Goal: Transaction & Acquisition: Purchase product/service

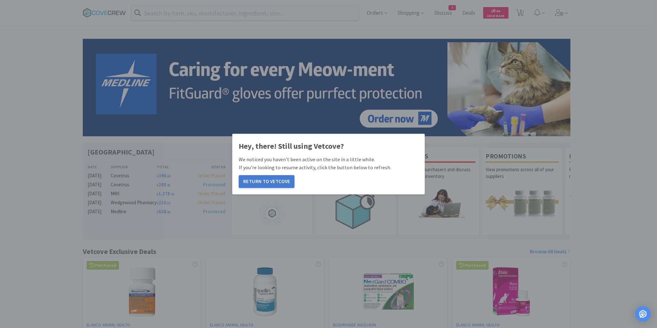
drag, startPoint x: 262, startPoint y: 181, endPoint x: 258, endPoint y: 186, distance: 6.1
click at [263, 181] on button "Return to Vetcove" at bounding box center [267, 181] width 56 height 13
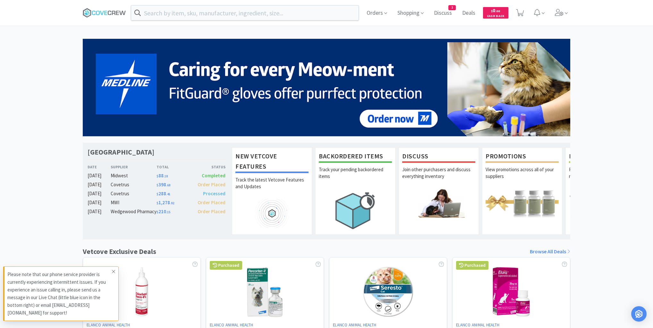
click at [112, 274] on span at bounding box center [113, 272] width 9 height 10
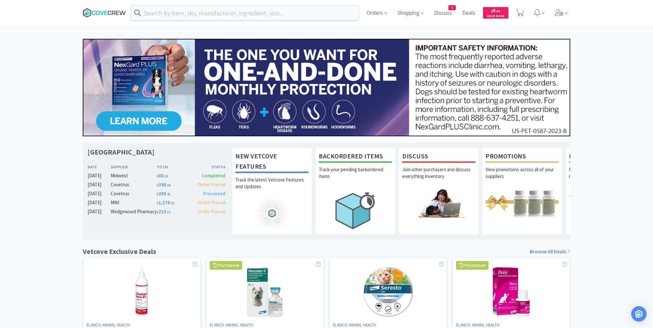
click at [112, 15] on icon at bounding box center [104, 13] width 43 height 10
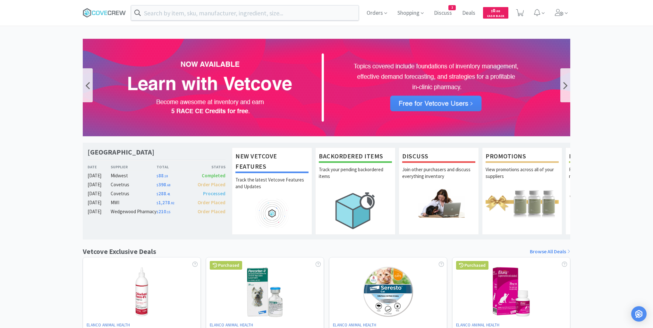
drag, startPoint x: 69, startPoint y: 64, endPoint x: 125, endPoint y: 46, distance: 58.2
click at [70, 64] on div "Las Vegas Veterinary Specialty Center Date Supplier Total Status Oct 07 Midwest…" at bounding box center [326, 283] width 653 height 488
click at [191, 10] on input "text" at bounding box center [245, 12] width 228 height 15
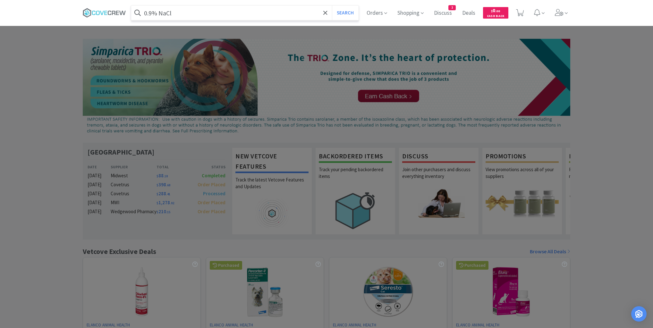
click at [332, 5] on button "Search" at bounding box center [345, 12] width 27 height 15
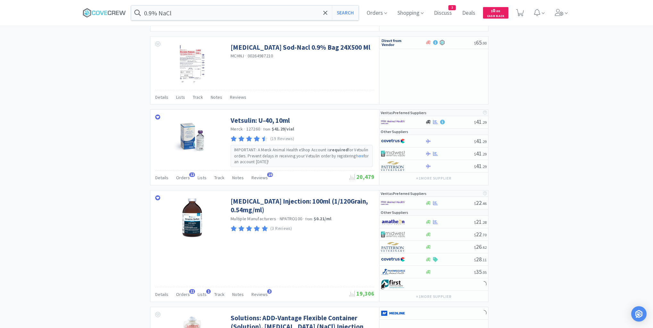
scroll to position [821, 0]
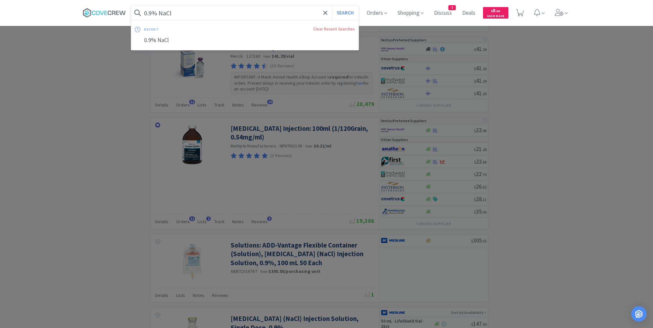
click at [281, 12] on input "0.9% NaCl" at bounding box center [245, 12] width 228 height 15
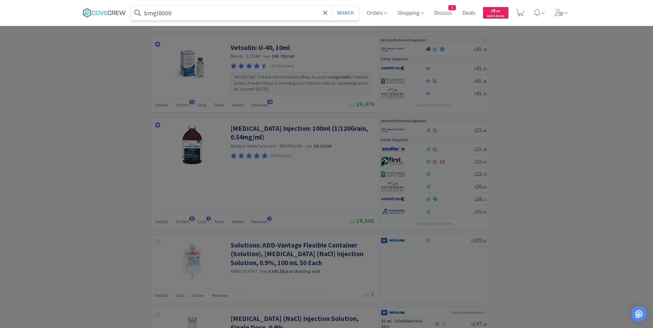
click at [332, 5] on button "Search" at bounding box center [345, 12] width 27 height 15
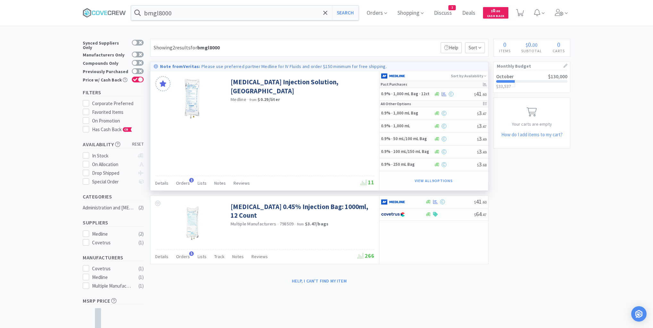
click at [181, 169] on div "Sodium Chloride Injection Solution, USP Medline · from $0.29 / liter Details Or…" at bounding box center [264, 130] width 229 height 119
click at [181, 184] on span "Orders" at bounding box center [183, 183] width 14 height 6
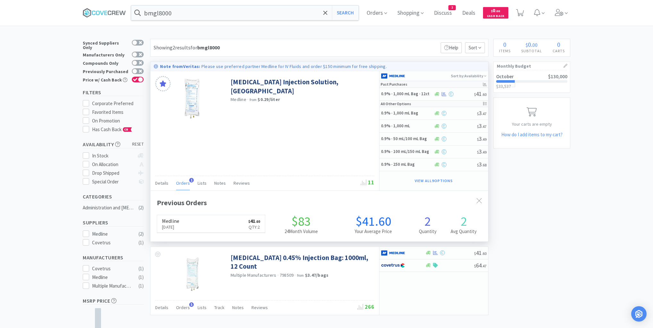
scroll to position [166, 338]
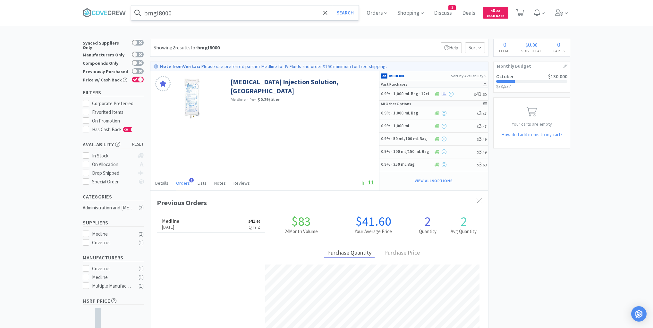
click at [249, 12] on input "bmgl8000" at bounding box center [245, 12] width 228 height 15
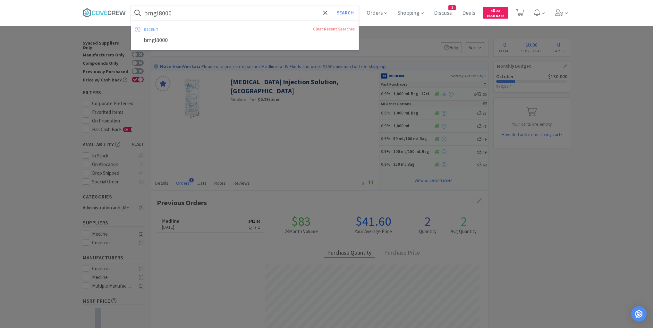
paste input "Medline #BMGL7070/562.85536.3"
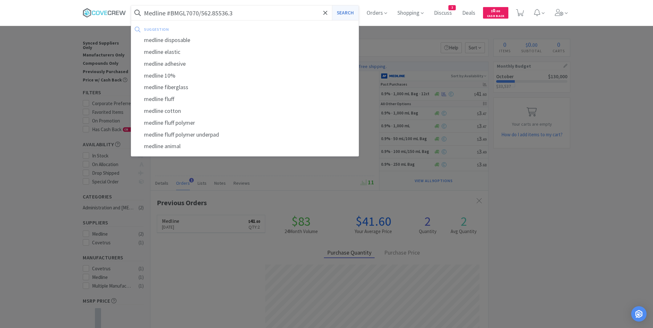
click at [343, 11] on button "Search" at bounding box center [345, 12] width 27 height 15
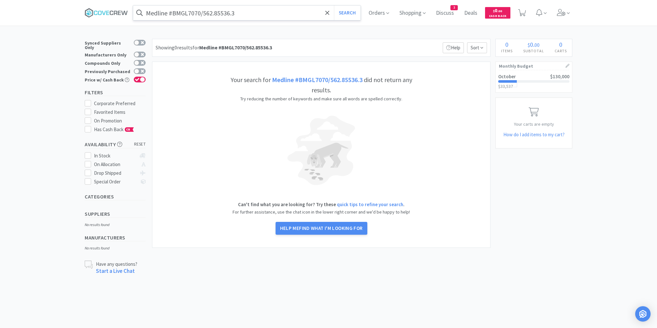
click at [277, 13] on input "Medline #BMGL7070/562.85536.3" at bounding box center [247, 12] width 228 height 15
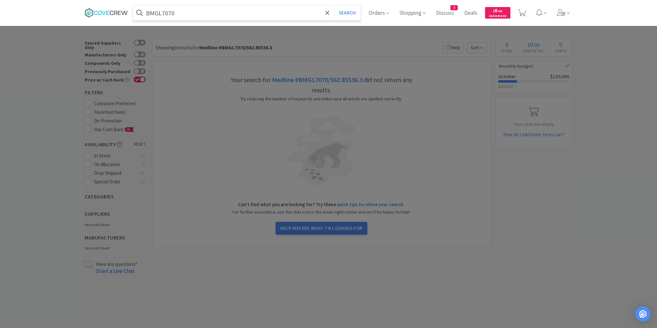
type input "BMGL7070"
click at [334, 5] on button "Search" at bounding box center [347, 12] width 27 height 15
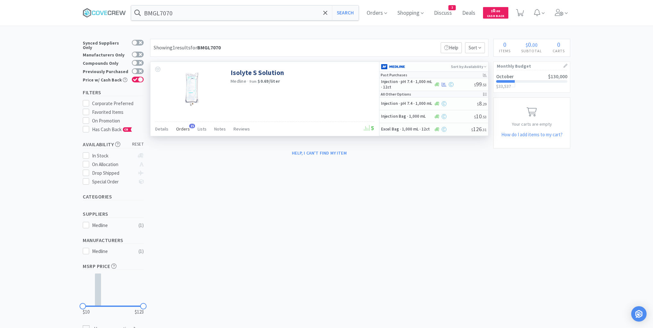
click at [181, 128] on span "Orders" at bounding box center [183, 129] width 14 height 6
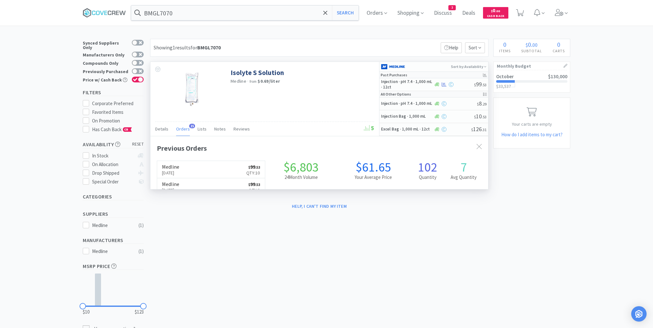
scroll to position [172, 338]
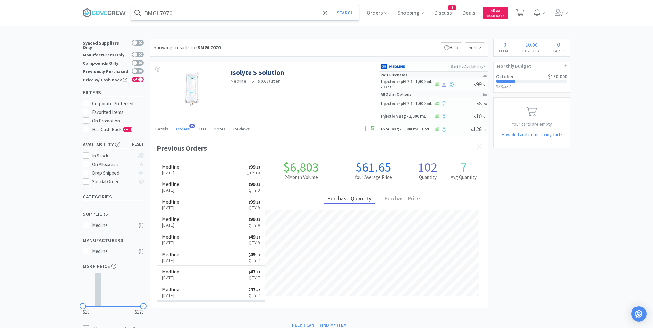
click at [215, 11] on input "BMGL7070" at bounding box center [245, 12] width 228 height 15
click at [114, 11] on icon at bounding box center [104, 13] width 43 height 10
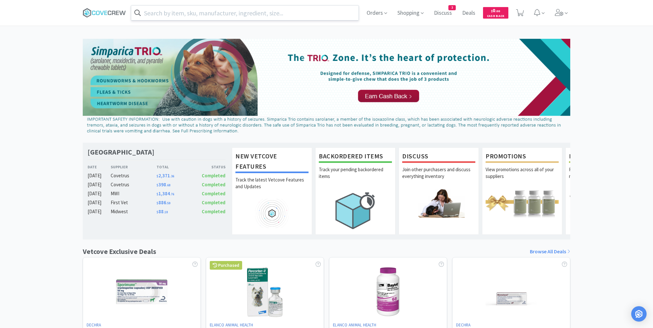
click at [175, 13] on input "text" at bounding box center [245, 12] width 228 height 15
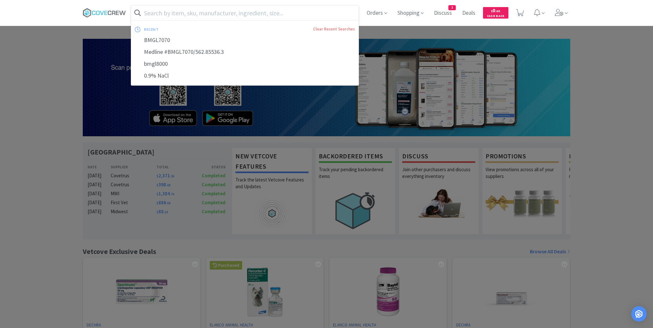
paste input "UTD4008Z"
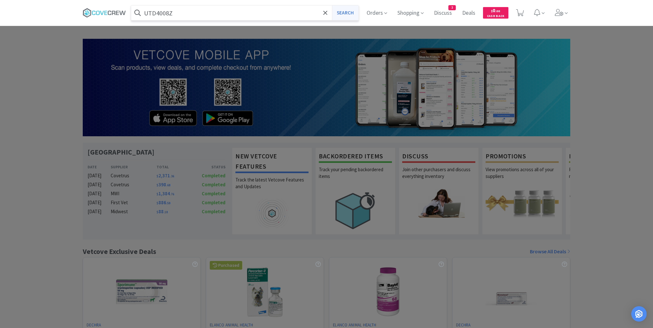
type input "UTD4008Z"
click at [350, 13] on button "Search" at bounding box center [345, 12] width 27 height 15
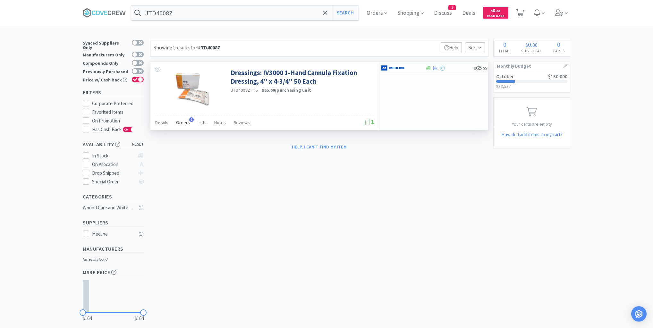
click at [186, 123] on span "Orders" at bounding box center [183, 123] width 14 height 6
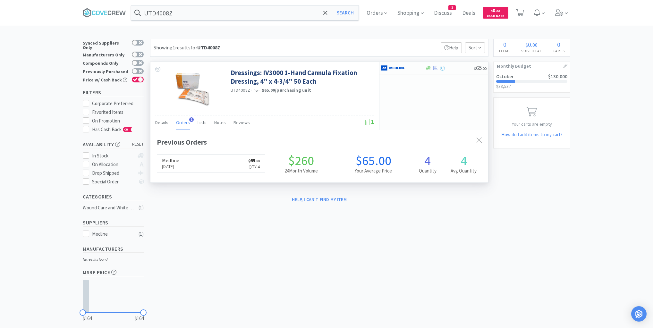
scroll to position [166, 338]
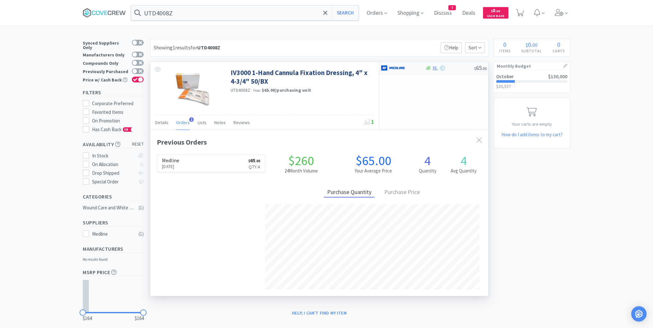
click at [454, 67] on div at bounding box center [449, 68] width 49 height 5
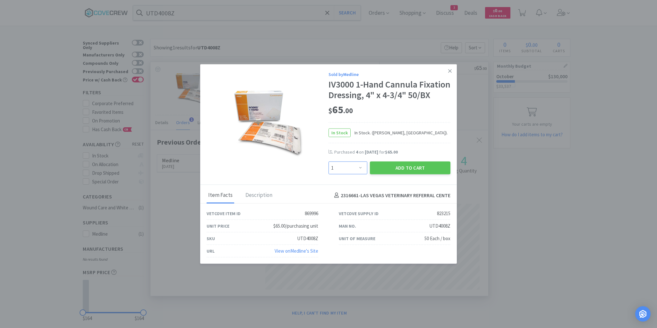
click at [361, 173] on select "Enter Quantity 1 2 3 4 5 6 7 8 9 10 11 12 13 14 15 16 17 18 19 20 Enter Quantity" at bounding box center [348, 168] width 39 height 13
select select "2"
click at [329, 167] on select "Enter Quantity 1 2 3 4 5 6 7 8 9 10 11 12 13 14 15 16 17 18 19 20 Enter Quantity" at bounding box center [348, 168] width 39 height 13
click at [405, 171] on button "Add to Cart" at bounding box center [410, 168] width 81 height 13
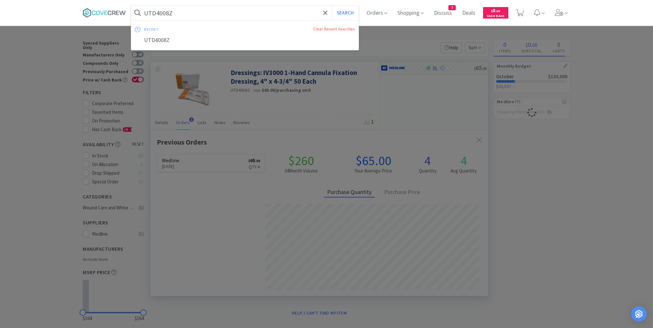
click at [216, 10] on input "UTD4008Z" at bounding box center [245, 12] width 228 height 15
type input "a"
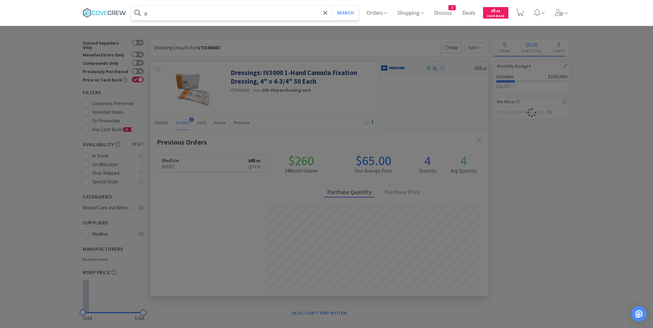
select select "2"
type input "atopica 25"
click at [332, 5] on button "Search" at bounding box center [345, 12] width 27 height 15
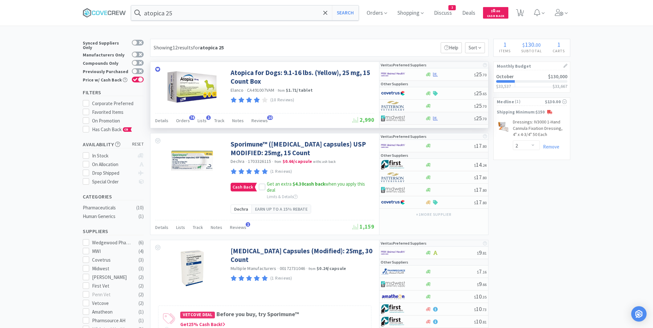
click at [460, 119] on div at bounding box center [449, 118] width 49 height 5
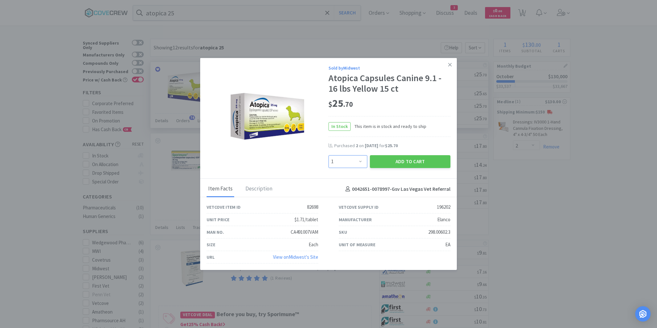
click at [362, 162] on select "Enter Quantity 1 2 3 4 5 6 7 8 9 10 11 12 13 14 15 16 17 18 19 20 Enter Quantity" at bounding box center [348, 161] width 39 height 13
select select "6"
click at [329, 156] on select "Enter Quantity 1 2 3 4 5 6 7 8 9 10 11 12 13 14 15 16 17 18 19 20 Enter Quantity" at bounding box center [348, 161] width 39 height 13
click at [411, 163] on button "Add to Cart" at bounding box center [410, 161] width 81 height 13
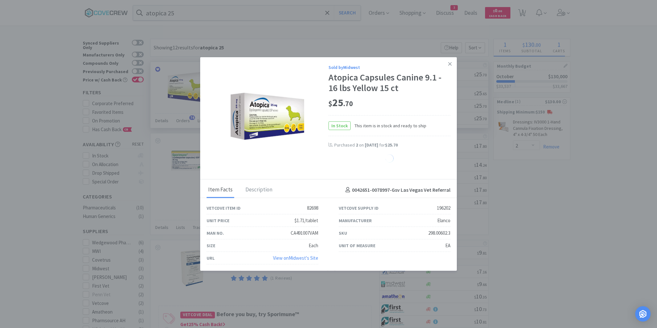
select select "6"
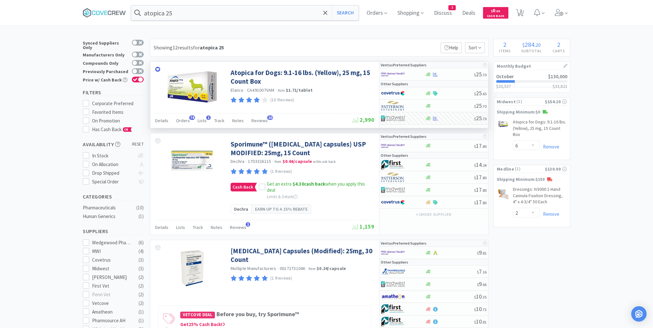
click at [199, 14] on input "atopica 25" at bounding box center [245, 12] width 228 height 15
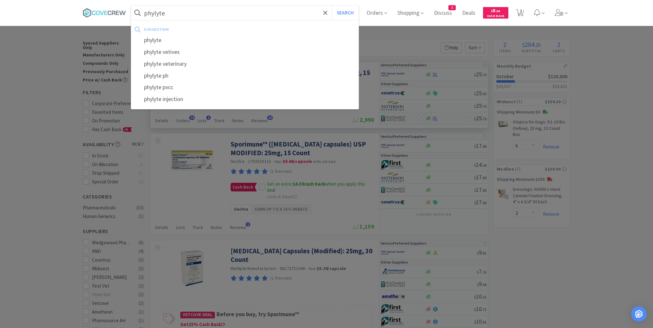
type input "phylyte"
click at [332, 5] on button "Search" at bounding box center [345, 12] width 27 height 15
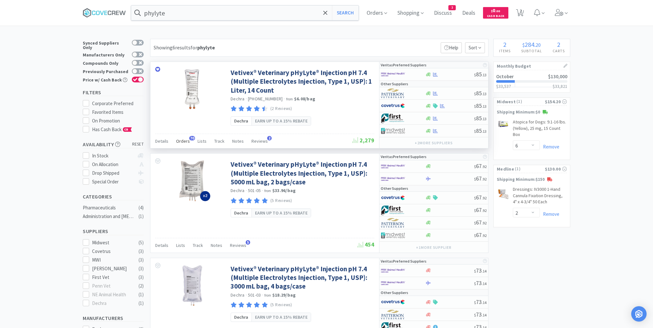
click at [186, 140] on span "Orders" at bounding box center [183, 141] width 14 height 6
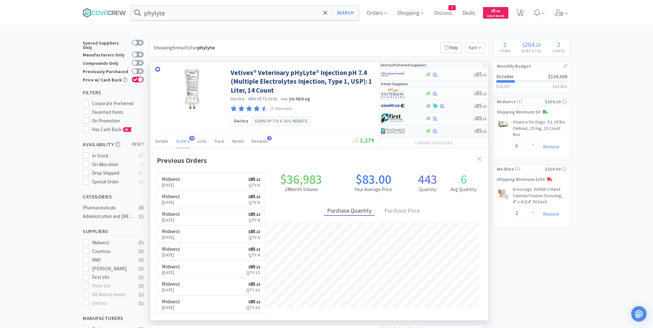
click at [453, 133] on div at bounding box center [449, 131] width 49 height 5
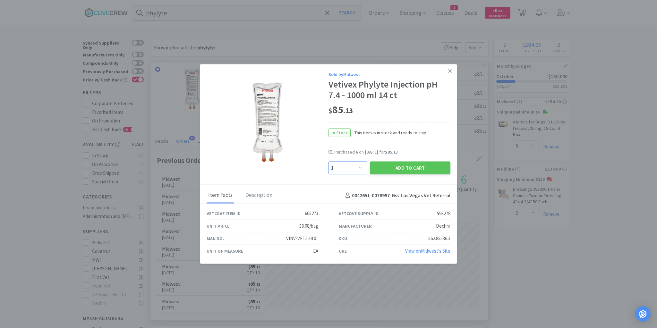
click at [361, 168] on select "Enter Quantity 1 2 3 4 5 6 7 8 9 10 11 12 13 14 15 16 17 18 19 20 Enter Quantity" at bounding box center [348, 168] width 39 height 13
select select "4"
click at [329, 162] on select "Enter Quantity 1 2 3 4 5 6 7 8 9 10 11 12 13 14 15 16 17 18 19 20 Enter Quantity" at bounding box center [348, 168] width 39 height 13
click at [411, 168] on button "Add to Cart" at bounding box center [410, 168] width 81 height 13
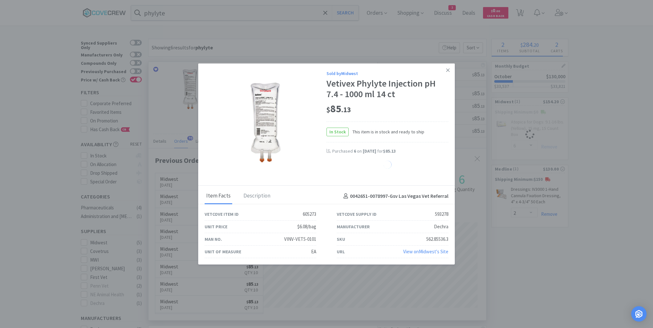
select select "4"
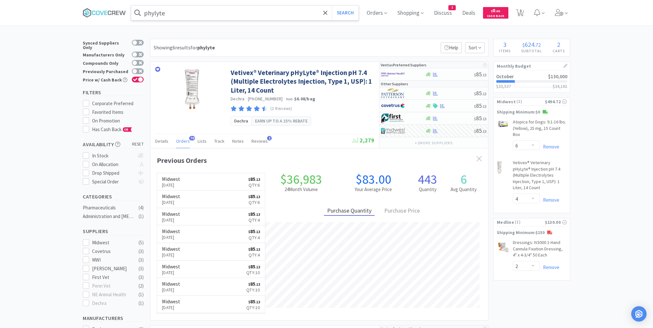
drag, startPoint x: 259, startPoint y: 13, endPoint x: 262, endPoint y: 19, distance: 5.9
click at [259, 14] on input "phylyte" at bounding box center [245, 12] width 228 height 15
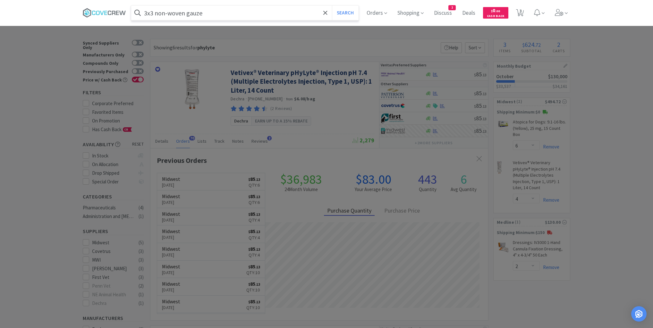
type input "3x3 non-woven gauze"
click at [332, 5] on button "Search" at bounding box center [345, 12] width 27 height 15
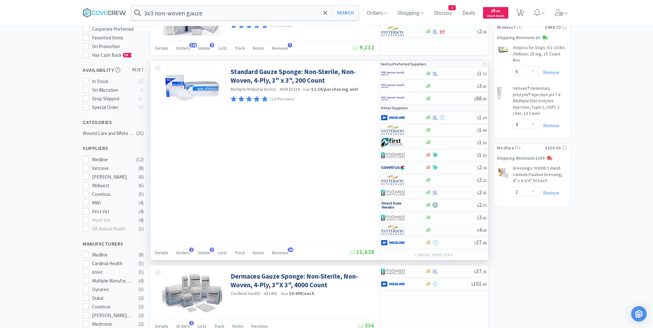
scroll to position [77, 0]
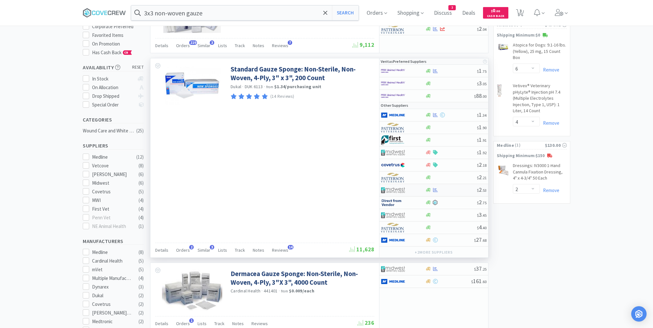
click at [455, 190] on div at bounding box center [451, 190] width 52 height 5
select select "1"
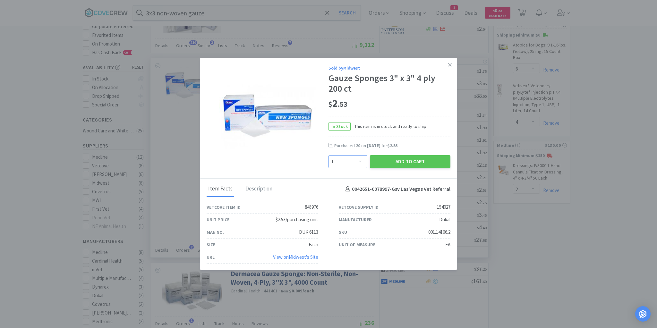
click at [362, 161] on select "Enter Quantity 1 2 3 4 5 6 7 8 9 10 11 12 13 14 15 16 17 18 19 20 Enter Quantity" at bounding box center [348, 161] width 39 height 13
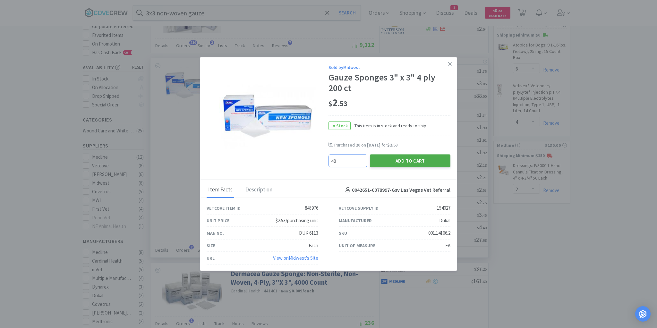
type input "40"
click at [399, 160] on button "Add to Cart" at bounding box center [410, 161] width 81 height 13
select select "40"
select select "4"
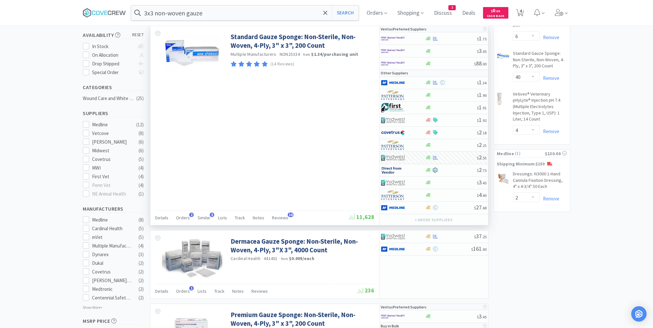
scroll to position [180, 0]
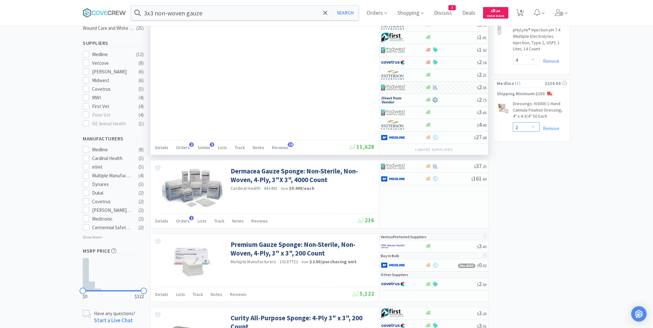
click at [534, 122] on select "Enter Quantity 1 2 3 4 5 6 7 8 9 10 11 12 13 14 15 16 17 18 19 20 Enter Quantity" at bounding box center [526, 127] width 27 height 10
click at [513, 122] on select "Enter Quantity 1 2 3 4 5 6 7 8 9 10 11 12 13 14 15 16 17 18 19 20 Enter Quantity" at bounding box center [526, 127] width 27 height 10
select select "3"
click at [522, 10] on span "4" at bounding box center [521, 11] width 2 height 26
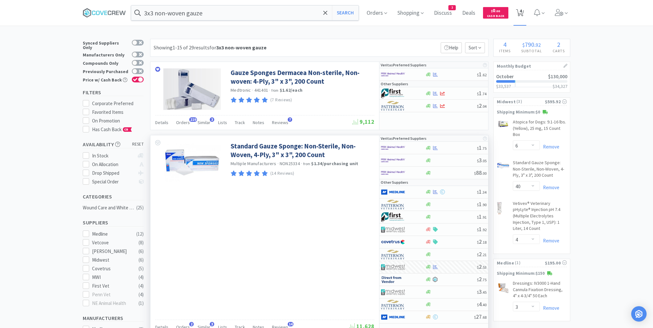
select select "3"
select select "6"
select select "40"
select select "4"
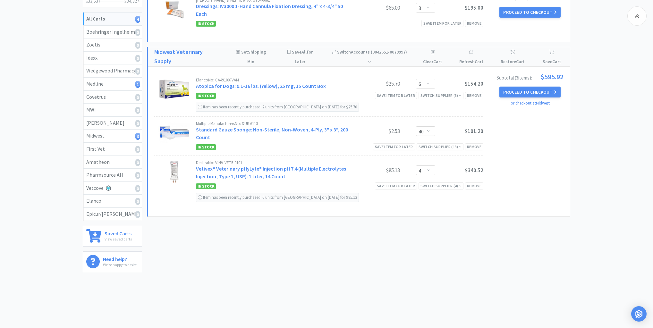
scroll to position [7, 0]
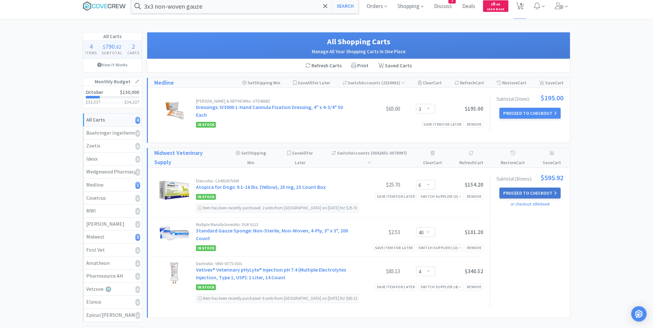
click at [530, 191] on button "Proceed to Checkout" at bounding box center [530, 193] width 61 height 11
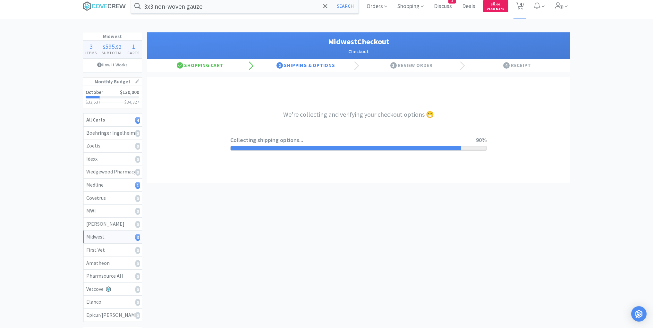
select select "3"
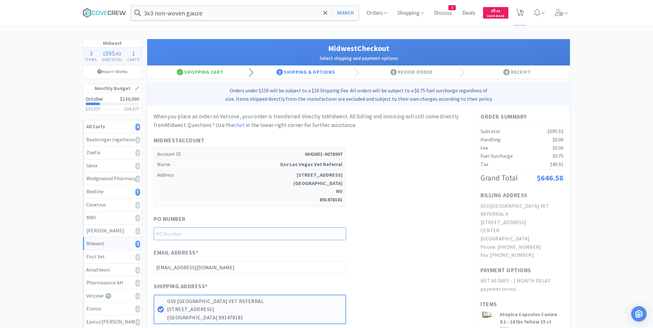
drag, startPoint x: 316, startPoint y: 235, endPoint x: 321, endPoint y: 233, distance: 4.7
click at [317, 235] on input "text" at bounding box center [250, 234] width 193 height 13
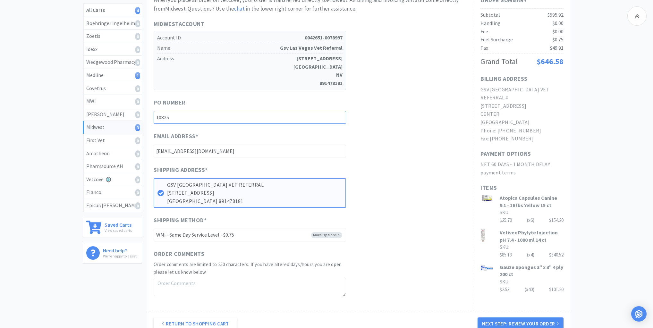
scroll to position [180, 0]
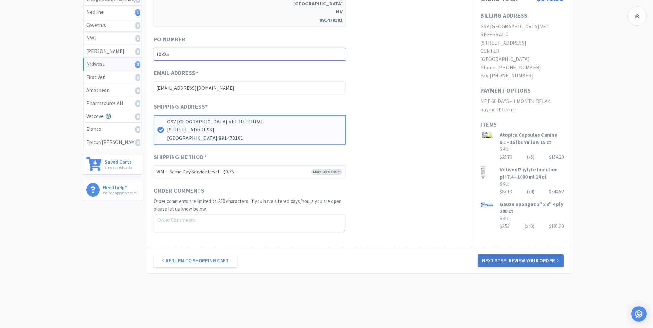
type input "10825"
click at [522, 257] on button "Next Step: Review Your Order" at bounding box center [521, 260] width 86 height 13
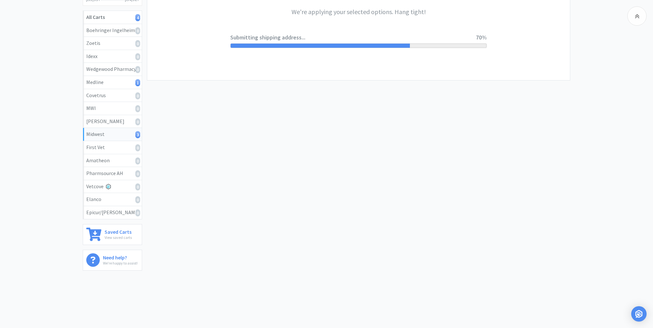
scroll to position [0, 0]
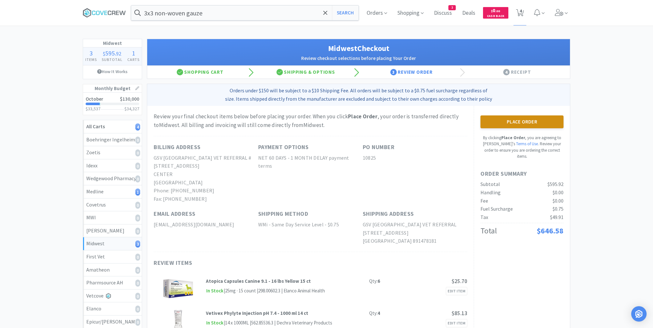
click at [533, 122] on button "Place Order" at bounding box center [522, 122] width 83 height 13
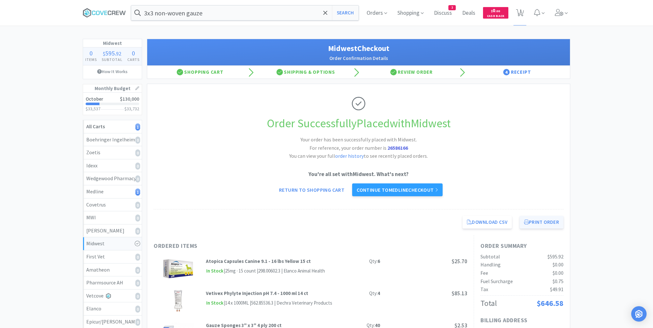
click at [543, 222] on button "Print Order" at bounding box center [542, 222] width 44 height 13
click at [519, 9] on icon at bounding box center [520, 12] width 8 height 7
select select "3"
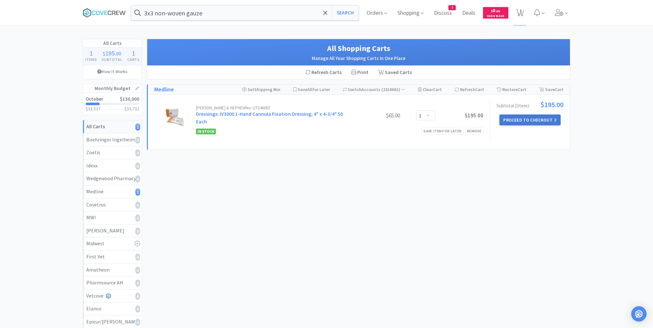
click at [516, 121] on button "Proceed to Checkout" at bounding box center [530, 120] width 61 height 11
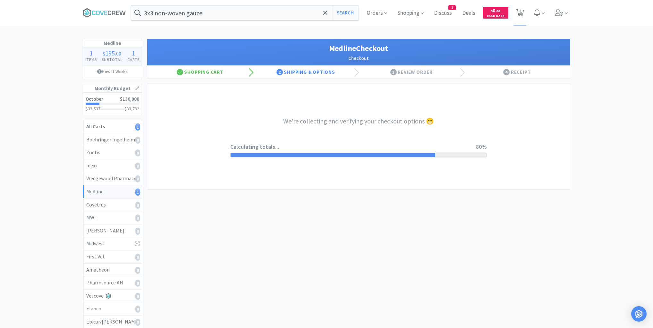
select select "invoiceRequest"
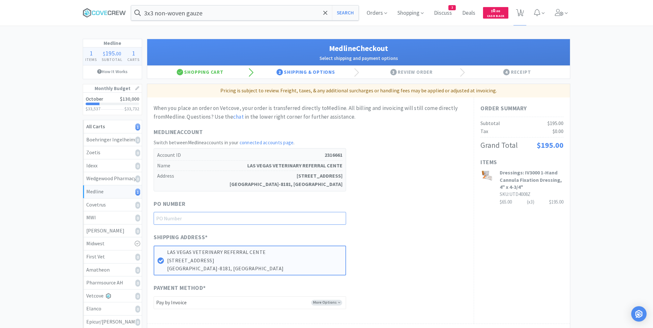
click at [340, 217] on input "text" at bounding box center [250, 218] width 193 height 13
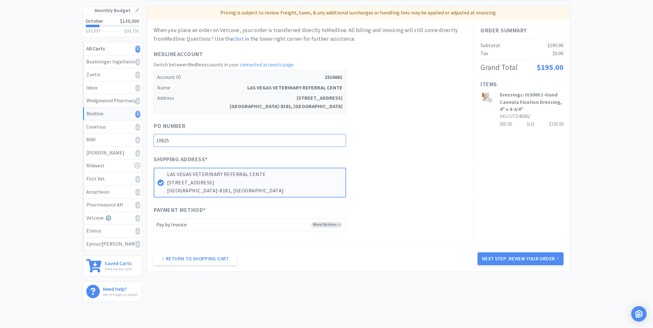
scroll to position [109, 0]
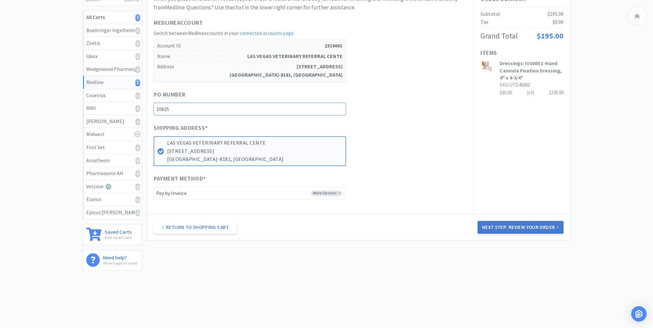
type input "10825"
click at [521, 223] on button "Next Step: Review Your Order" at bounding box center [521, 227] width 86 height 13
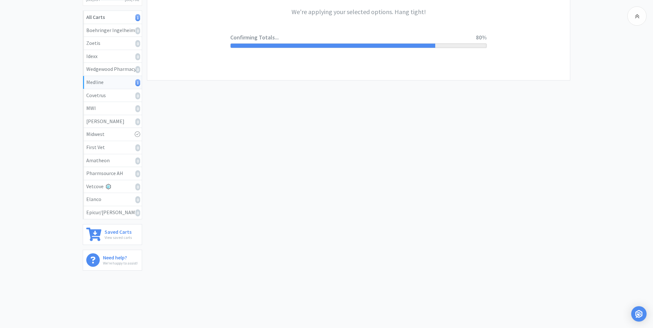
scroll to position [0, 0]
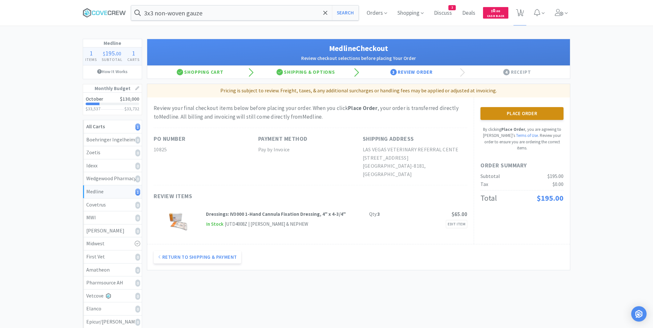
click at [520, 112] on button "Place Order" at bounding box center [522, 113] width 83 height 13
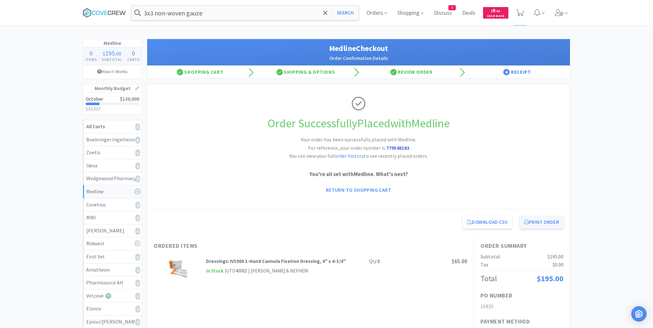
click at [553, 227] on button "Print Order" at bounding box center [542, 222] width 44 height 13
drag, startPoint x: 99, startPoint y: 12, endPoint x: 111, endPoint y: 14, distance: 12.5
click at [99, 12] on icon at bounding box center [98, 13] width 4 height 4
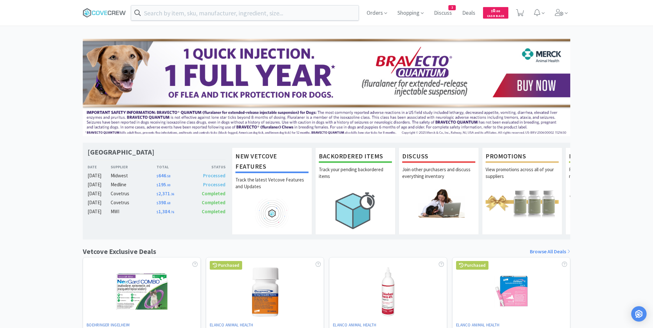
click at [56, 11] on div "Orders Shopping Discuss Discuss 3 Deals Deals $ 0 . 00 Cash Back" at bounding box center [326, 13] width 653 height 26
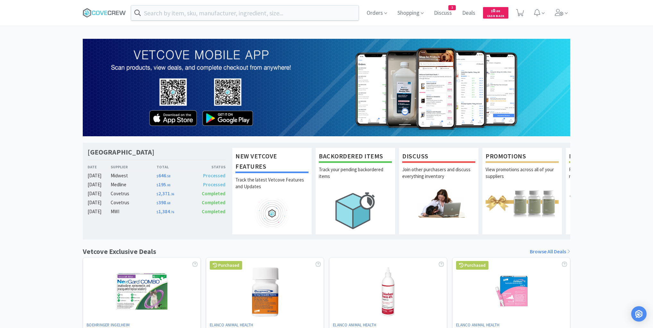
drag, startPoint x: 38, startPoint y: 120, endPoint x: 78, endPoint y: 168, distance: 63.2
click at [38, 120] on div "Las Vegas Veterinary Specialty Center Date Supplier Total Status Oct 08 Midwest…" at bounding box center [326, 283] width 653 height 488
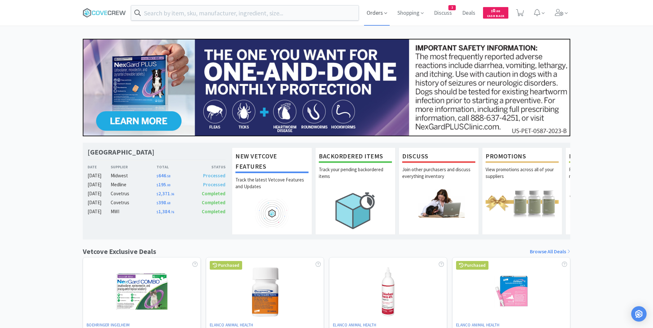
click at [378, 13] on span "Orders" at bounding box center [377, 13] width 26 height 26
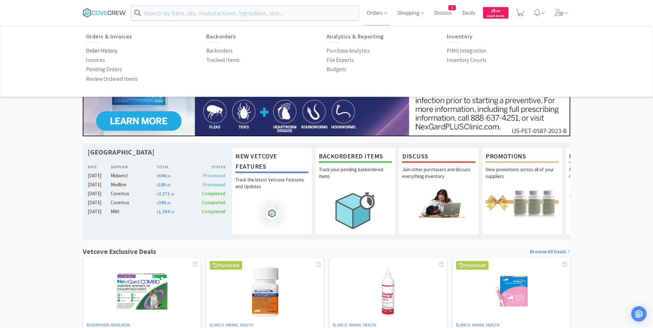
click at [109, 51] on p "Order History" at bounding box center [101, 51] width 31 height 9
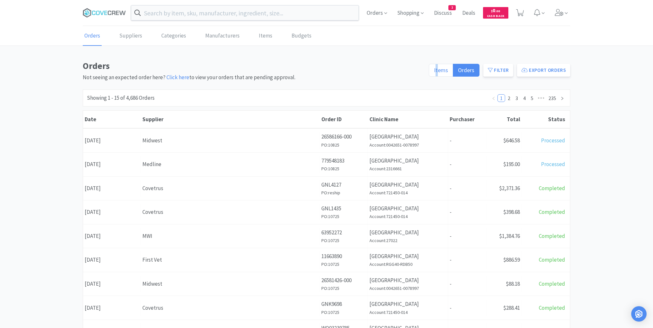
click at [439, 69] on span "Items" at bounding box center [441, 69] width 14 height 7
click at [444, 68] on span "Items" at bounding box center [441, 69] width 14 height 7
click at [434, 72] on input "Items" at bounding box center [434, 72] width 0 height 0
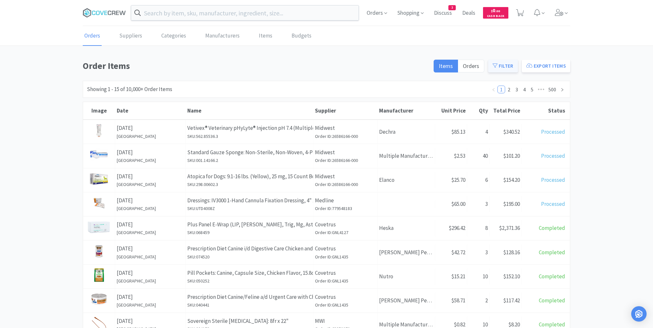
click at [509, 66] on button "Filter" at bounding box center [503, 66] width 30 height 13
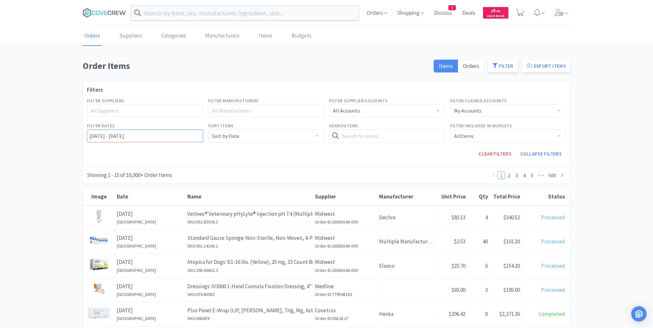
click at [89, 136] on input "10/08/2022 - 10/09/2025" at bounding box center [145, 136] width 116 height 13
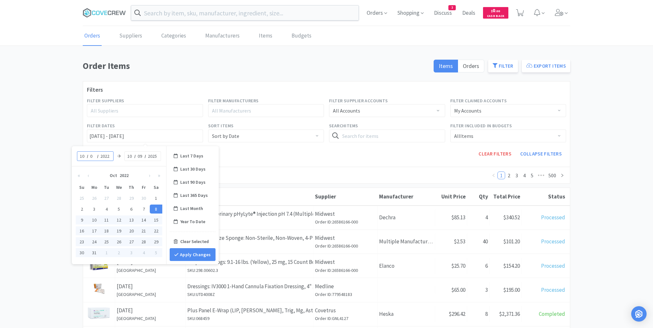
type input "07"
type input "10/07/2022 - 10/09/2025"
type input "2025"
type input "10/07/2025 - 10/09/2025"
type input "07"
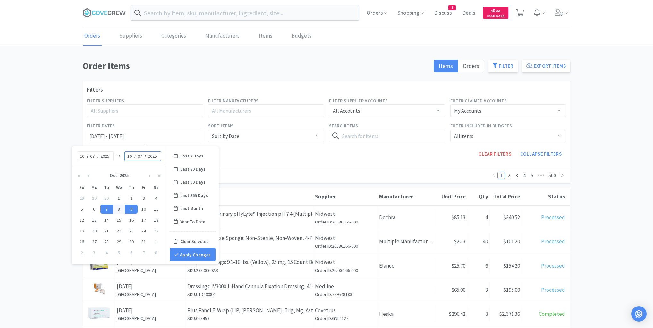
type input "10/07/2025 - 10/07/2025"
click at [197, 254] on button "Apply Changes" at bounding box center [193, 254] width 46 height 13
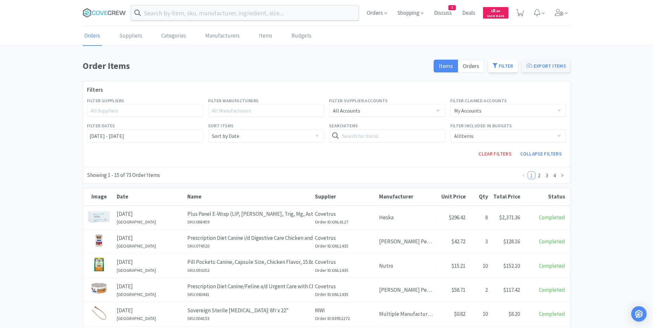
click at [538, 65] on button "Export Items" at bounding box center [546, 66] width 48 height 13
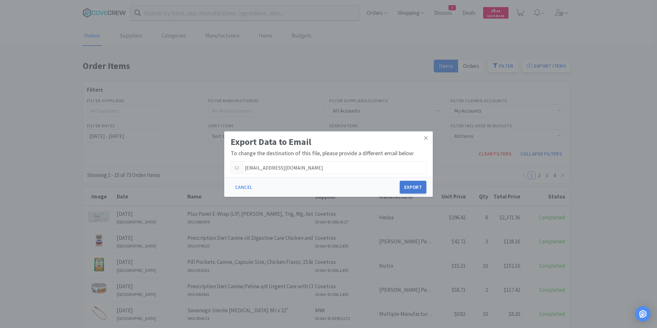
click at [415, 189] on button "Export" at bounding box center [413, 187] width 27 height 13
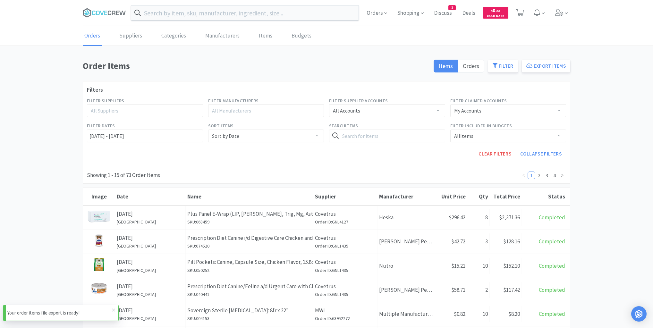
click at [86, 307] on div "Your order items file export is ready!" at bounding box center [61, 313] width 116 height 16
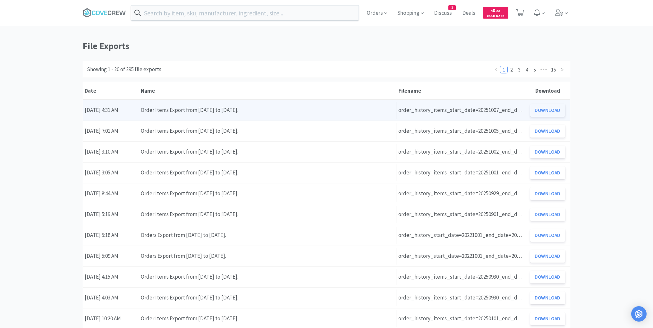
click at [544, 113] on button "Download" at bounding box center [547, 110] width 35 height 13
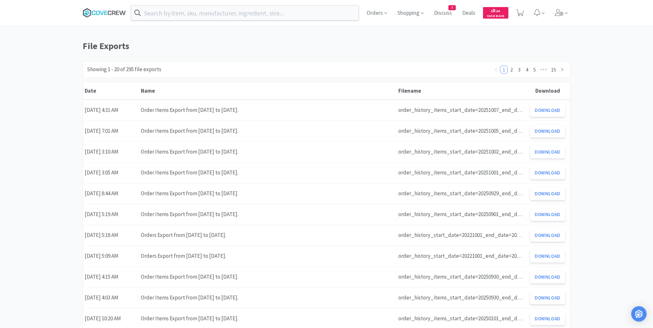
click at [106, 12] on icon at bounding box center [104, 13] width 43 height 10
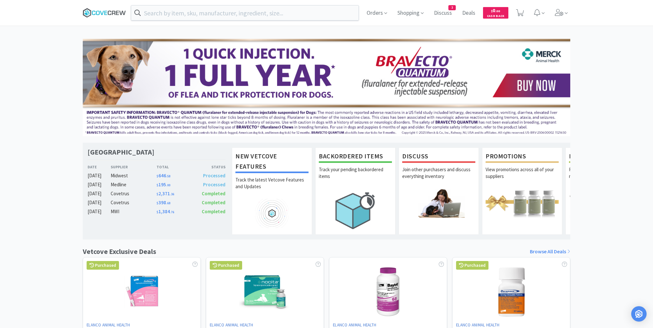
click at [103, 12] on icon at bounding box center [102, 13] width 4 height 4
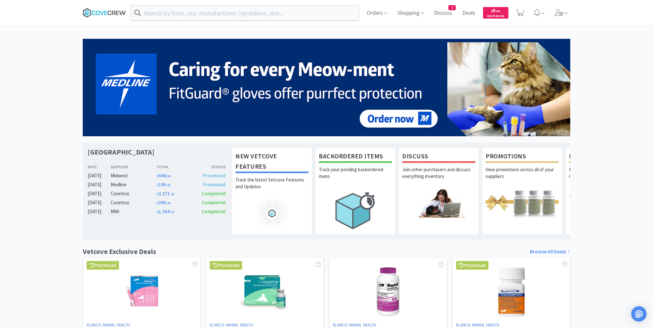
drag, startPoint x: 110, startPoint y: 10, endPoint x: 109, endPoint y: 17, distance: 7.1
click at [109, 10] on icon at bounding box center [104, 13] width 43 height 10
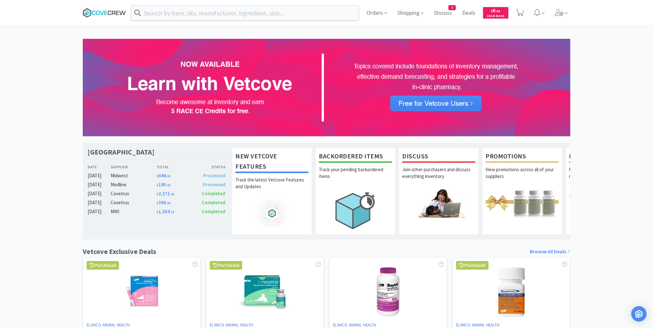
click at [105, 12] on icon at bounding box center [105, 13] width 3 height 4
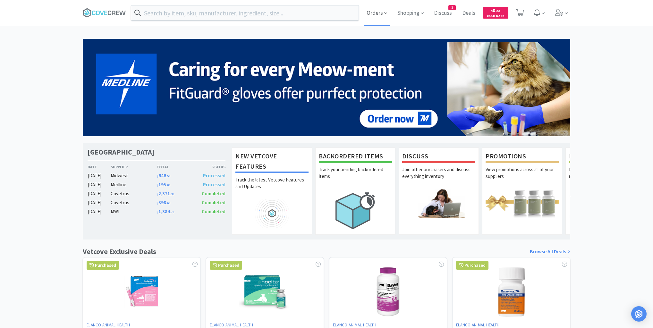
click at [376, 13] on span "Orders" at bounding box center [377, 13] width 26 height 26
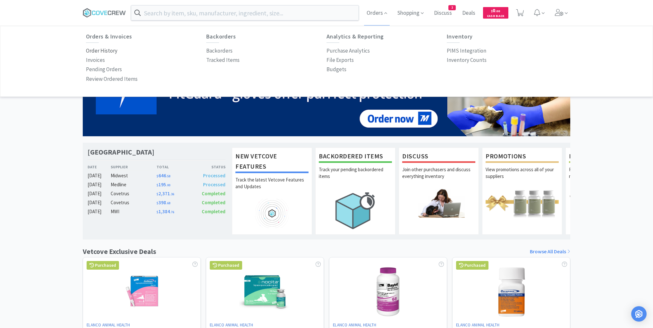
click at [108, 51] on p "Order History" at bounding box center [101, 51] width 31 height 9
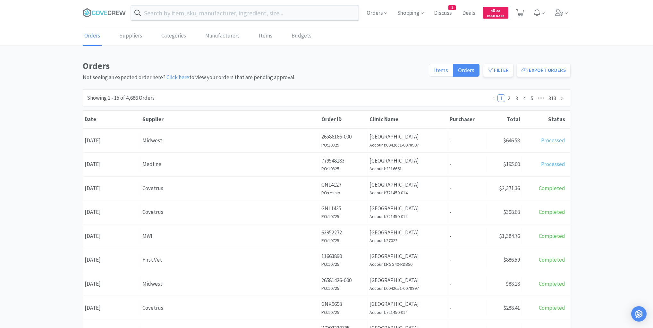
click at [440, 70] on span "Items" at bounding box center [441, 69] width 14 height 7
click at [434, 72] on input "Items" at bounding box center [434, 72] width 0 height 0
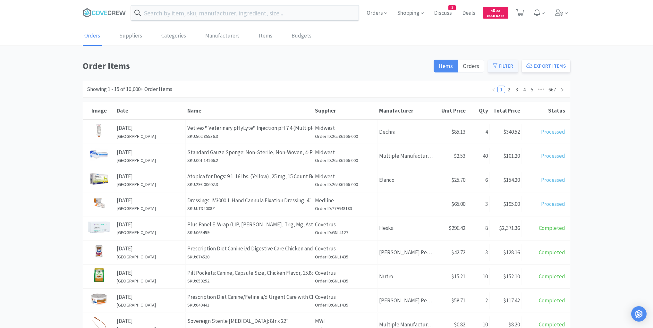
click at [503, 66] on button "Filter" at bounding box center [503, 66] width 30 height 13
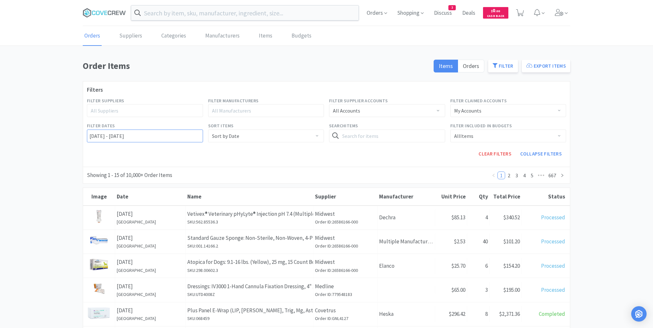
click at [89, 135] on input "10/08/2022 - 10/09/2025" at bounding box center [145, 136] width 116 height 13
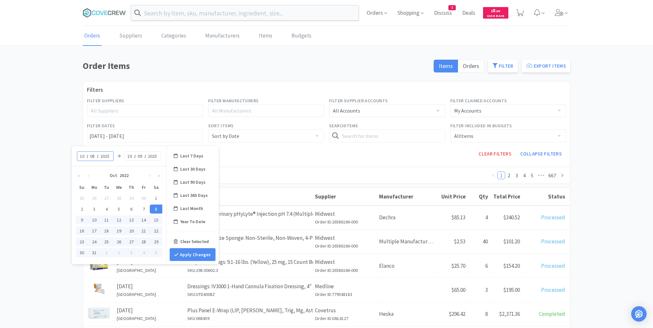
type input "2025"
type input "10/08/2025 - 10/09/2025"
type input "08"
type input "10/08/2025 - 10/08/2025"
click at [191, 253] on button "Apply Changes" at bounding box center [193, 254] width 46 height 13
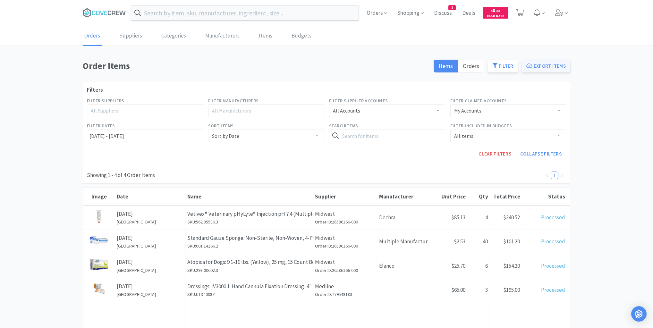
click at [560, 64] on button "Export Items" at bounding box center [546, 66] width 48 height 13
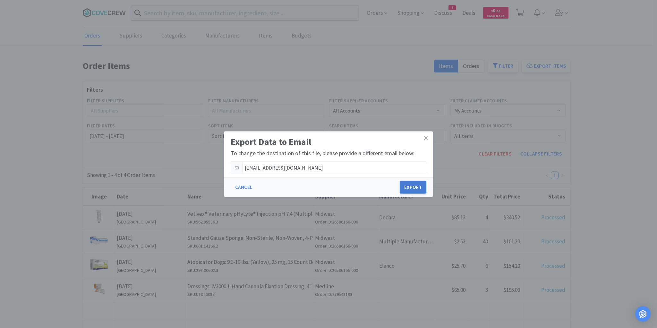
click at [410, 190] on button "Export" at bounding box center [413, 187] width 27 height 13
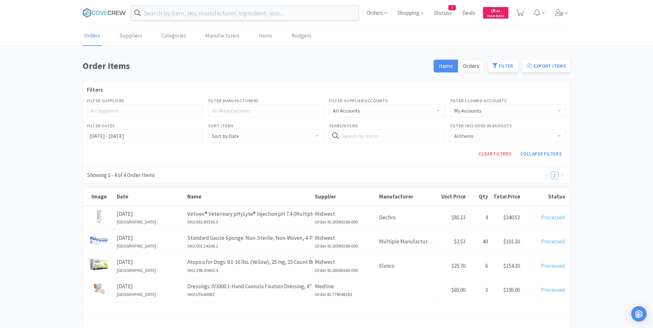
drag, startPoint x: 609, startPoint y: 88, endPoint x: 506, endPoint y: 176, distance: 135.4
click at [609, 88] on div "Order Items Items Orders Filter Export Items Filters Filter Suppliers All Suppl…" at bounding box center [326, 273] width 653 height 428
click at [59, 115] on div "Order Items Items Orders Filter Export Items Filters Filter Suppliers All Suppl…" at bounding box center [326, 273] width 653 height 428
click at [101, 14] on icon at bounding box center [102, 13] width 4 height 4
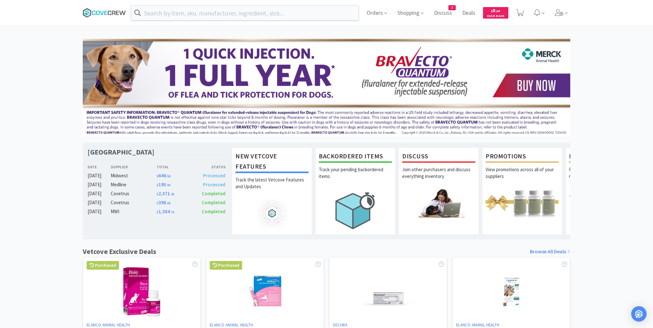
drag, startPoint x: 99, startPoint y: 11, endPoint x: 103, endPoint y: 13, distance: 4.2
click at [99, 11] on icon at bounding box center [104, 13] width 43 height 10
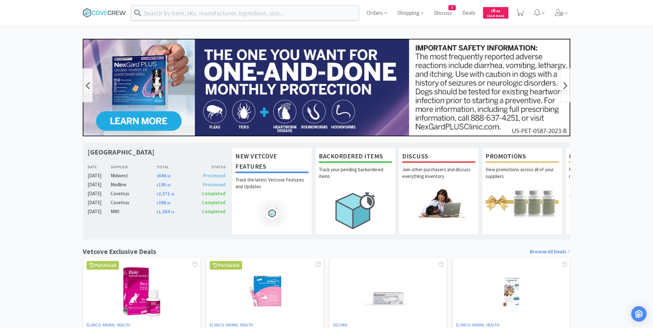
drag, startPoint x: 107, startPoint y: 12, endPoint x: 140, endPoint y: 113, distance: 106.9
click at [107, 15] on icon at bounding box center [104, 13] width 43 height 10
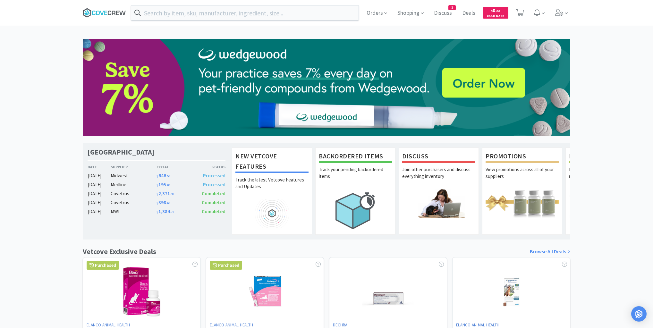
click at [99, 12] on icon at bounding box center [98, 13] width 4 height 4
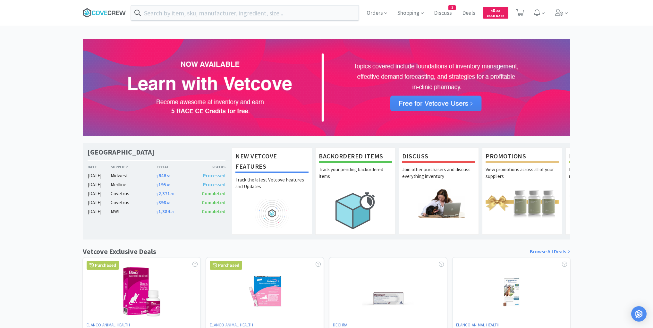
click at [109, 13] on icon at bounding box center [104, 13] width 43 height 10
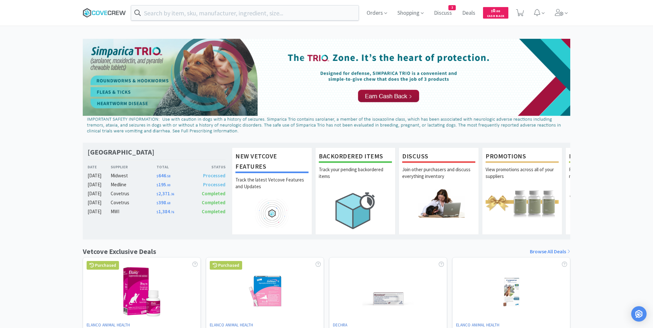
click at [115, 10] on icon at bounding box center [104, 13] width 43 height 10
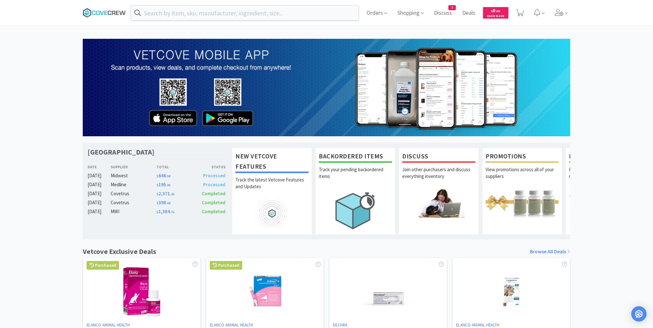
click at [115, 13] on icon at bounding box center [114, 13] width 4 height 4
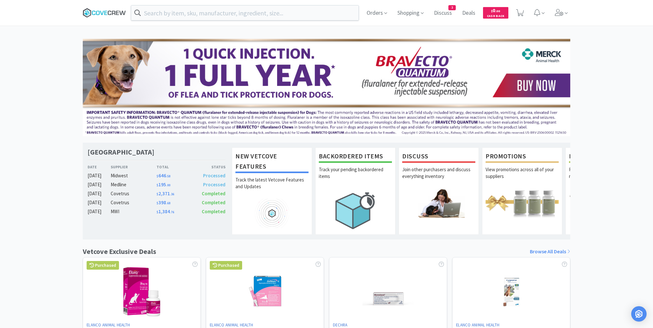
click at [100, 13] on icon at bounding box center [104, 13] width 43 height 10
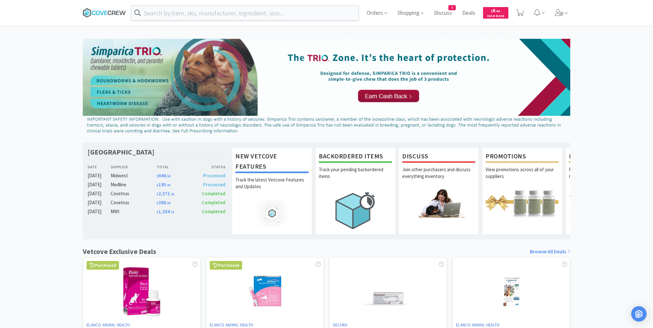
click at [116, 11] on icon at bounding box center [117, 13] width 3 height 4
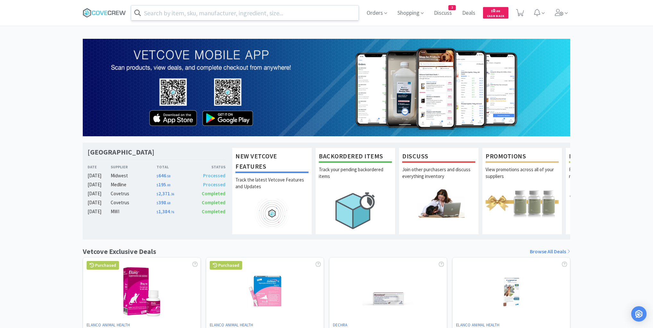
click at [178, 11] on input "text" at bounding box center [245, 12] width 228 height 15
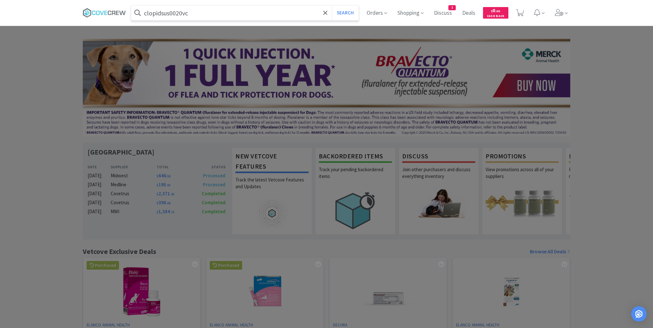
click at [332, 5] on button "Search" at bounding box center [345, 12] width 27 height 15
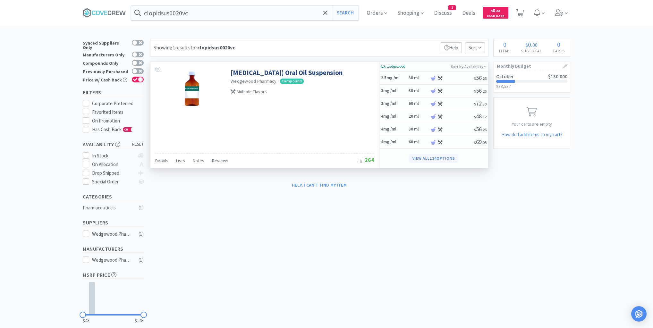
click at [424, 158] on button "View all 124 Options" at bounding box center [433, 158] width 49 height 9
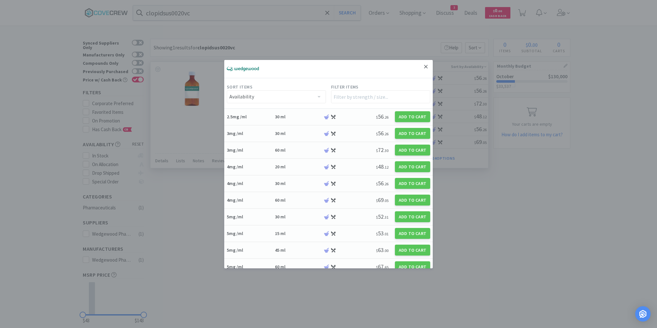
click at [424, 67] on icon at bounding box center [426, 67] width 4 height 4
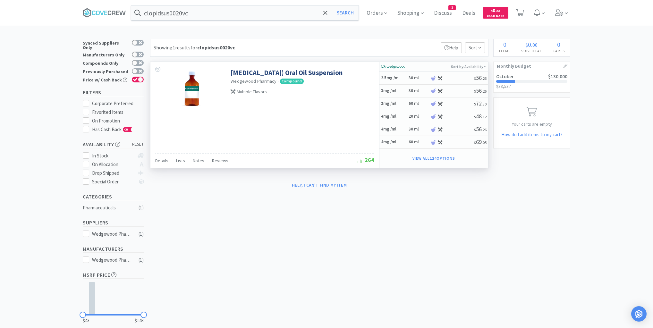
click at [222, 263] on div "× Filter Results Synced Suppliers Only Manufacturers Only Compounds Only Previo…" at bounding box center [327, 194] width 488 height 310
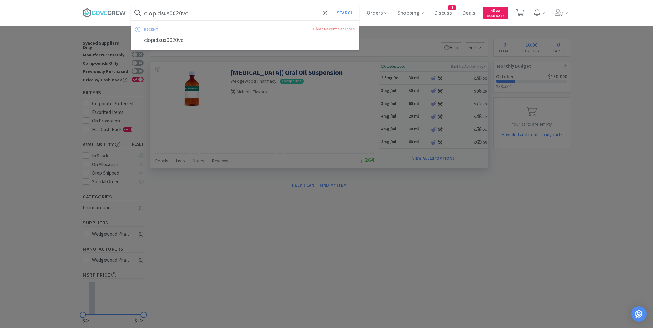
drag, startPoint x: 240, startPoint y: 13, endPoint x: 240, endPoint y: 19, distance: 6.1
click at [240, 14] on input "clopidsus0020vc" at bounding box center [245, 12] width 228 height 15
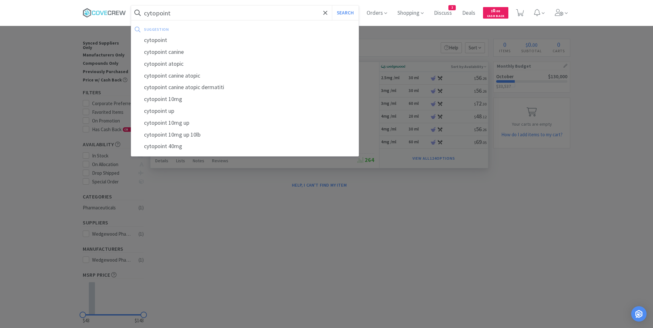
type input "cytopoint"
click at [332, 5] on button "Search" at bounding box center [345, 12] width 27 height 15
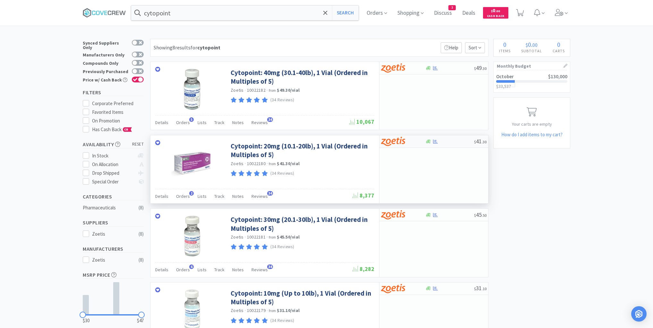
click at [458, 143] on div "$ 41 . 30" at bounding box center [434, 141] width 109 height 13
select select "5"
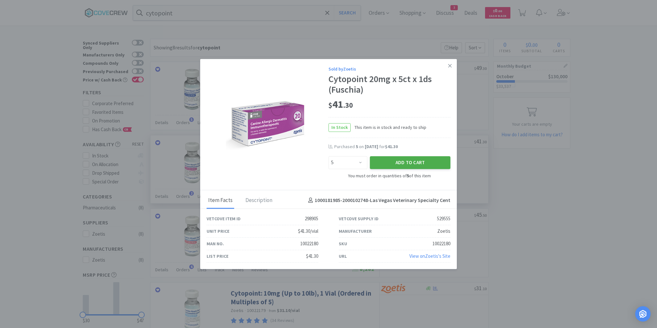
click at [397, 162] on button "Add to Cart" at bounding box center [410, 163] width 81 height 13
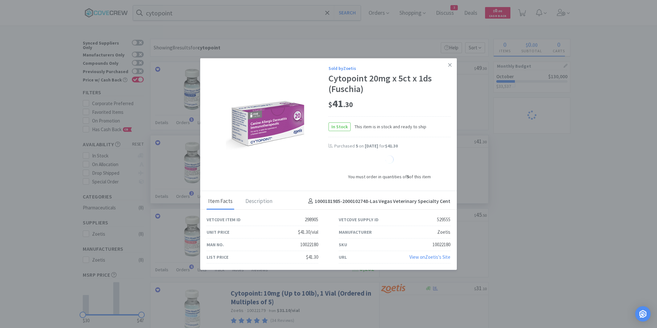
select select "1"
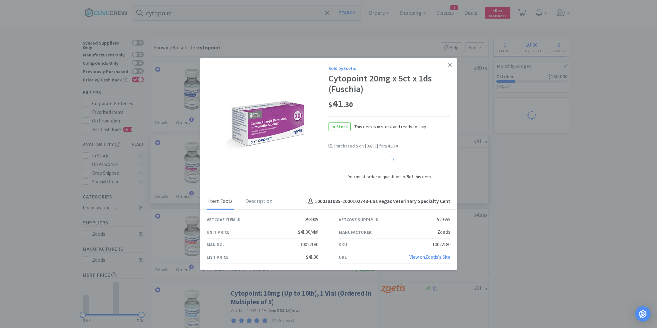
select select "1"
select select "5"
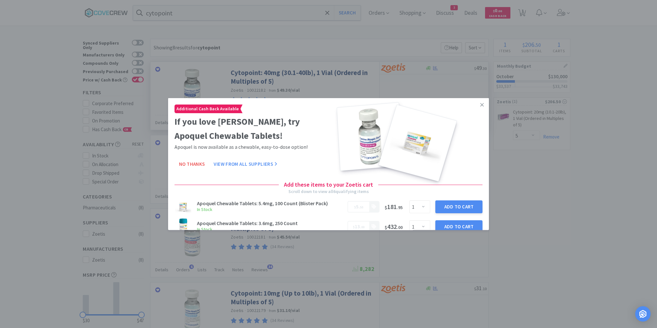
click at [480, 105] on icon at bounding box center [482, 105] width 4 height 6
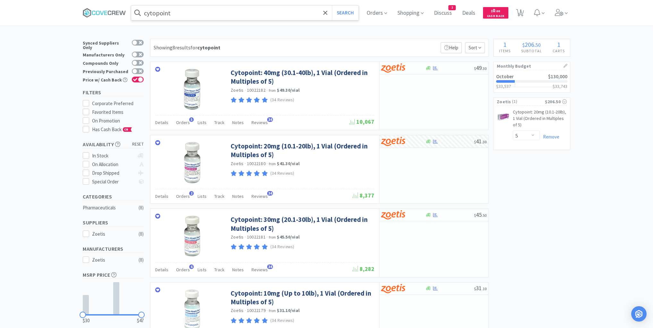
click at [301, 15] on input "cytopoint" at bounding box center [245, 12] width 228 height 15
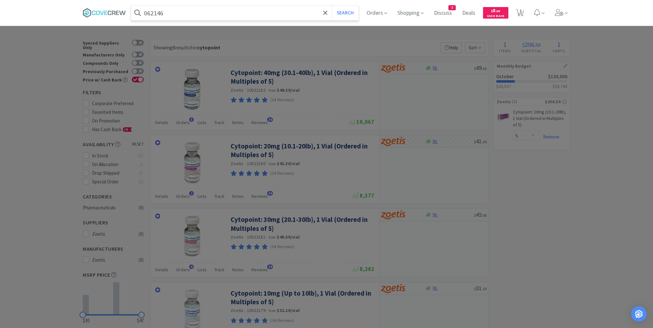
type input "062146"
click at [332, 5] on button "Search" at bounding box center [345, 12] width 27 height 15
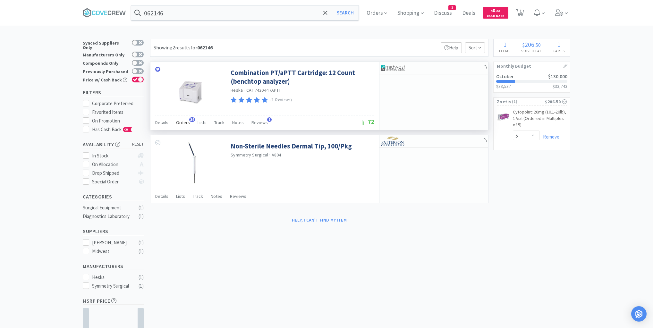
click at [185, 123] on span "Orders" at bounding box center [183, 123] width 14 height 6
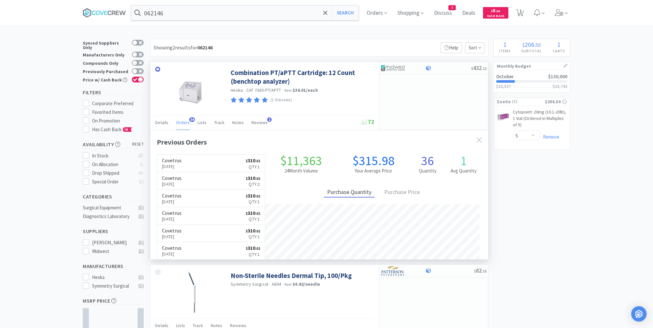
scroll to position [172, 338]
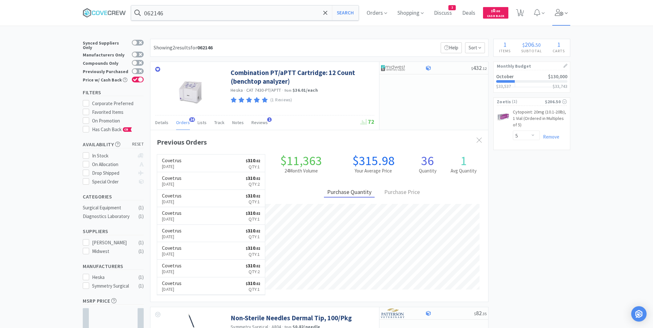
click at [563, 14] on icon at bounding box center [559, 12] width 9 height 7
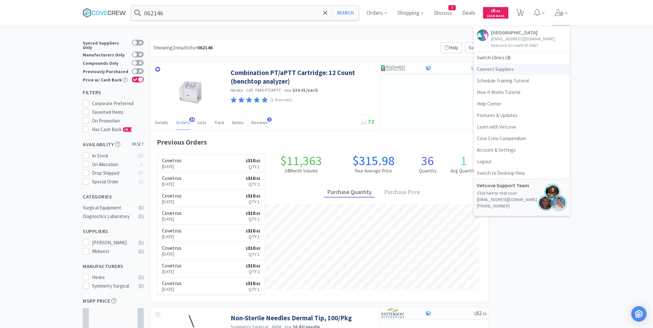
click at [509, 72] on link "Connect Suppliers" at bounding box center [522, 70] width 96 height 12
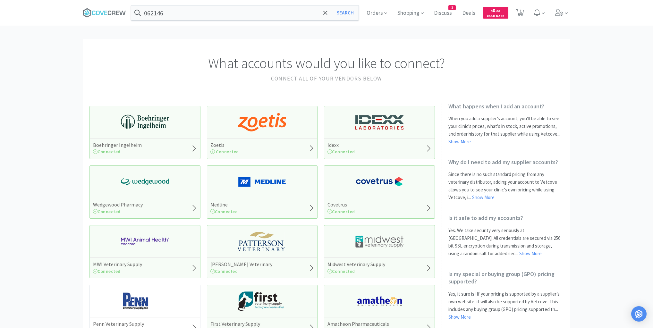
click at [378, 187] on img at bounding box center [380, 181] width 48 height 19
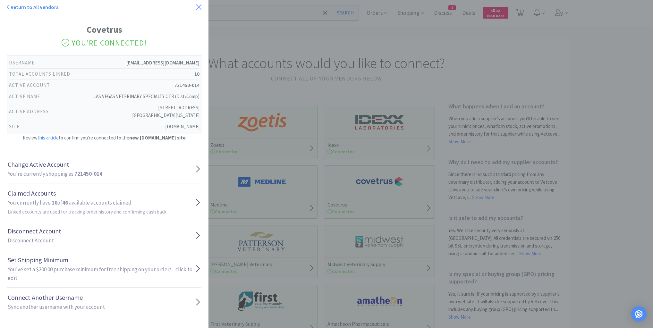
click at [195, 7] on icon at bounding box center [198, 7] width 7 height 9
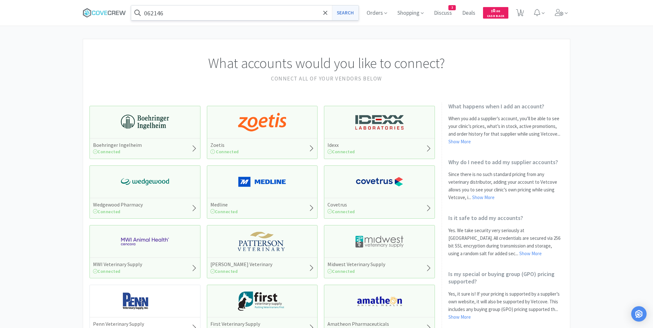
click at [347, 12] on button "Search" at bounding box center [345, 12] width 27 height 15
select select "5"
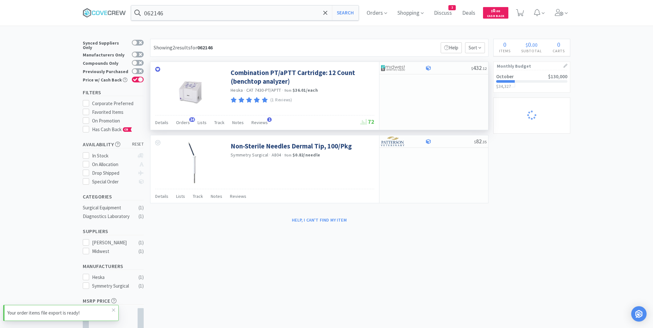
select select "5"
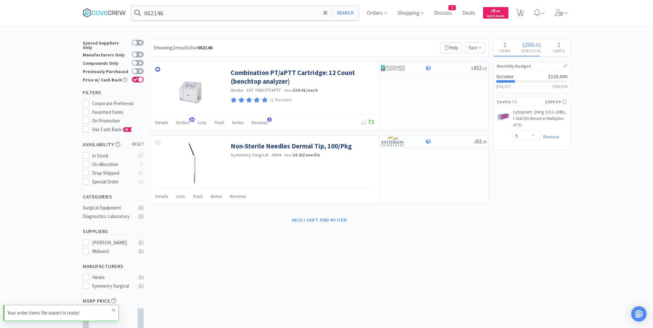
click at [115, 310] on icon at bounding box center [114, 310] width 4 height 5
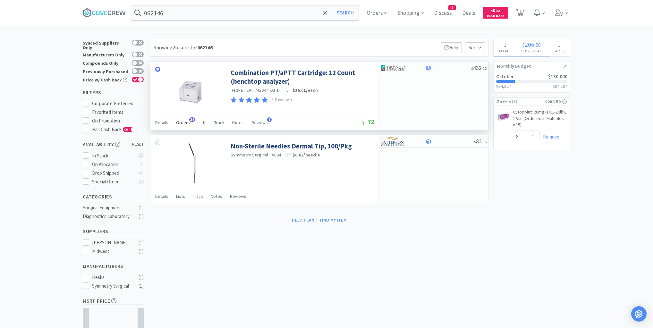
click at [181, 122] on span "Orders" at bounding box center [183, 123] width 14 height 6
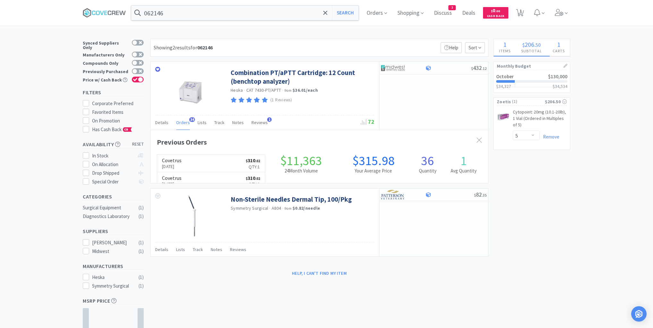
scroll to position [172, 338]
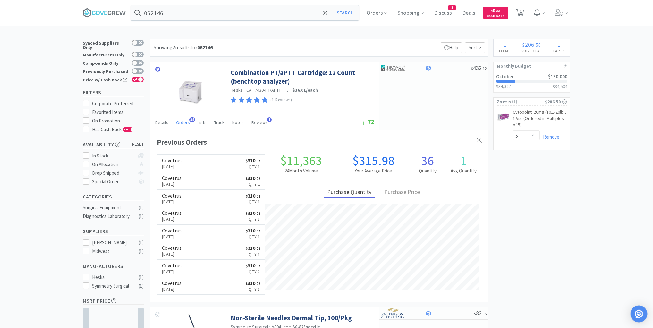
click at [641, 313] on img "Open Intercom Messenger" at bounding box center [639, 314] width 8 height 8
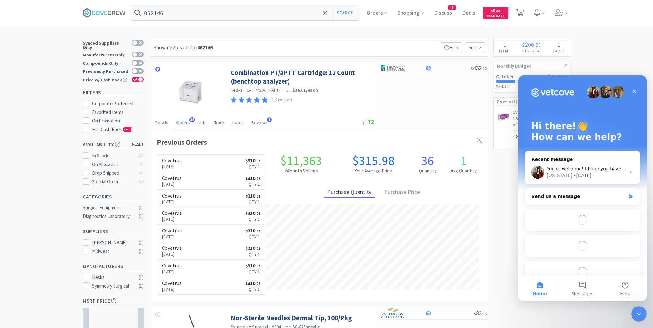
scroll to position [0, 0]
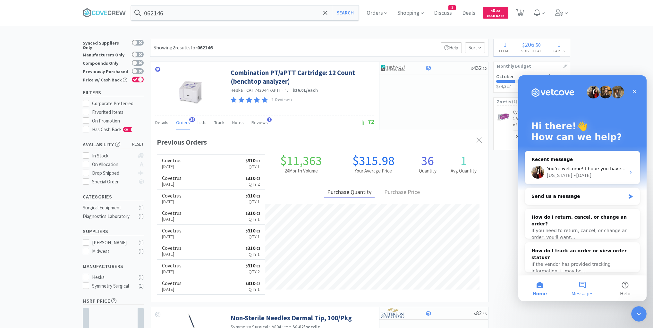
click at [587, 284] on button "Messages" at bounding box center [582, 289] width 43 height 26
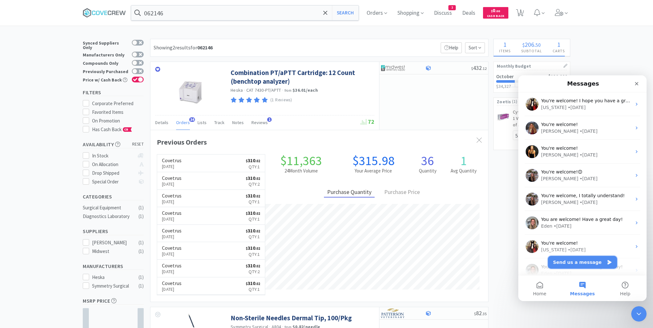
click at [582, 264] on button "Send us a message" at bounding box center [582, 262] width 69 height 13
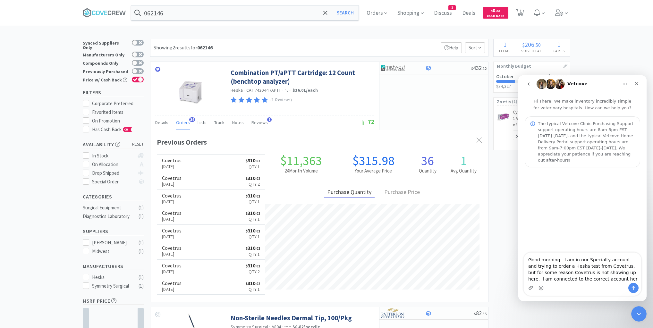
type textarea "Good morning. I am in our Specialty account and trying to order a Heska test fr…"
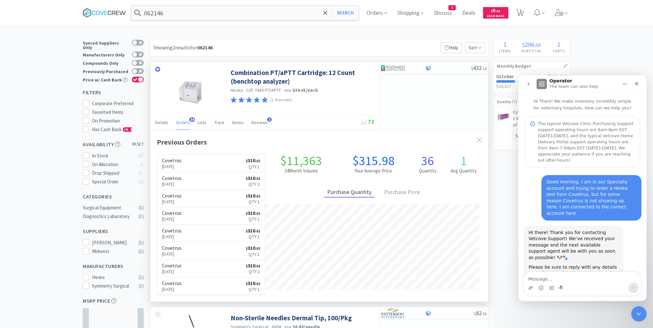
scroll to position [9, 0]
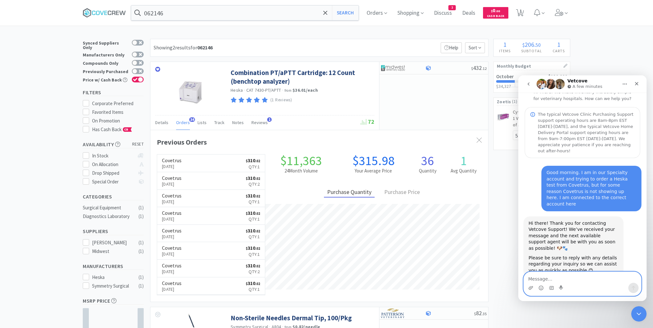
click at [535, 278] on textarea "Message…" at bounding box center [582, 277] width 117 height 11
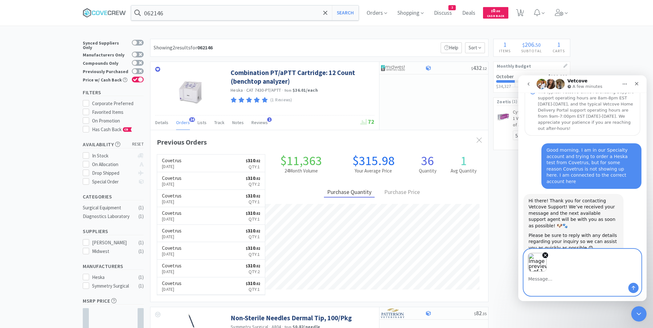
scroll to position [32, 0]
click at [634, 287] on icon "Send a message…" at bounding box center [634, 288] width 4 height 4
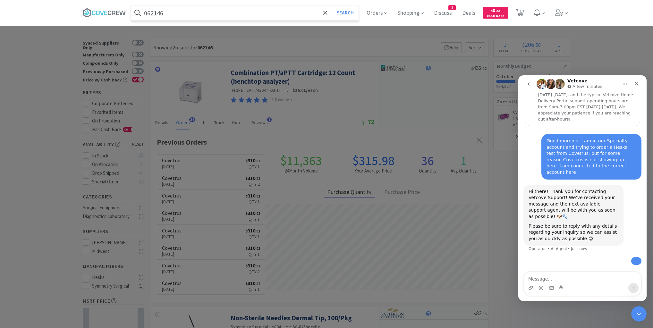
click at [175, 14] on input "062146" at bounding box center [245, 12] width 228 height 15
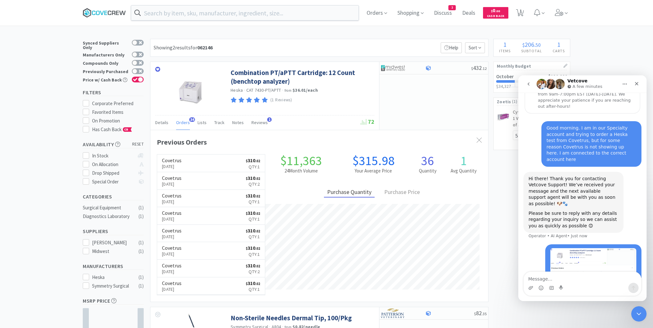
click at [103, 12] on icon at bounding box center [104, 13] width 43 height 10
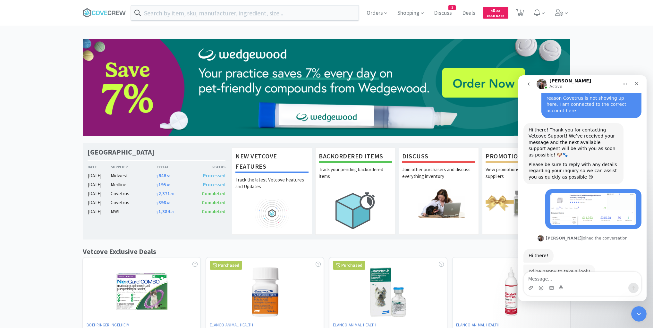
scroll to position [103, 0]
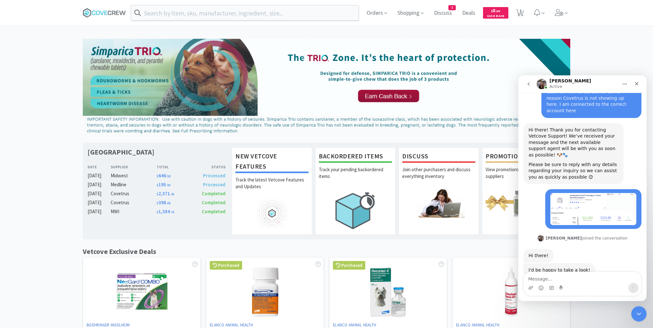
click at [546, 279] on textarea "Message…" at bounding box center [582, 277] width 117 height 11
type textarea "Thanks!"
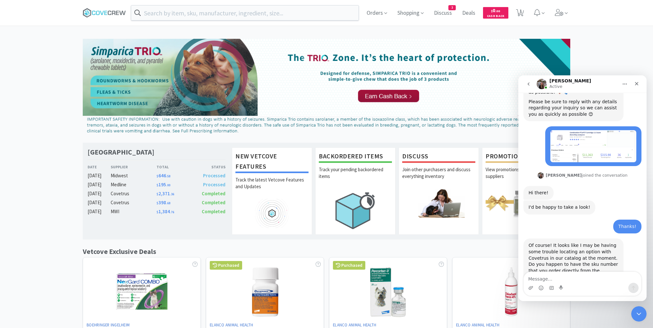
scroll to position [166, 0]
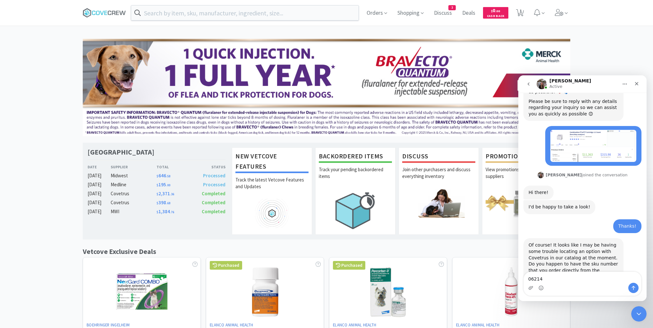
type textarea "062146"
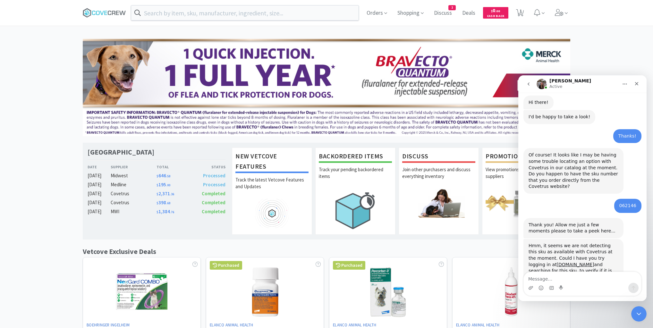
scroll to position [257, 0]
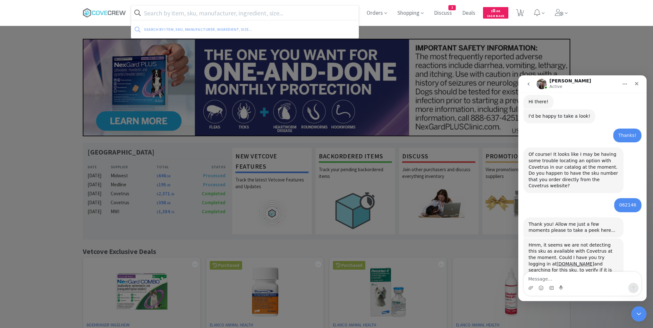
click at [281, 13] on input "text" at bounding box center [245, 12] width 228 height 15
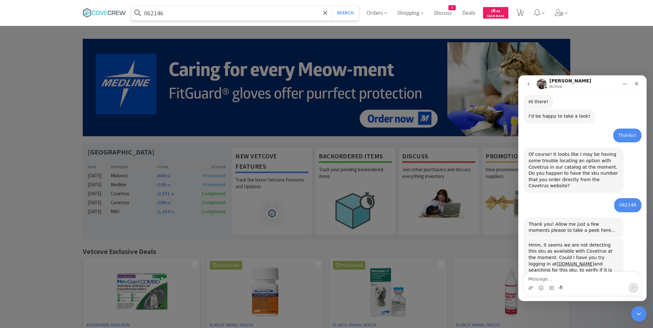
type input "062146"
click at [332, 5] on button "Search" at bounding box center [345, 12] width 27 height 15
select select "5"
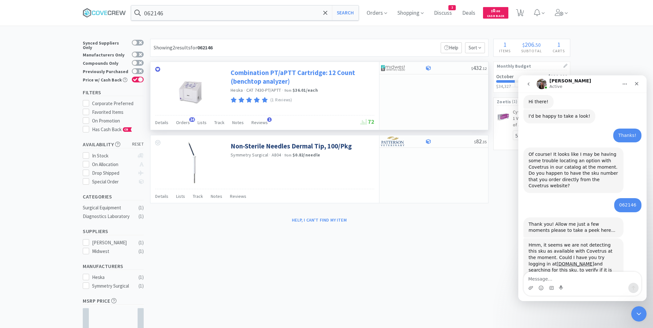
click at [289, 76] on link "Combination PT/aPTT Cartridge: 12 Count (benchtop analyzer)" at bounding box center [302, 77] width 142 height 18
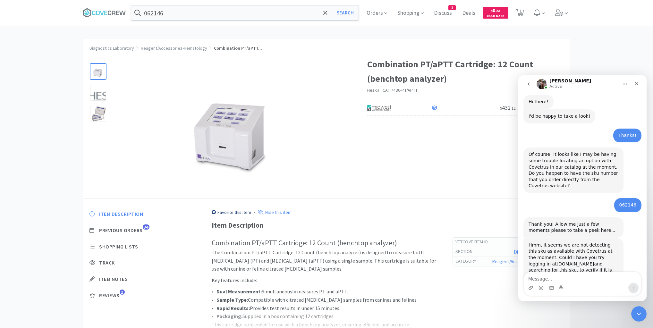
select select "5"
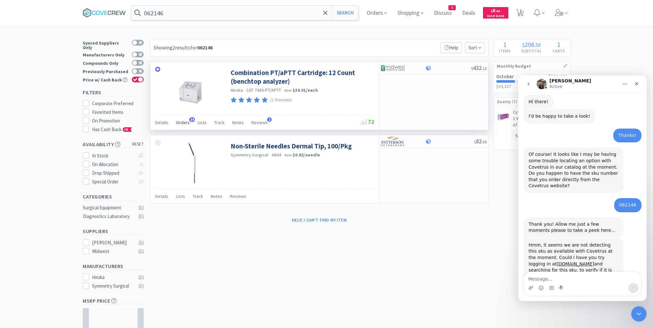
click at [180, 125] on span "Orders" at bounding box center [183, 123] width 14 height 6
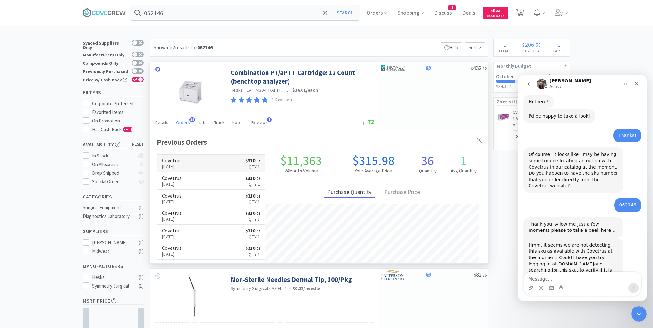
scroll to position [172, 338]
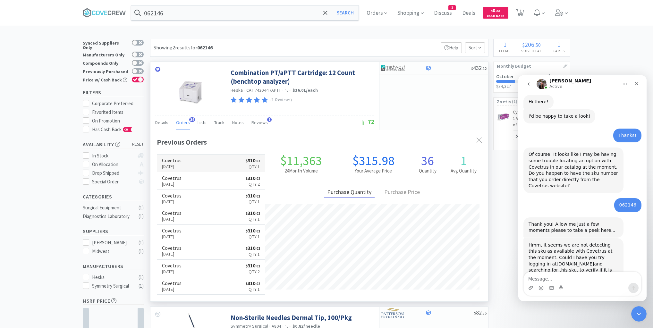
click at [182, 165] on p "[DATE]" at bounding box center [172, 166] width 20 height 7
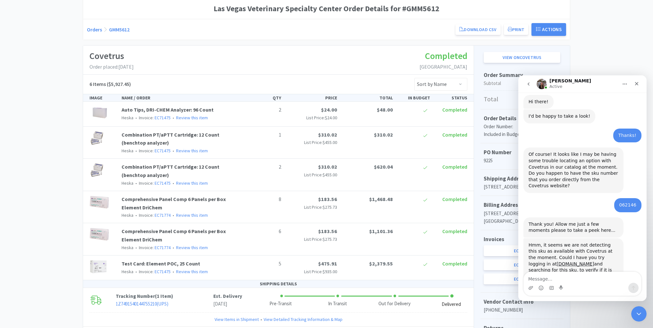
scroll to position [26, 0]
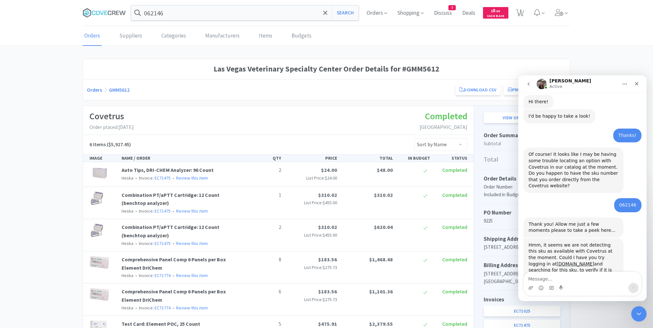
select select "5"
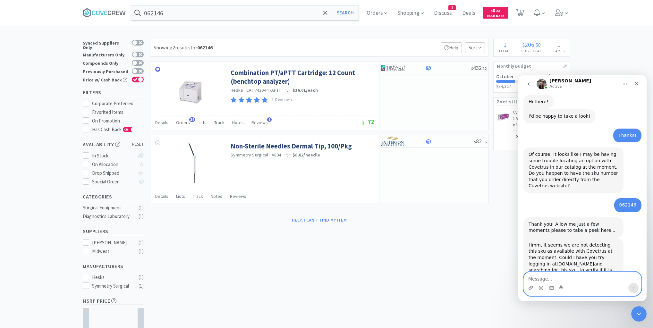
click at [565, 276] on textarea "Message…" at bounding box center [582, 277] width 117 height 11
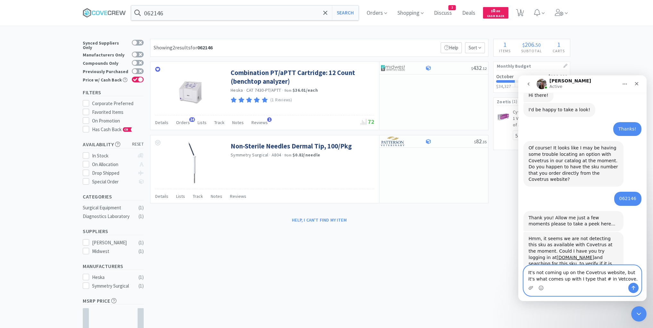
type textarea "It's not coming up on the Covetrus website, but it's what comes up with I type …"
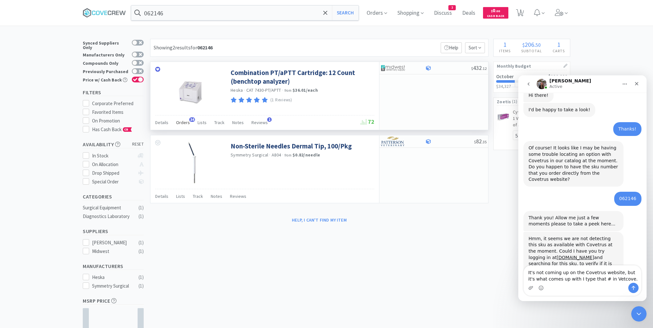
click at [186, 123] on span "Orders" at bounding box center [183, 123] width 14 height 6
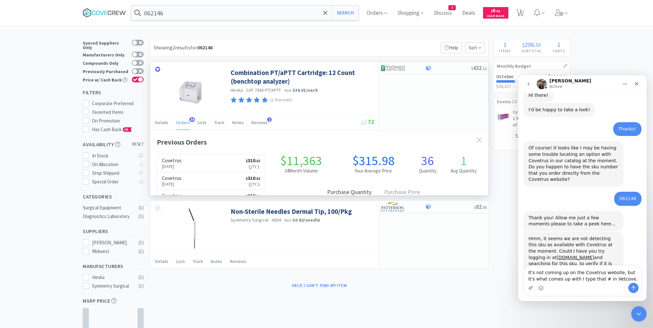
scroll to position [172, 338]
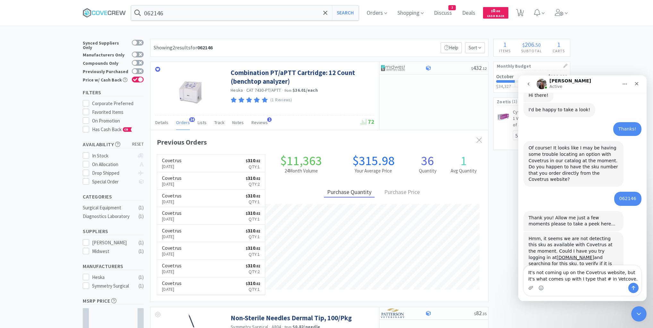
click at [562, 291] on div "Intercom messenger" at bounding box center [582, 288] width 117 height 10
click at [633, 286] on icon "Send a message…" at bounding box center [633, 288] width 5 height 5
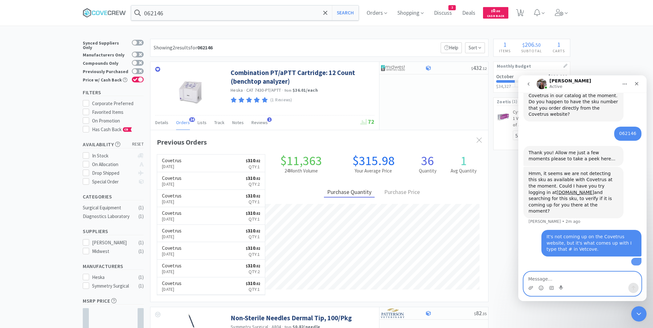
scroll to position [339, 0]
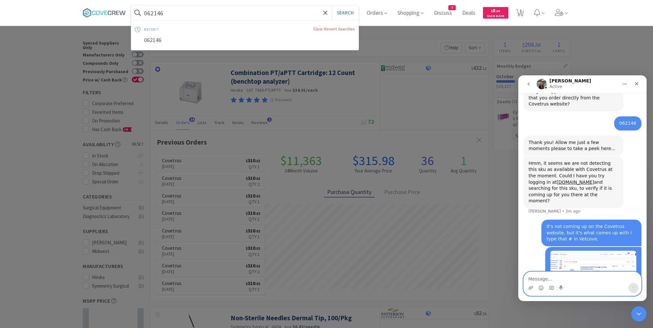
click at [205, 11] on input "062146" at bounding box center [245, 12] width 228 height 15
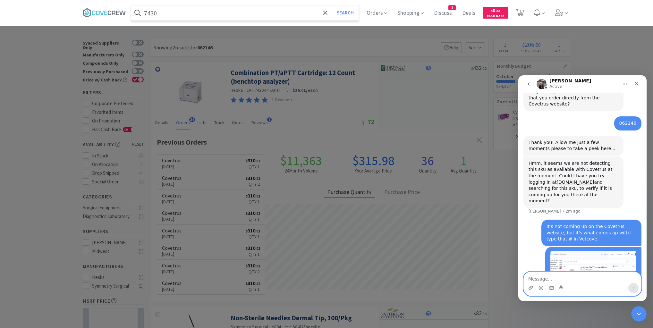
type input "7430"
click at [332, 5] on button "Search" at bounding box center [345, 12] width 27 height 15
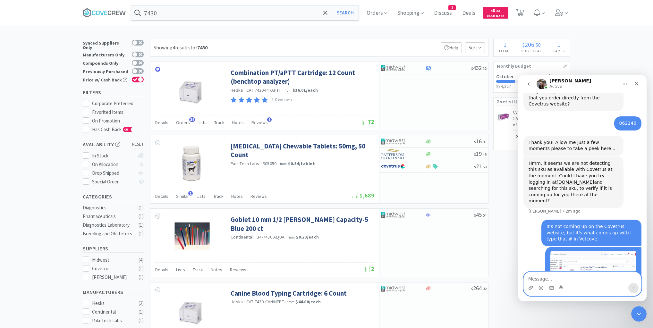
click at [543, 278] on textarea "Message…" at bounding box center [582, 277] width 117 height 11
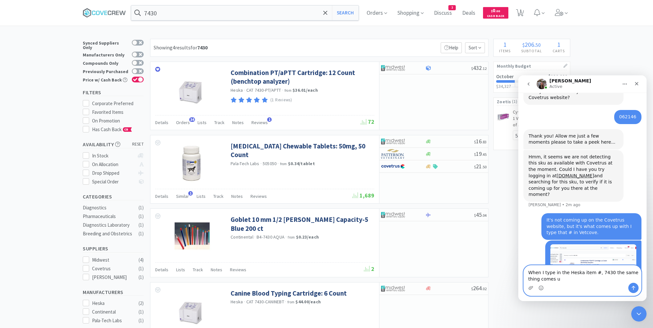
type textarea "When I type in the Heska item #, 7430 the same thing comes up"
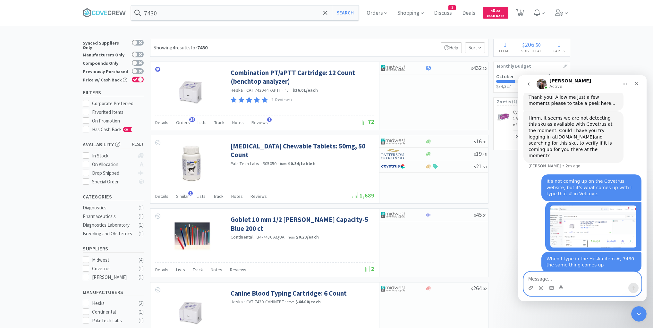
scroll to position [384, 0]
type textarea "C"
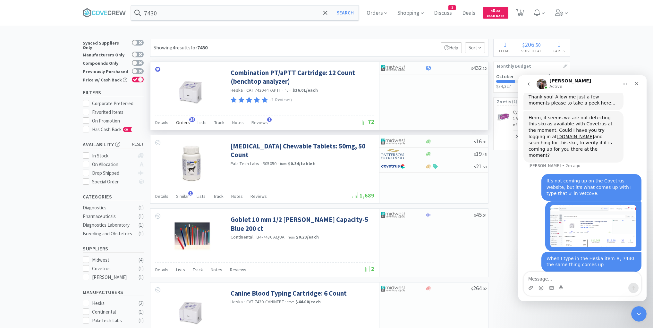
click at [181, 121] on span "Orders" at bounding box center [183, 123] width 14 height 6
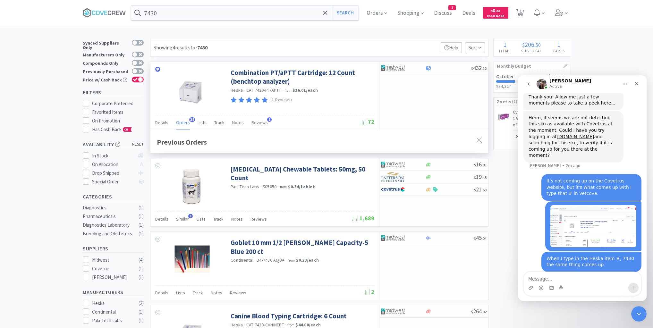
scroll to position [172, 338]
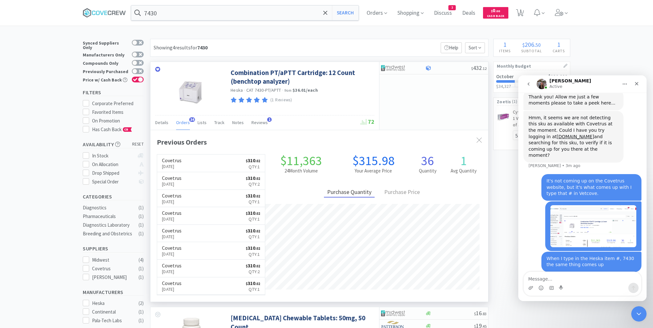
click at [182, 122] on span "Orders" at bounding box center [183, 123] width 14 height 6
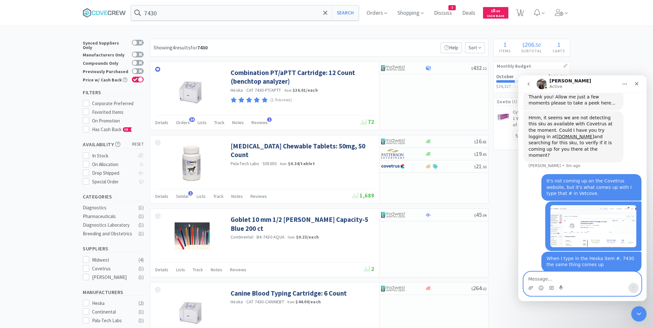
click at [563, 277] on textarea "Message…" at bounding box center [582, 277] width 117 height 11
type textarea "I ordered them last week using the same #"
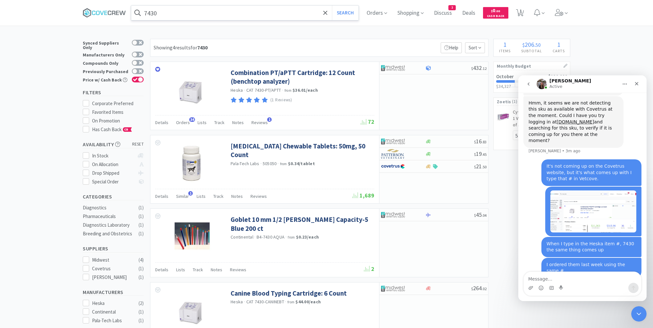
drag, startPoint x: 316, startPoint y: 13, endPoint x: 319, endPoint y: 19, distance: 7.2
click at [316, 13] on input "7430" at bounding box center [245, 12] width 228 height 15
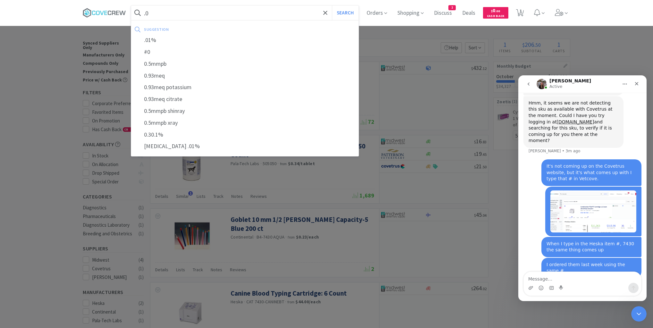
type input "."
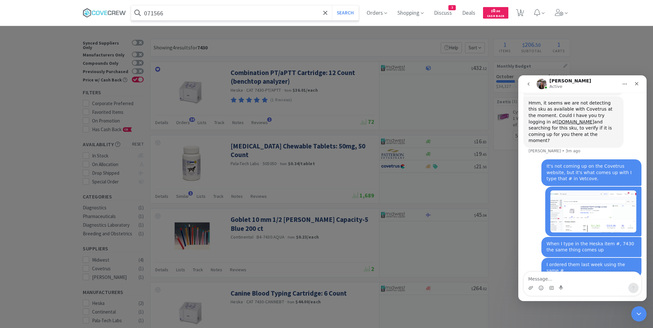
click at [332, 5] on button "Search" at bounding box center [345, 12] width 27 height 15
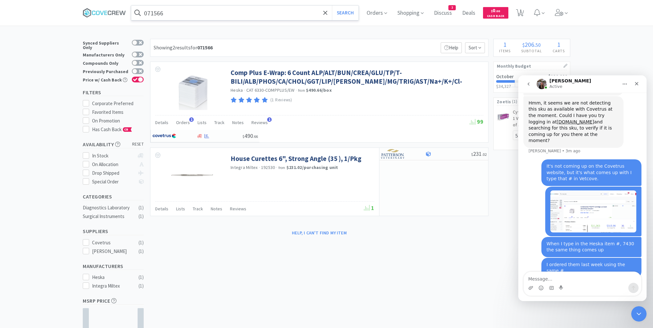
drag, startPoint x: 207, startPoint y: 13, endPoint x: 210, endPoint y: 17, distance: 4.8
click at [207, 13] on input "071566" at bounding box center [245, 12] width 228 height 15
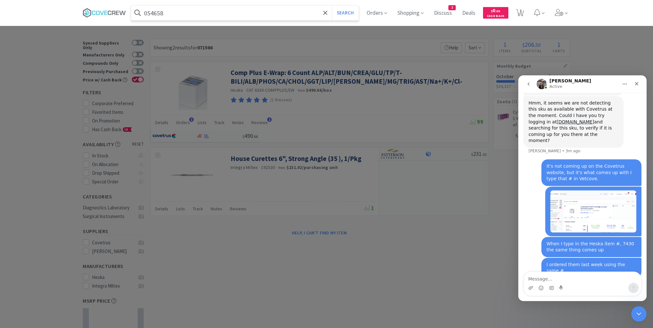
click at [332, 5] on button "Search" at bounding box center [345, 12] width 27 height 15
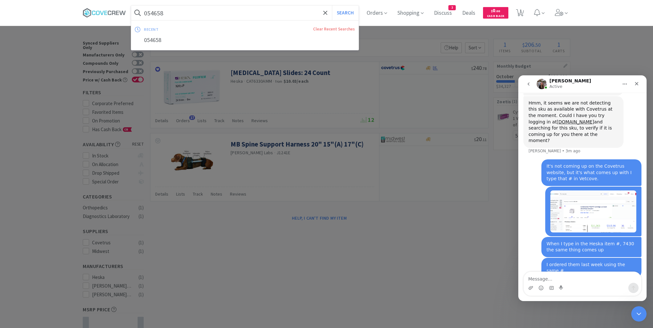
click at [212, 16] on input "054658" at bounding box center [245, 12] width 228 height 15
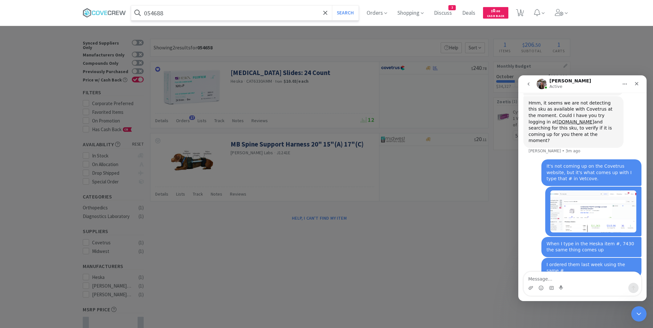
click at [332, 5] on button "Search" at bounding box center [345, 12] width 27 height 15
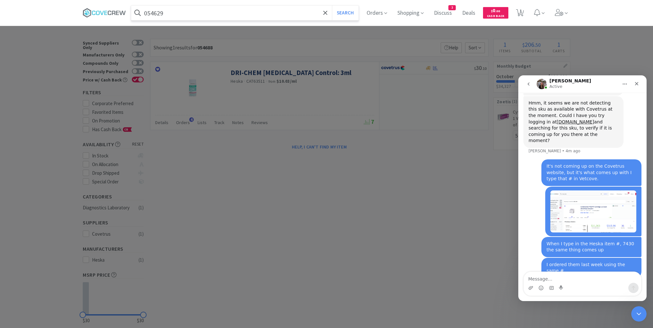
click at [332, 5] on button "Search" at bounding box center [345, 12] width 27 height 15
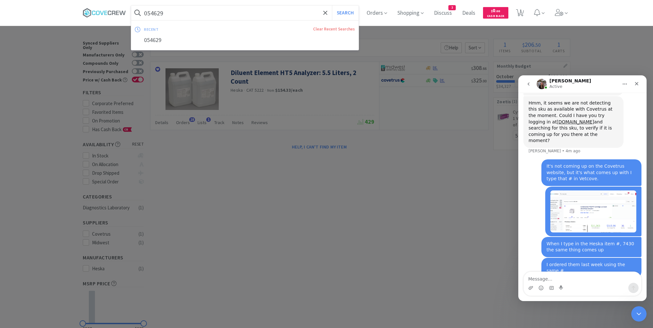
click at [212, 11] on input "054629" at bounding box center [245, 12] width 228 height 15
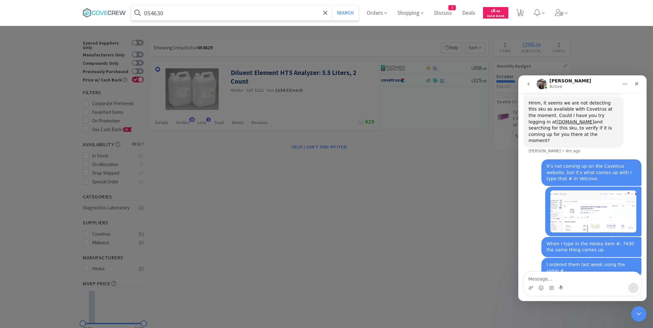
click at [332, 5] on button "Search" at bounding box center [345, 12] width 27 height 15
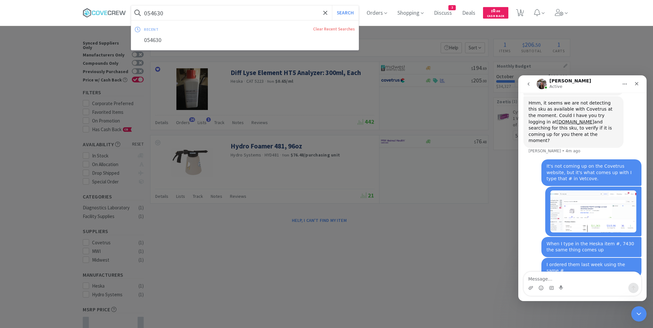
click at [173, 11] on input "054630" at bounding box center [245, 12] width 228 height 15
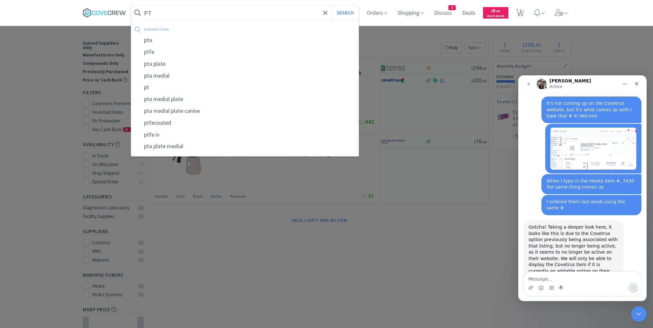
scroll to position [456, 0]
type input "PT/"
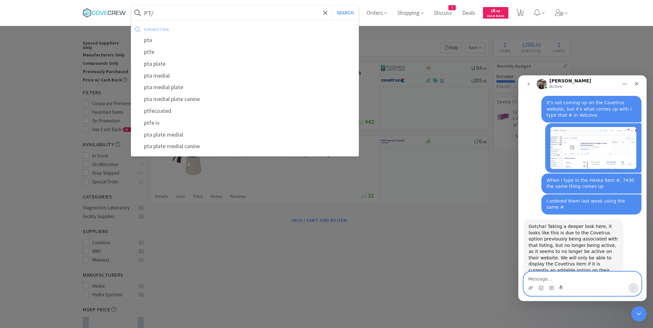
click at [536, 283] on textarea "Message…" at bounding box center [582, 277] width 117 height 11
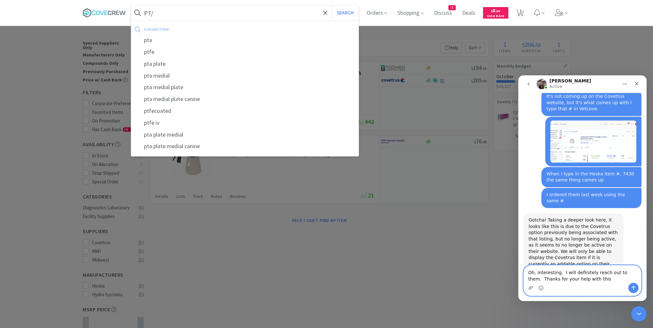
type textarea "Oh, interesting. I will definitely reach out to them. Thanks for your help with…"
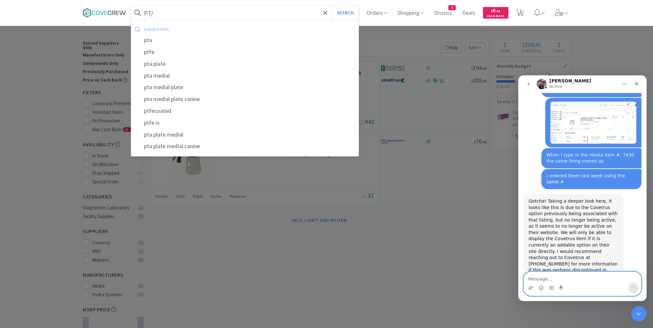
scroll to position [481, 0]
click at [181, 16] on input "PT/" at bounding box center [245, 12] width 228 height 15
click at [171, 13] on input "PT/" at bounding box center [245, 12] width 228 height 15
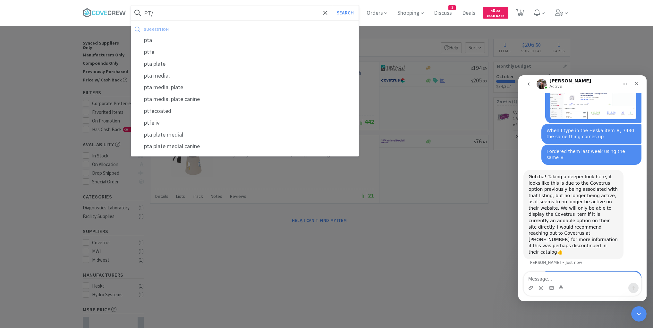
scroll to position [506, 0]
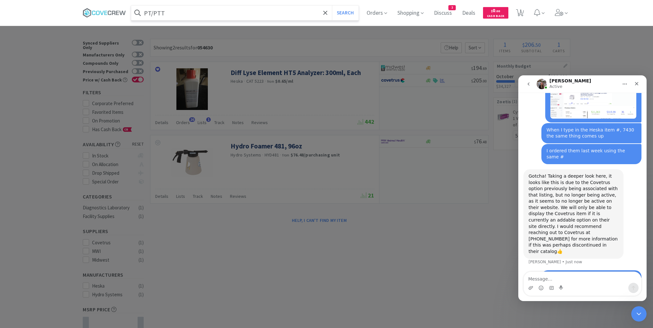
click at [332, 5] on button "Search" at bounding box center [345, 12] width 27 height 15
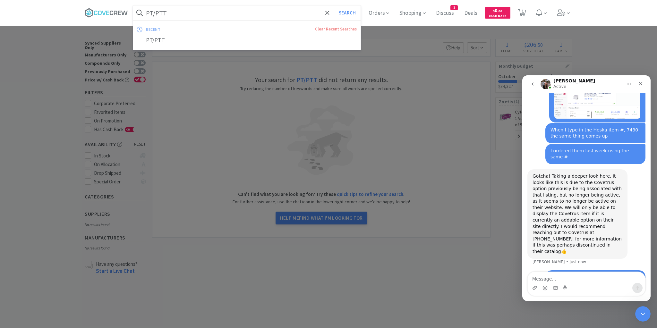
click at [169, 11] on input "PT/PTT" at bounding box center [247, 12] width 228 height 15
click at [334, 5] on button "Search" at bounding box center [347, 12] width 27 height 15
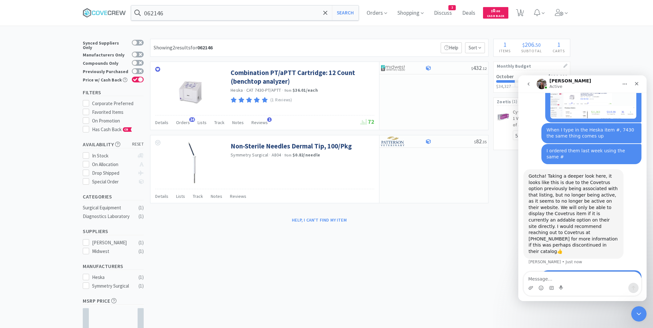
scroll to position [481, 0]
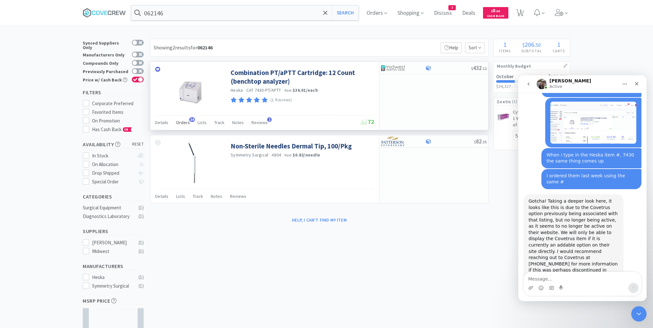
click at [183, 122] on span "Orders" at bounding box center [183, 123] width 14 height 6
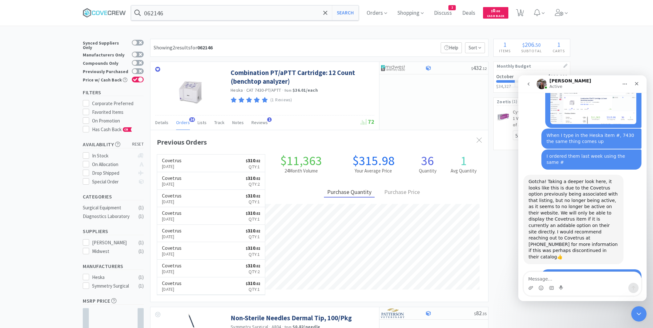
scroll to position [501, 0]
click at [633, 313] on div "Close Intercom Messenger" at bounding box center [638, 312] width 15 height 15
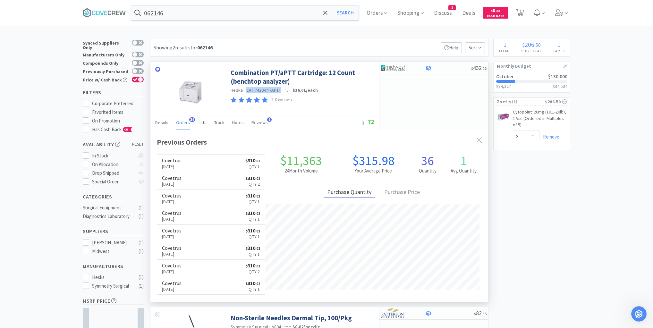
drag, startPoint x: 246, startPoint y: 90, endPoint x: 281, endPoint y: 87, distance: 35.4
click at [281, 87] on div "Heska · CAT 7430-PT/APTT · from $36.01 / each" at bounding box center [302, 90] width 142 height 7
copy span "CAT 7430-PT/APTT"
click at [200, 14] on input "062146" at bounding box center [245, 12] width 228 height 15
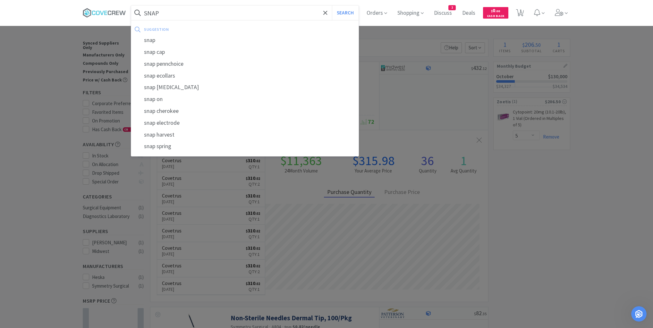
type input "SNAP"
click at [332, 5] on button "Search" at bounding box center [345, 12] width 27 height 15
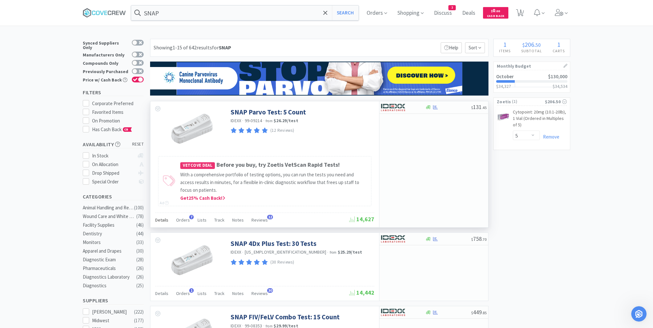
scroll to position [501, 0]
click at [100, 11] on icon at bounding box center [98, 13] width 4 height 4
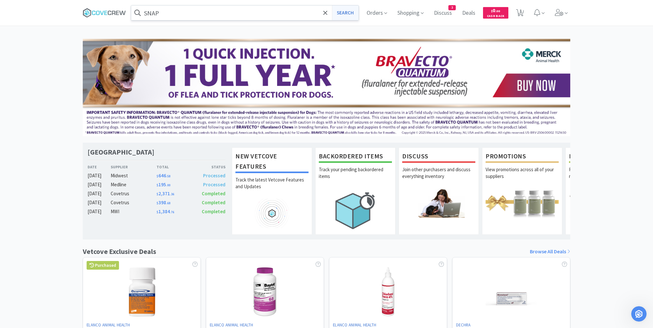
click at [344, 14] on button "Search" at bounding box center [345, 12] width 27 height 15
select select "5"
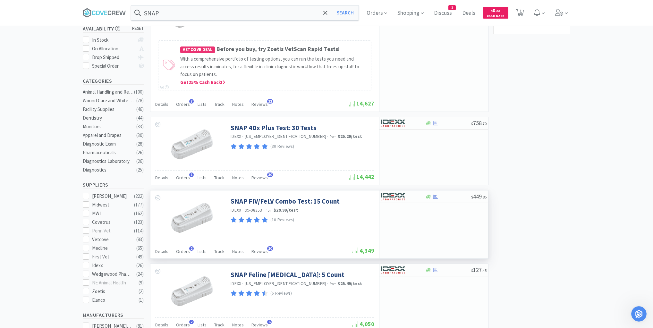
scroll to position [154, 0]
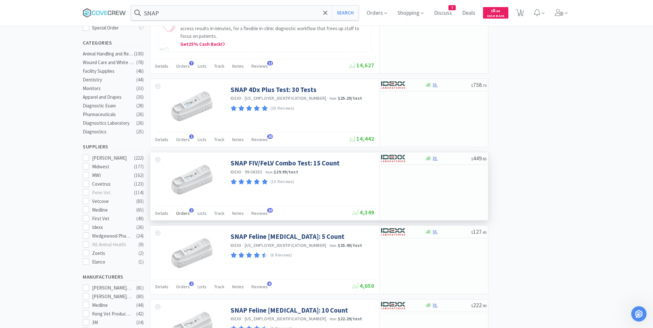
click at [184, 212] on span "Orders" at bounding box center [183, 214] width 14 height 6
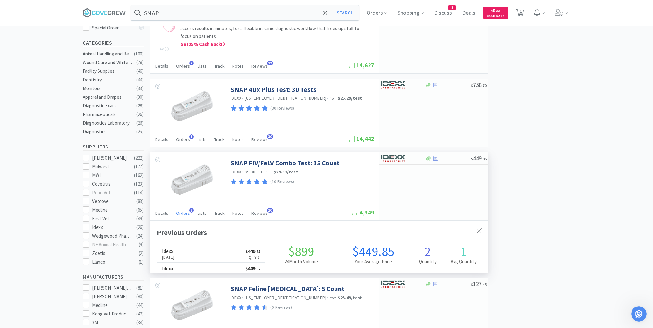
scroll to position [166, 338]
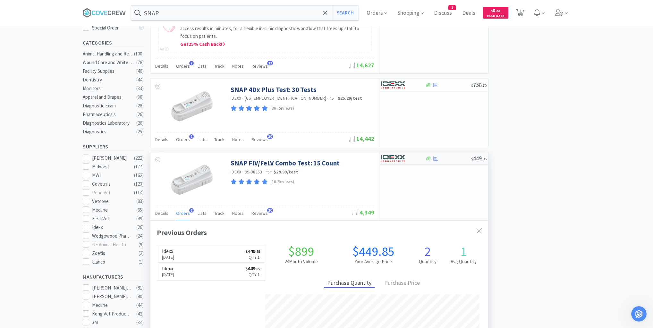
click at [449, 160] on div "$ 449 . 85" at bounding box center [434, 158] width 109 height 13
select select "1"
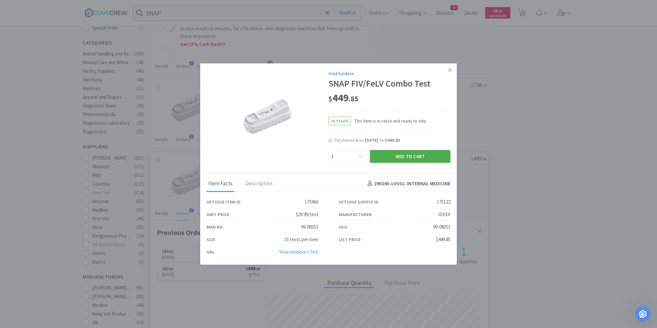
click at [425, 155] on button "Add to Cart" at bounding box center [410, 156] width 81 height 13
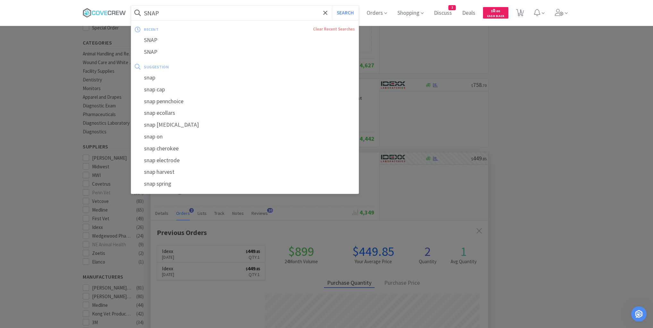
drag, startPoint x: 302, startPoint y: 13, endPoint x: 313, endPoint y: 21, distance: 13.9
click at [303, 13] on input "SNAP" at bounding box center [245, 12] width 228 height 15
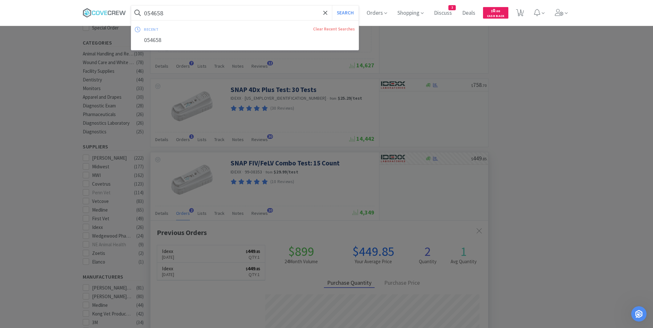
type input "054658"
click at [332, 5] on button "Search" at bounding box center [345, 12] width 27 height 15
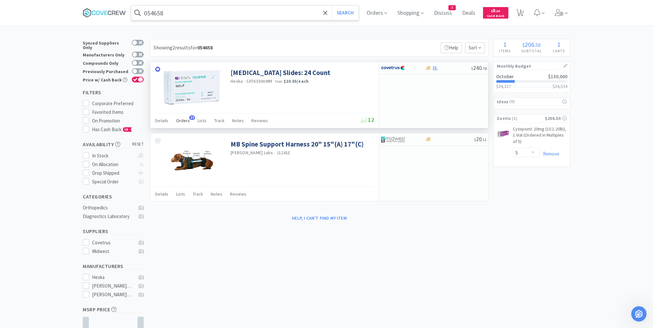
click at [186, 119] on span "Orders" at bounding box center [183, 121] width 14 height 6
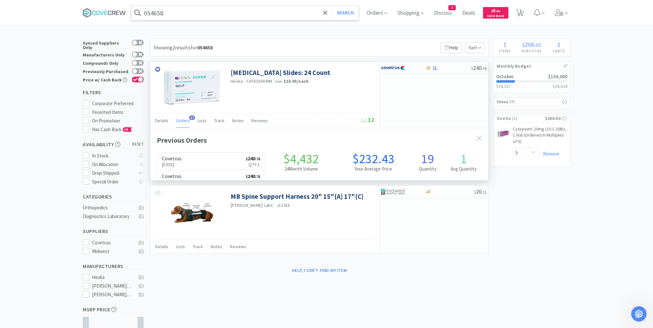
scroll to position [172, 338]
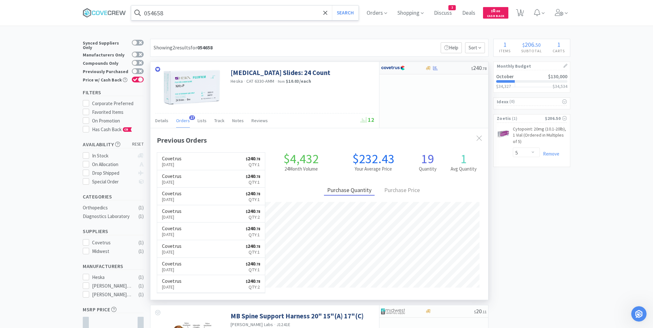
click at [441, 72] on div "$ 240 . 78" at bounding box center [434, 68] width 109 height 13
select select "1"
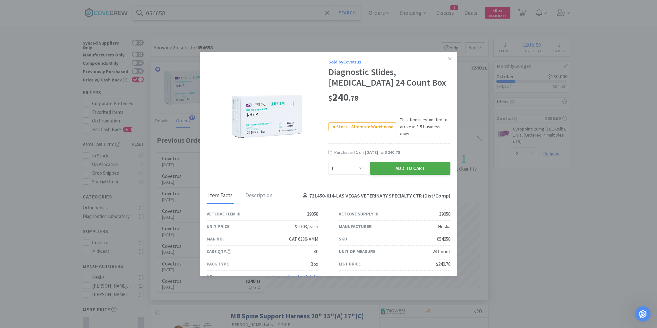
click at [404, 165] on button "Add to Cart" at bounding box center [410, 168] width 81 height 13
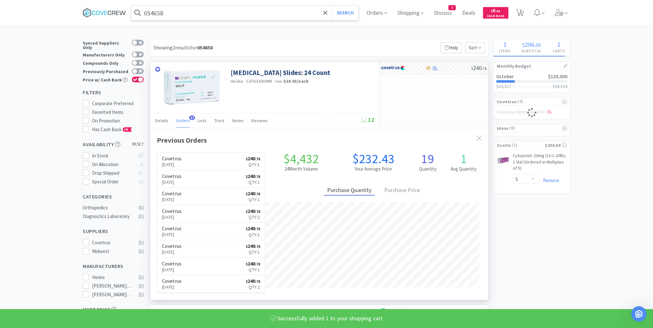
select select "1"
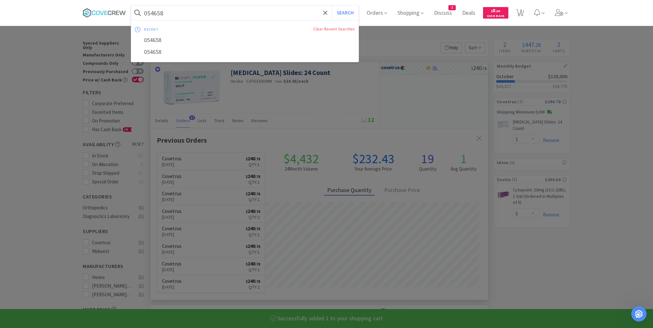
click at [282, 18] on input "054658" at bounding box center [245, 12] width 228 height 15
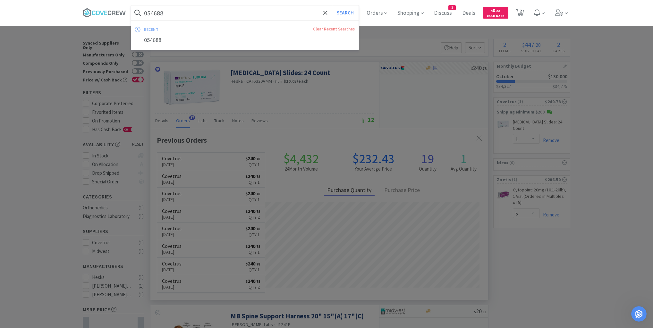
type input "054688"
click at [332, 5] on button "Search" at bounding box center [345, 12] width 27 height 15
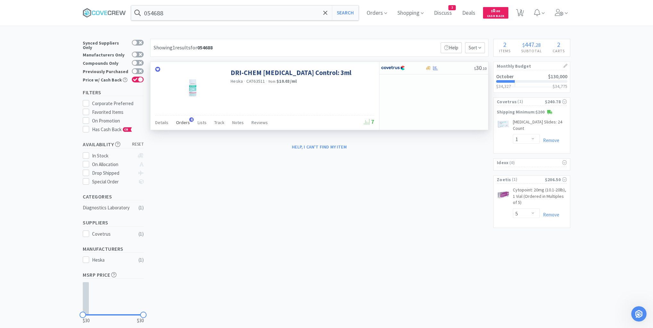
click at [181, 123] on span "Orders" at bounding box center [183, 123] width 14 height 6
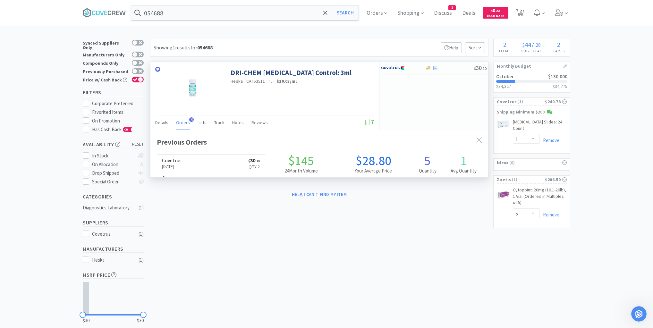
scroll to position [166, 338]
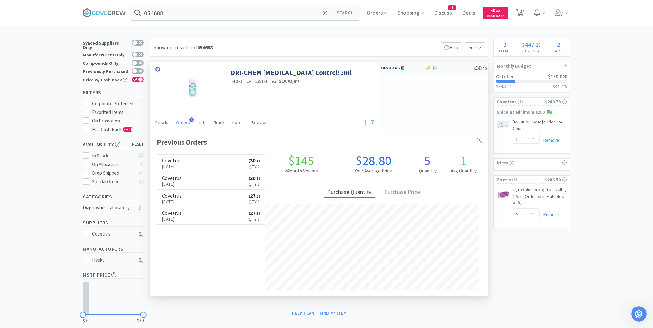
click at [451, 67] on div at bounding box center [449, 68] width 49 height 5
select select "1"
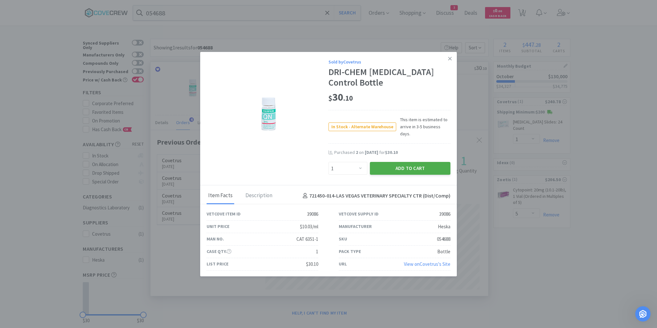
click at [420, 165] on button "Add to Cart" at bounding box center [410, 168] width 81 height 13
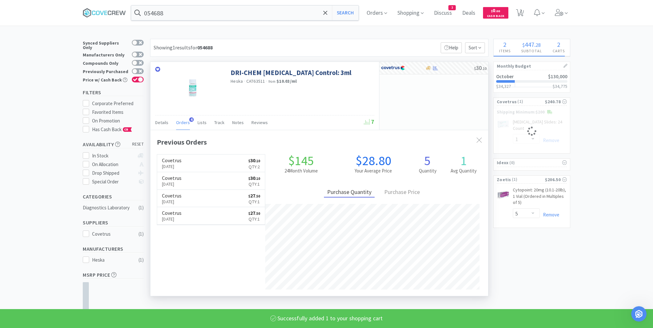
select select "1"
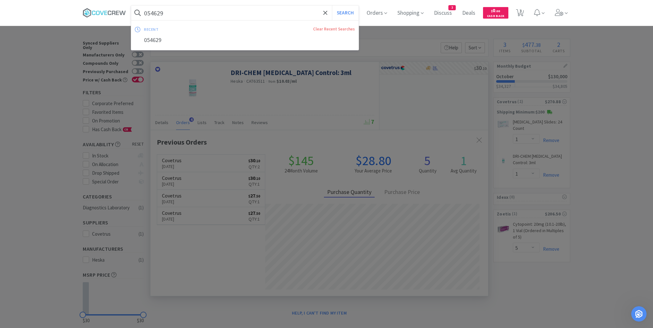
type input "054629"
click at [332, 5] on button "Search" at bounding box center [345, 12] width 27 height 15
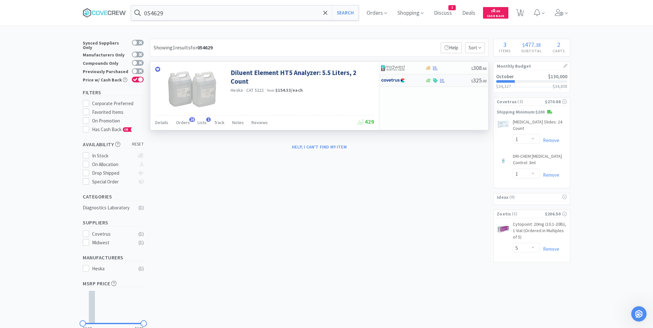
click at [453, 80] on div at bounding box center [448, 80] width 46 height 5
select select "1"
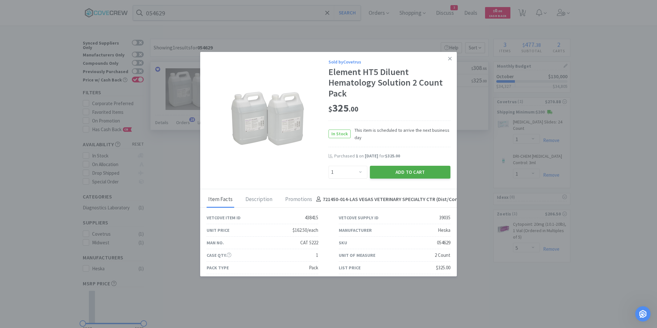
click at [412, 175] on button "Add to Cart" at bounding box center [410, 172] width 81 height 13
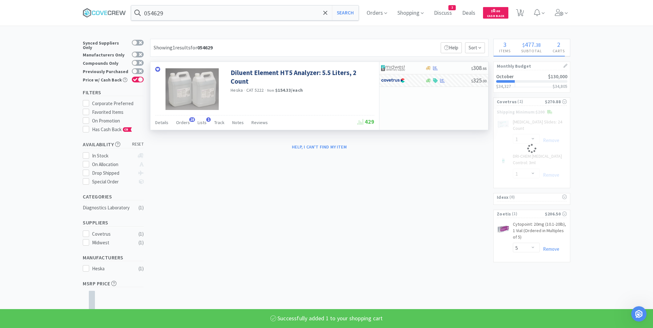
select select "1"
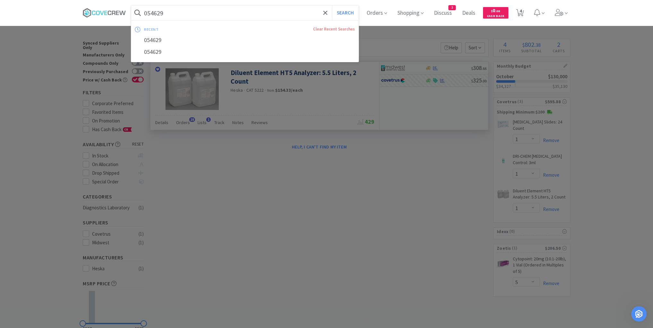
click at [282, 11] on input "054629" at bounding box center [245, 12] width 228 height 15
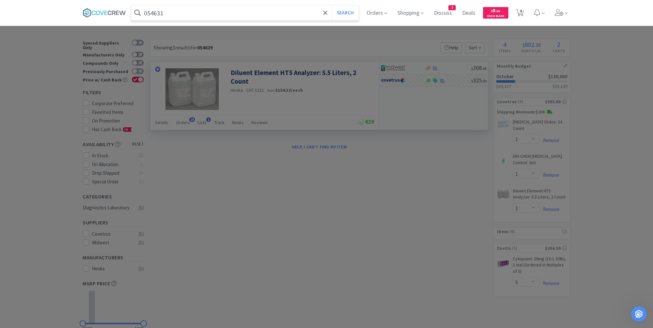
type input "054631"
click at [332, 5] on button "Search" at bounding box center [345, 12] width 27 height 15
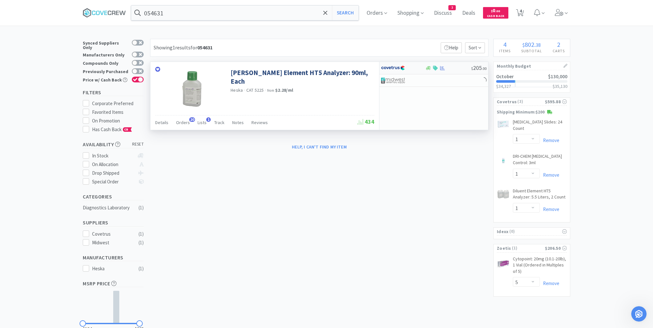
click at [454, 69] on div at bounding box center [448, 68] width 46 height 5
select select "1"
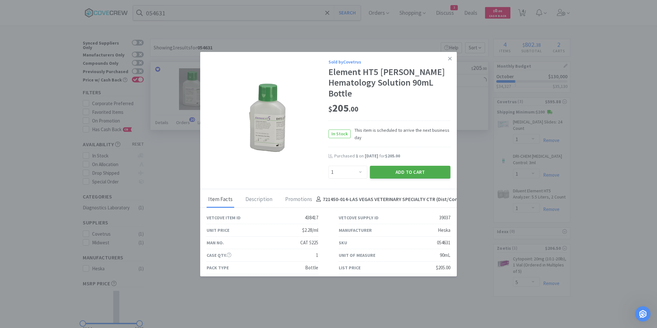
click at [405, 173] on button "Add to Cart" at bounding box center [410, 172] width 81 height 13
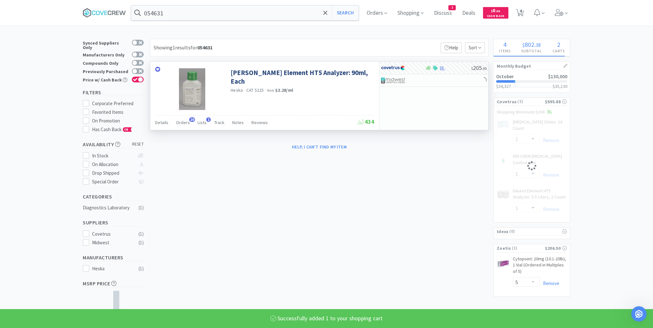
select select "1"
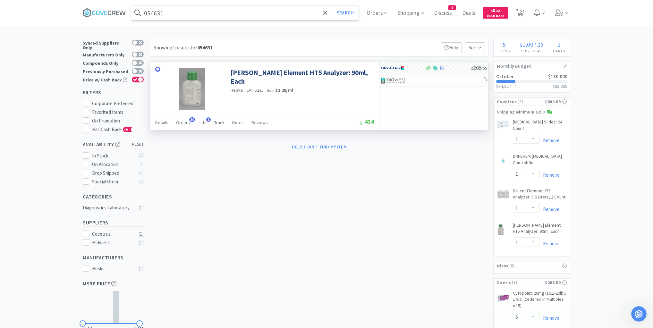
click at [301, 13] on input "054631" at bounding box center [245, 12] width 228 height 15
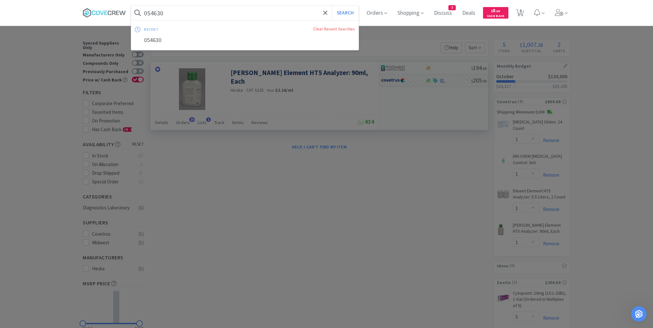
type input "054630"
click at [332, 5] on button "Search" at bounding box center [345, 12] width 27 height 15
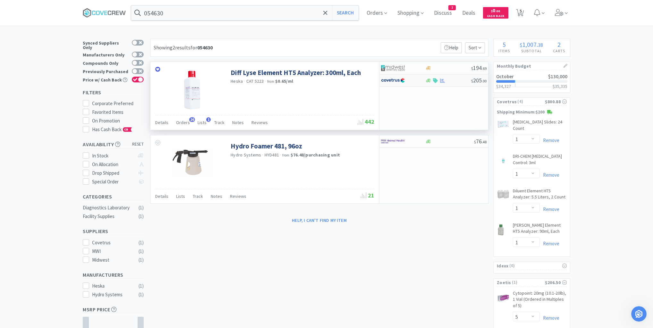
click at [458, 80] on div at bounding box center [448, 80] width 46 height 5
select select "1"
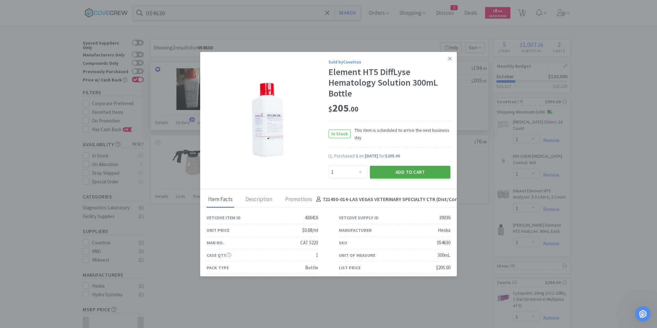
click at [416, 171] on button "Add to Cart" at bounding box center [410, 172] width 81 height 13
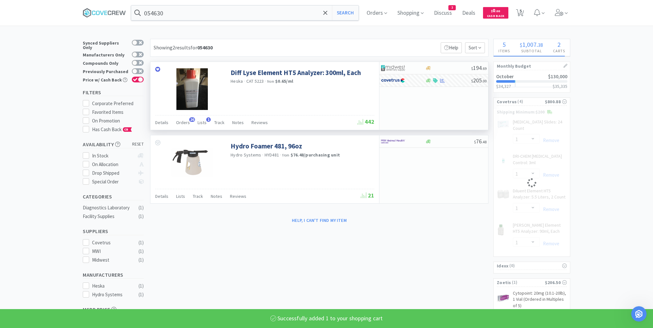
select select "1"
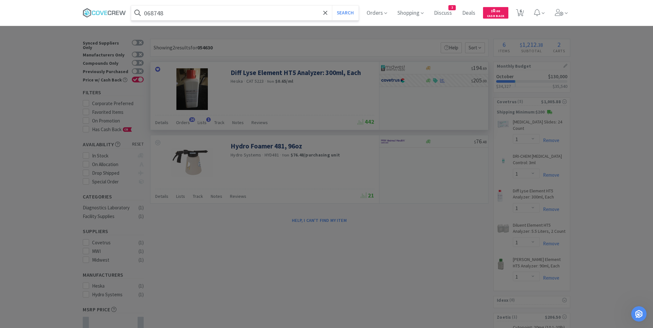
type input "068748"
click at [332, 5] on button "Search" at bounding box center [345, 12] width 27 height 15
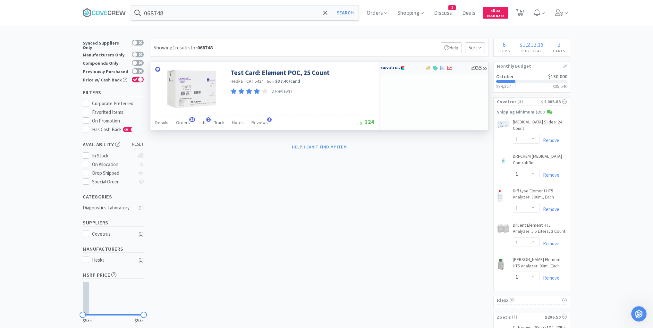
click at [462, 70] on div at bounding box center [448, 68] width 46 height 5
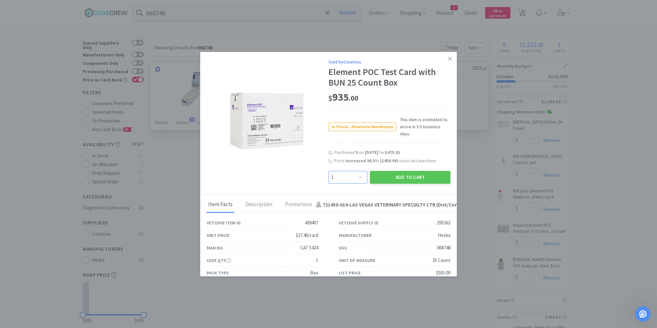
click at [358, 171] on select "Enter Quantity 1 2 3 4 5 6 7 8 9 10 11 12 13 14 15 16 17 18 19 20 Enter Quantity" at bounding box center [348, 177] width 39 height 13
select select "10"
click at [329, 171] on select "Enter Quantity 1 2 3 4 5 6 7 8 9 10 11 12 13 14 15 16 17 18 19 20 Enter Quantity" at bounding box center [348, 177] width 39 height 13
click at [408, 171] on button "Add to Cart" at bounding box center [410, 177] width 81 height 13
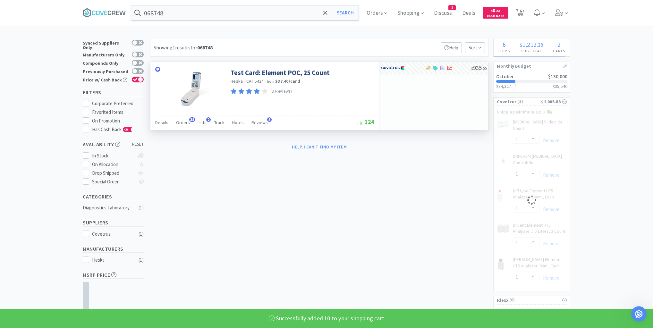
select select "10"
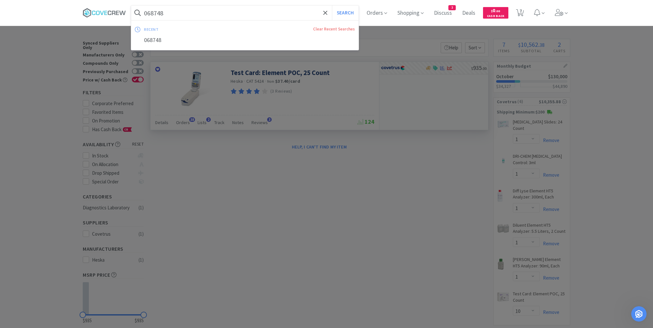
click at [270, 13] on input "068748" at bounding box center [245, 12] width 228 height 15
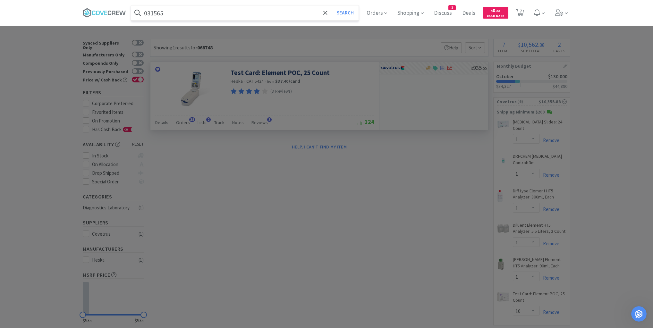
type input "031565"
click at [332, 5] on button "Search" at bounding box center [345, 12] width 27 height 15
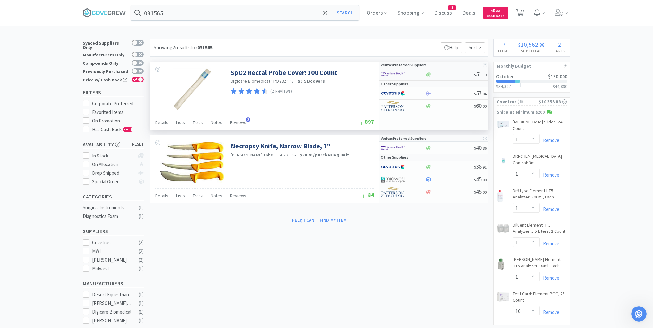
click at [455, 76] on div at bounding box center [449, 74] width 49 height 5
select select "1"
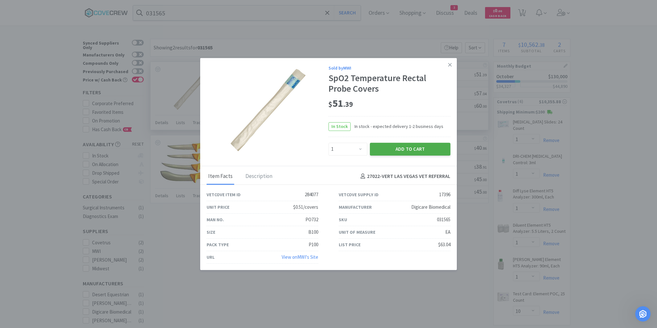
click at [437, 146] on button "Add to Cart" at bounding box center [410, 149] width 81 height 13
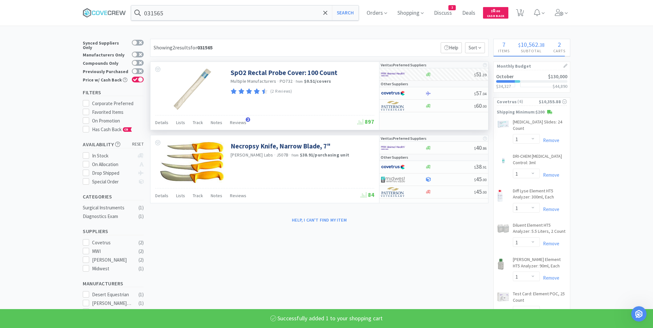
select select "1"
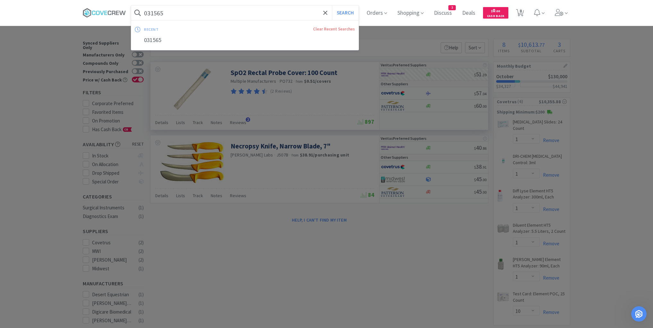
click at [220, 14] on input "031565" at bounding box center [245, 12] width 228 height 15
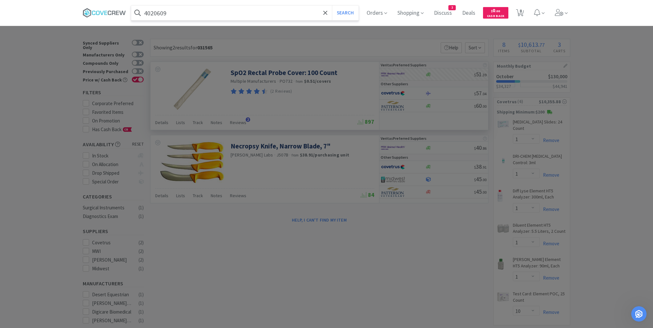
type input "4020609"
click at [332, 5] on button "Search" at bounding box center [345, 12] width 27 height 15
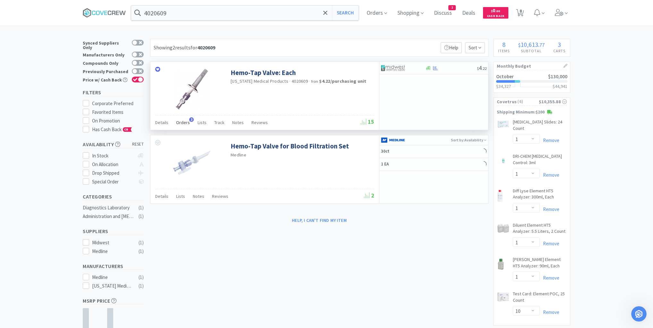
click at [186, 122] on span "Orders" at bounding box center [183, 123] width 14 height 6
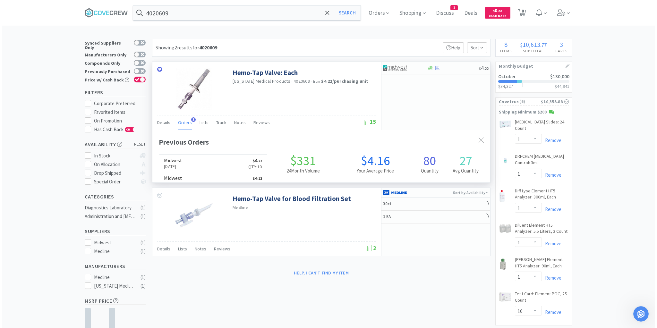
scroll to position [166, 338]
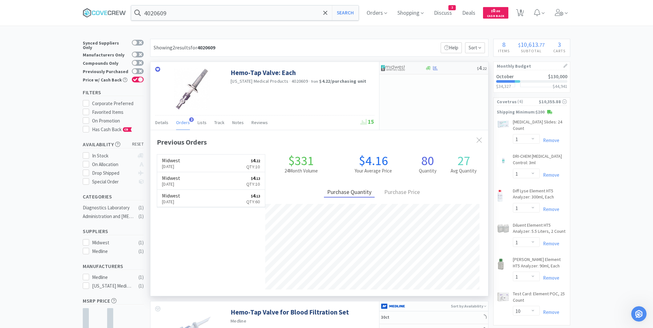
click at [449, 69] on div at bounding box center [451, 68] width 52 height 5
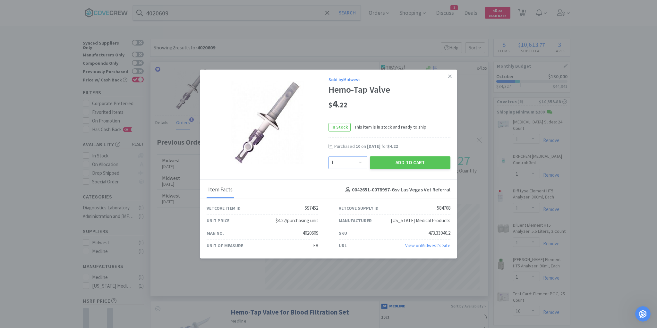
click at [363, 163] on select "Enter Quantity 1 2 3 4 5 6 7 8 9 10 11 12 13 14 15 16 17 18 19 20 Enter Quantity" at bounding box center [348, 162] width 39 height 13
select select "10"
click at [329, 156] on select "Enter Quantity 1 2 3 4 5 6 7 8 9 10 11 12 13 14 15 16 17 18 19 20 Enter Quantity" at bounding box center [348, 162] width 39 height 13
click at [405, 160] on button "Add to Cart" at bounding box center [410, 162] width 81 height 13
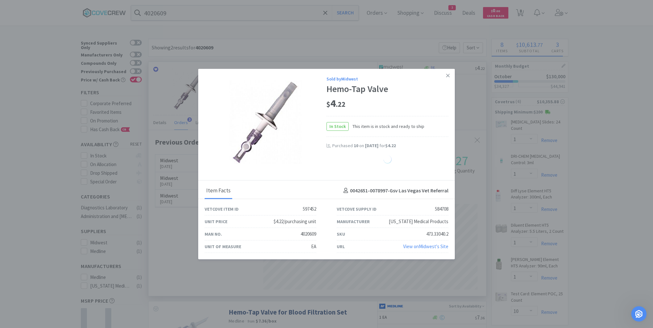
select select "10"
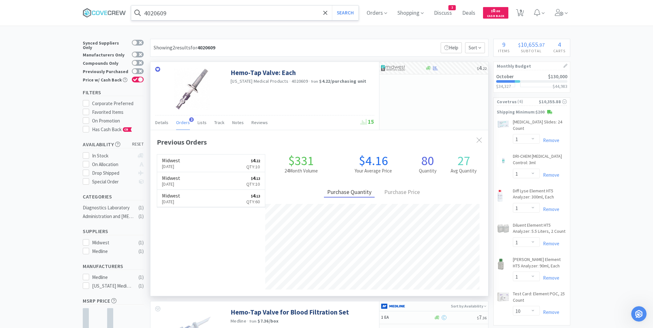
click at [260, 17] on input "4020609" at bounding box center [245, 12] width 228 height 15
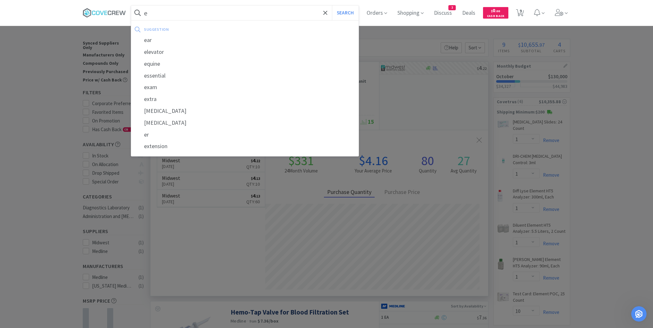
type input "e"
click at [100, 12] on icon at bounding box center [98, 13] width 4 height 4
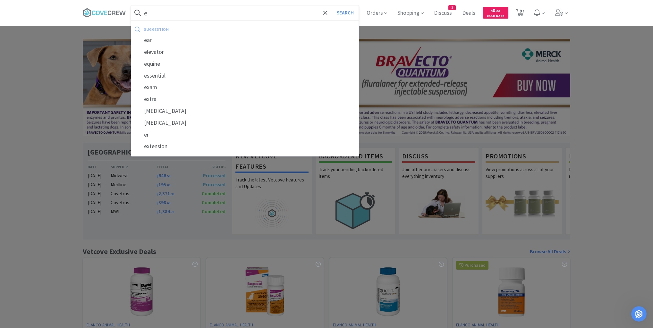
drag, startPoint x: 153, startPoint y: 10, endPoint x: 153, endPoint y: 14, distance: 3.9
click at [153, 10] on input "e" at bounding box center [245, 12] width 228 height 15
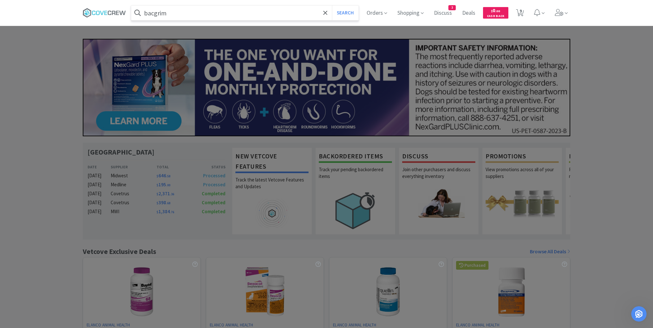
type input "bacgrim"
click at [332, 5] on button "Search" at bounding box center [345, 12] width 27 height 15
select select "1"
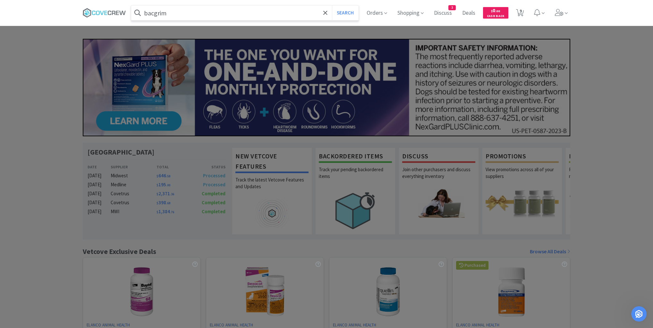
select select "1"
select select "10"
select select "1"
select select "10"
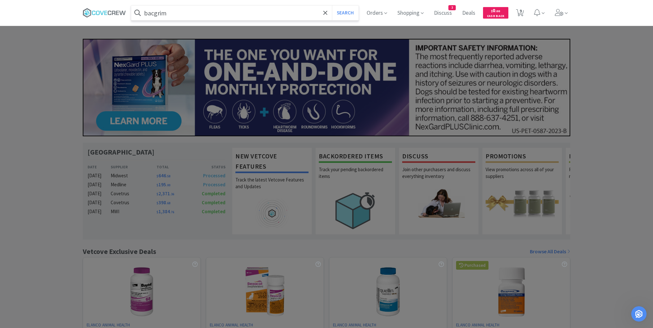
select select "5"
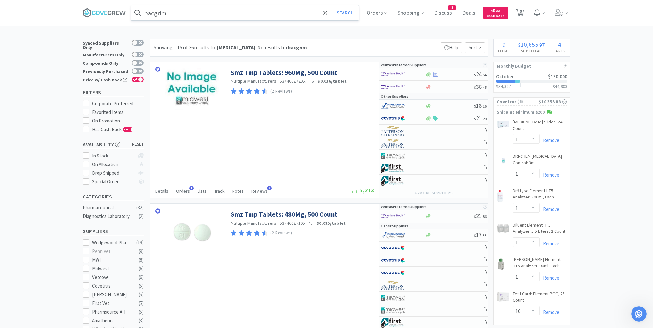
click at [176, 12] on input "bacgrim" at bounding box center [245, 12] width 228 height 15
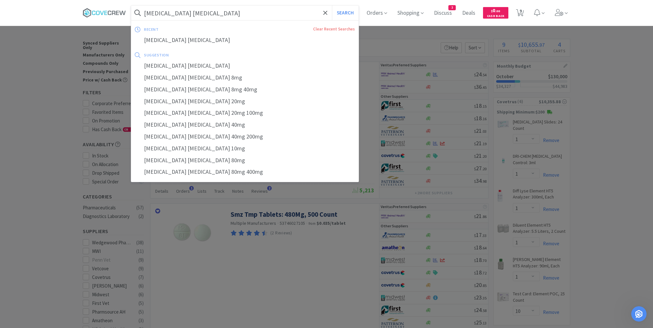
click at [260, 15] on input "[MEDICAL_DATA] [MEDICAL_DATA]" at bounding box center [245, 12] width 228 height 15
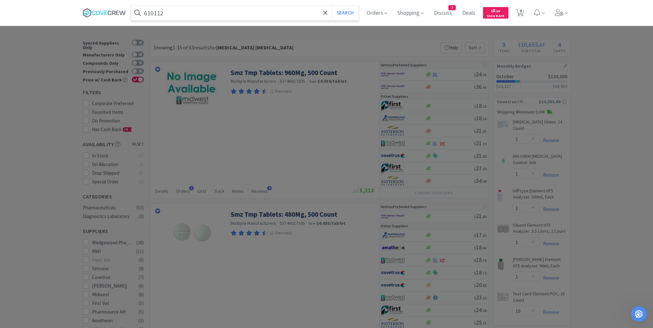
type input "610112"
click at [332, 5] on button "Search" at bounding box center [345, 12] width 27 height 15
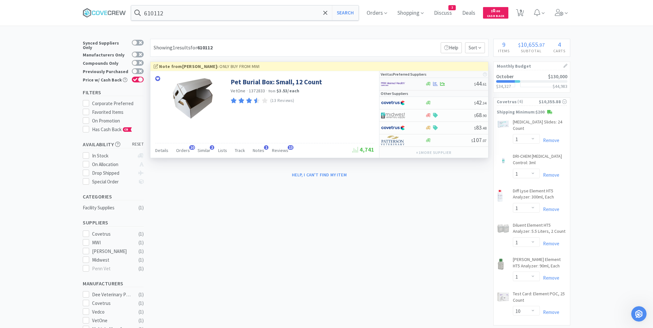
click at [457, 83] on div at bounding box center [449, 84] width 49 height 5
select select "1"
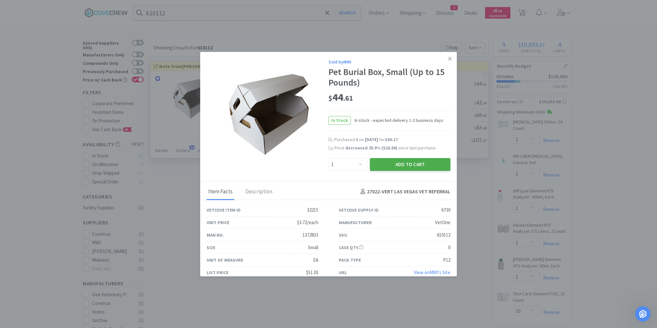
click at [392, 164] on button "Add to Cart" at bounding box center [410, 164] width 81 height 13
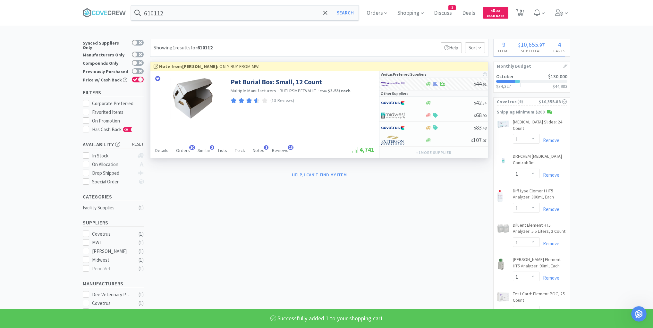
select select "1"
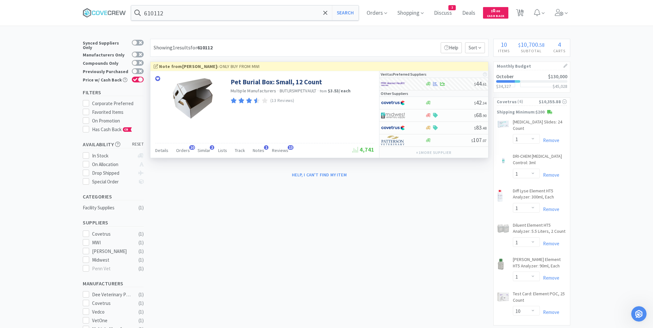
click at [39, 96] on div "× Filter Results Synced Suppliers Only Manufacturers Only Compounds Only Previo…" at bounding box center [326, 289] width 653 height 500
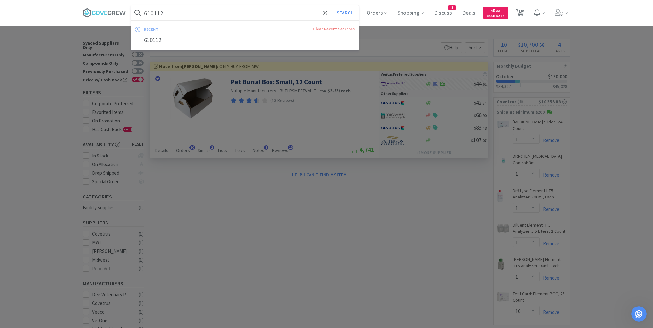
click at [189, 14] on input "610112" at bounding box center [245, 12] width 228 height 15
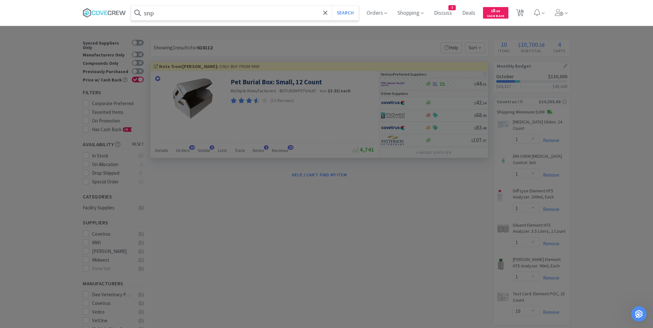
click at [332, 5] on button "Search" at bounding box center [345, 12] width 27 height 15
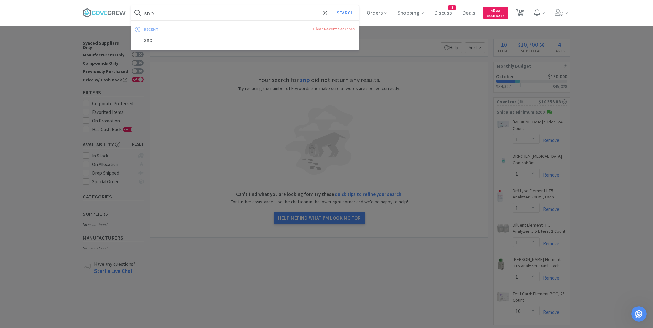
click at [202, 15] on input "snp" at bounding box center [245, 12] width 228 height 15
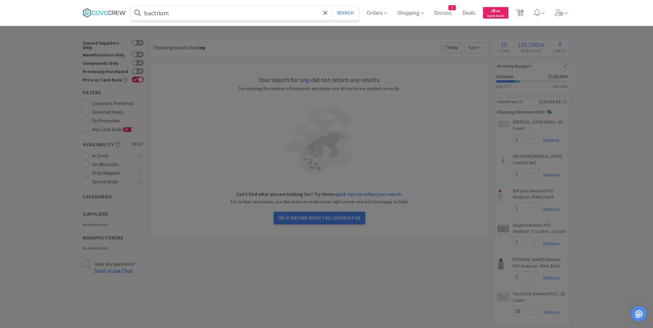
click at [332, 5] on button "Search" at bounding box center [345, 12] width 27 height 15
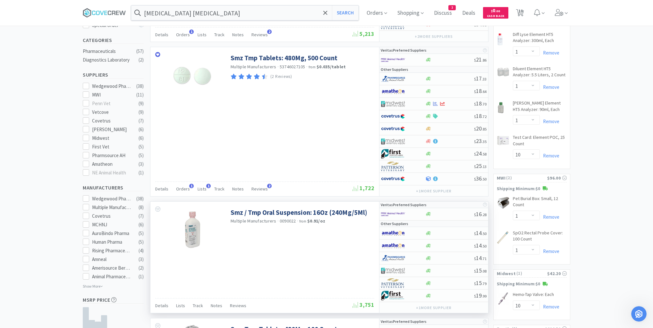
scroll to position [231, 0]
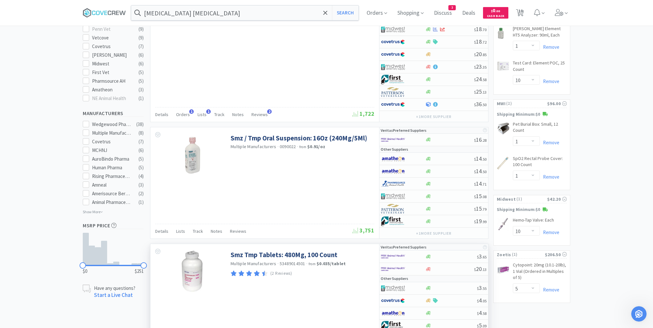
click at [250, 305] on div "Smz Tmp Tablets: 480Mg, 100 Count Multiple Manufacturers · 53489014501 · from $…" at bounding box center [264, 306] width 229 height 124
drag, startPoint x: 258, startPoint y: 11, endPoint x: 262, endPoint y: 16, distance: 5.5
click at [259, 12] on input "[MEDICAL_DATA] [MEDICAL_DATA]" at bounding box center [245, 12] width 228 height 15
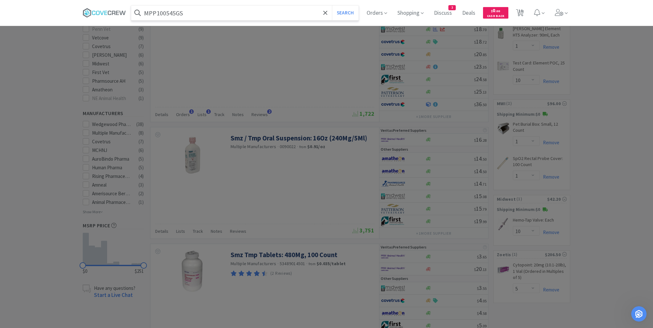
click at [332, 5] on button "Search" at bounding box center [345, 12] width 27 height 15
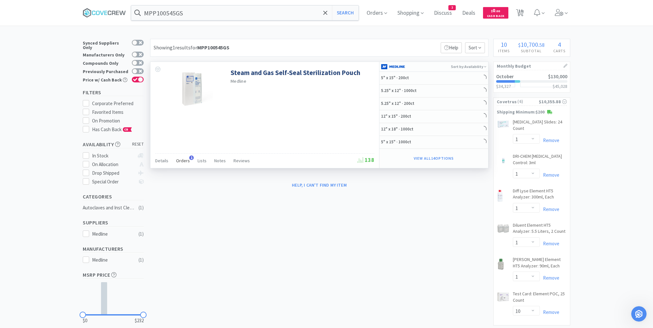
click at [184, 160] on span "Orders" at bounding box center [183, 161] width 14 height 6
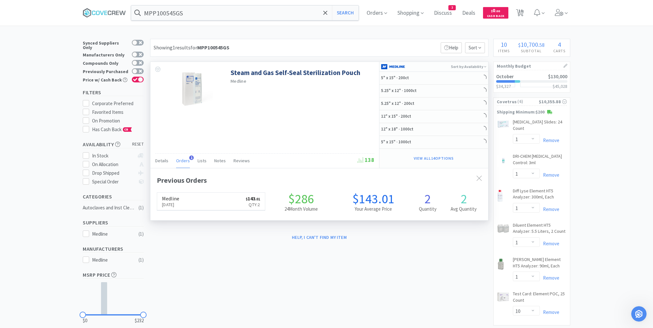
scroll to position [166, 338]
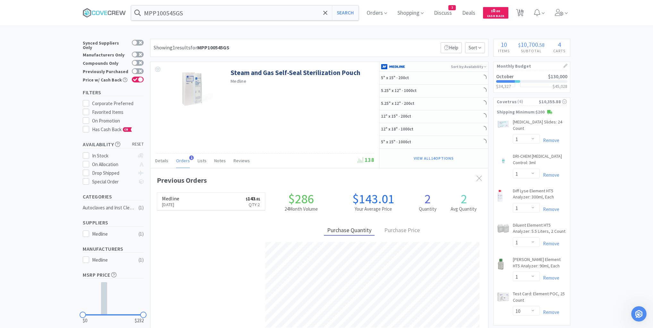
click at [214, 199] on link "Medline [DATE] $ 143 . 01 Qty: 2" at bounding box center [211, 202] width 108 height 18
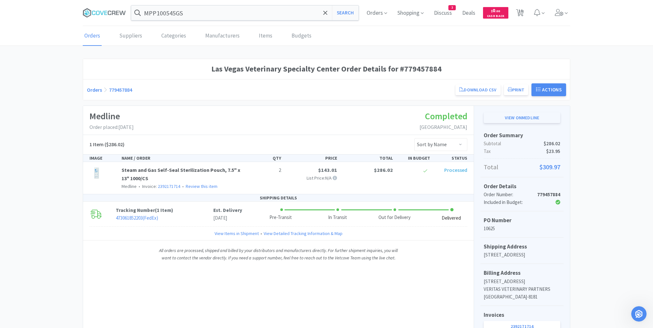
click at [525, 117] on link "View on Medline" at bounding box center [522, 117] width 77 height 11
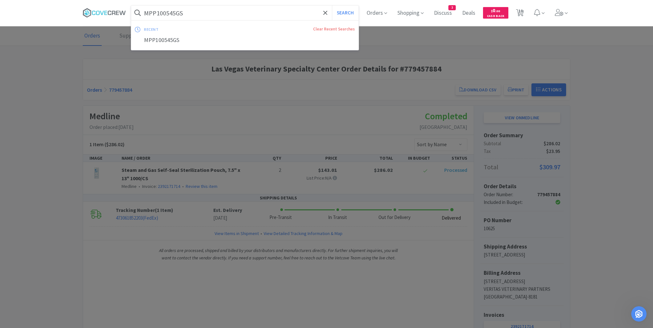
click at [251, 12] on input "MPP100545GS" at bounding box center [245, 12] width 228 height 15
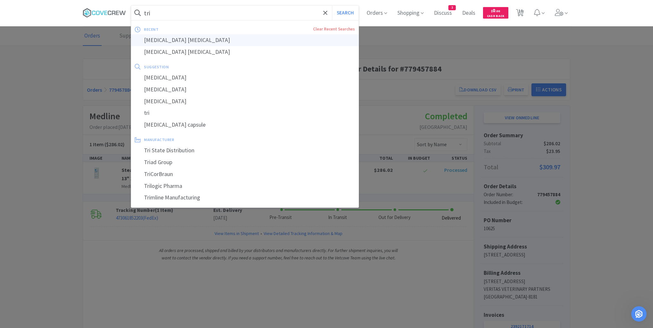
type input "[MEDICAL_DATA] [MEDICAL_DATA]"
select select "1"
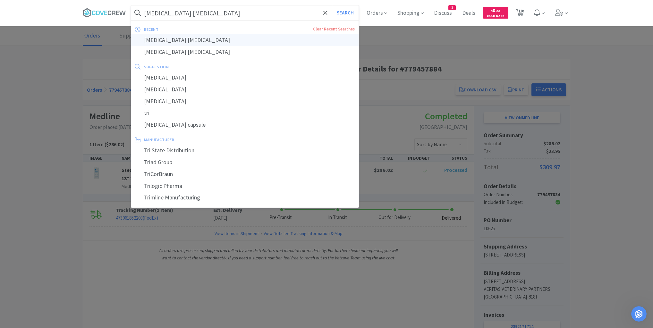
select select "1"
select select "10"
select select "1"
select select "10"
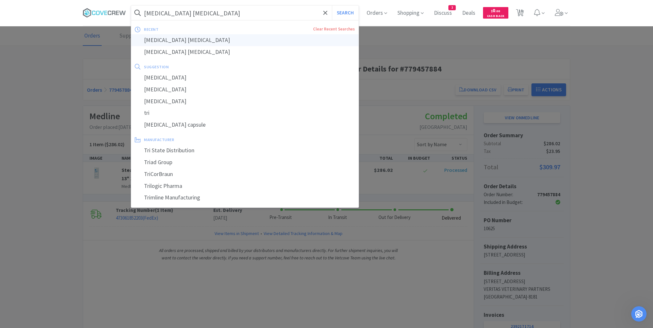
select select "5"
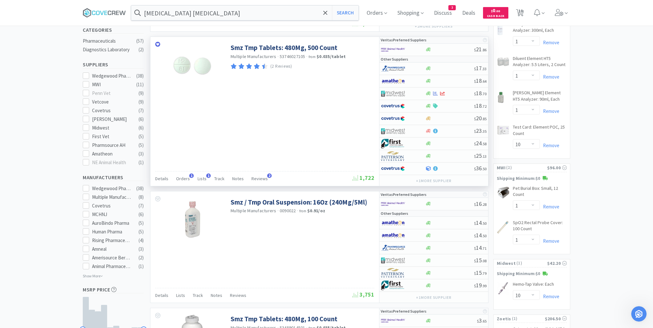
scroll to position [205, 0]
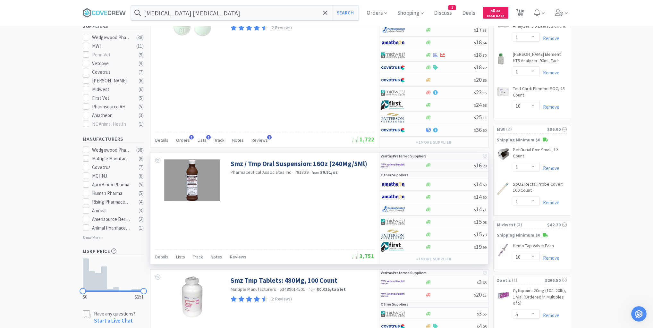
click at [446, 159] on div "$ 16 . 28" at bounding box center [434, 165] width 109 height 13
select select "1"
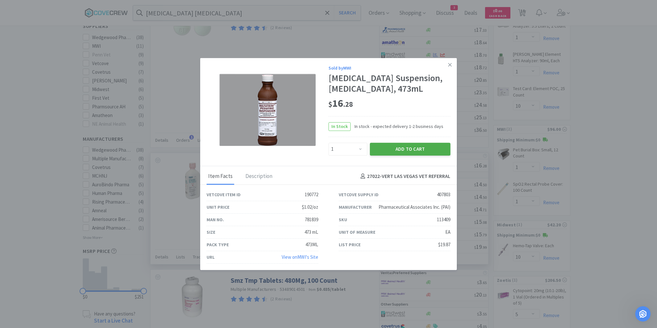
click at [407, 153] on button "Add to Cart" at bounding box center [410, 149] width 81 height 13
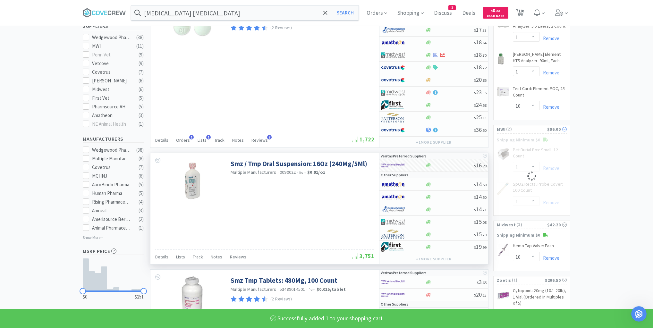
select select "1"
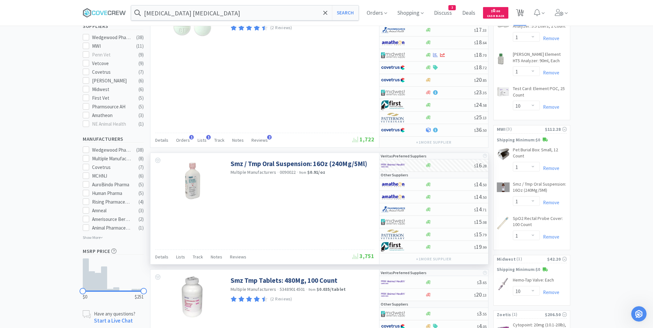
click at [520, 12] on span "11" at bounding box center [521, 11] width 4 height 26
select select "5"
select select "1"
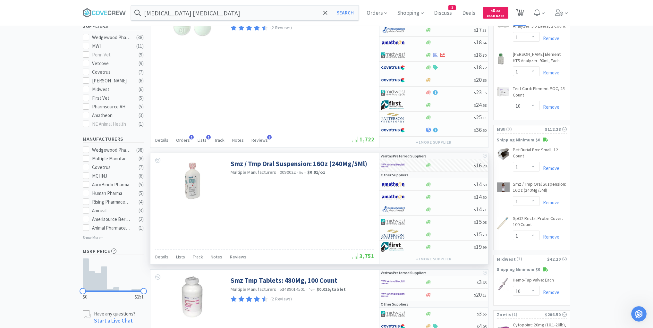
select select "1"
select select "10"
select select "1"
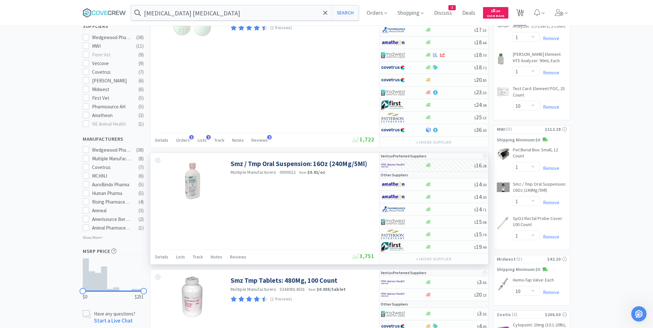
select select "1"
select select "10"
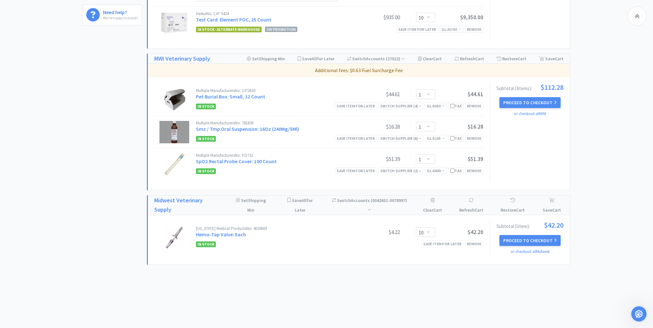
scroll to position [356, 0]
drag, startPoint x: 109, startPoint y: 82, endPoint x: 115, endPoint y: 78, distance: 6.9
click at [281, 246] on div "[US_STATE] Medical Products No: 4020609 Hemo-Tap Valve: Each $4.22 Enter Quanti…" at bounding box center [318, 237] width 329 height 32
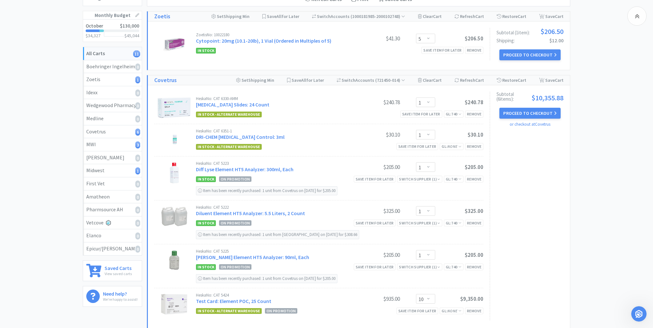
scroll to position [47, 0]
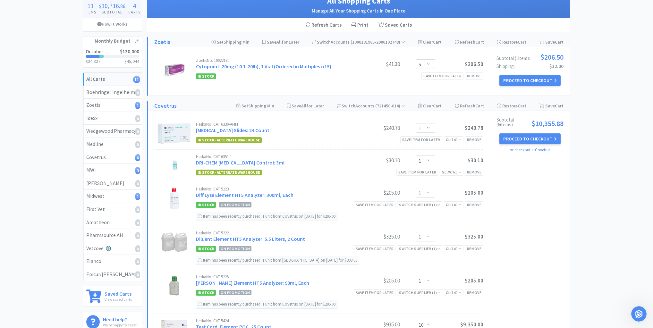
click at [56, 217] on div "All Carts 11 Items $ 10,716 . 86 Subtotal 4 Carts How It Works Monthly Budget O…" at bounding box center [326, 287] width 653 height 592
click at [42, 71] on div "All Carts 11 Items $ 10,716 . 86 Subtotal 4 Carts How It Works Monthly Budget O…" at bounding box center [326, 287] width 653 height 592
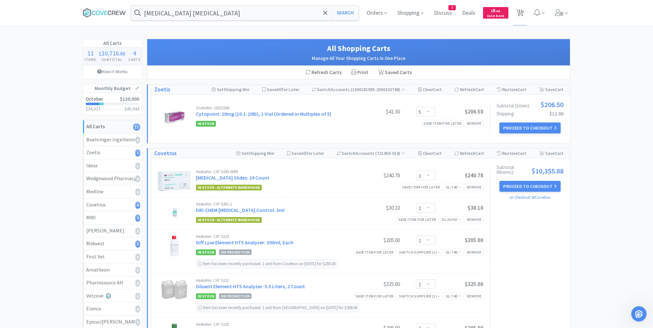
scroll to position [501, 0]
click at [240, 12] on input "[MEDICAL_DATA] [MEDICAL_DATA]" at bounding box center [245, 12] width 228 height 15
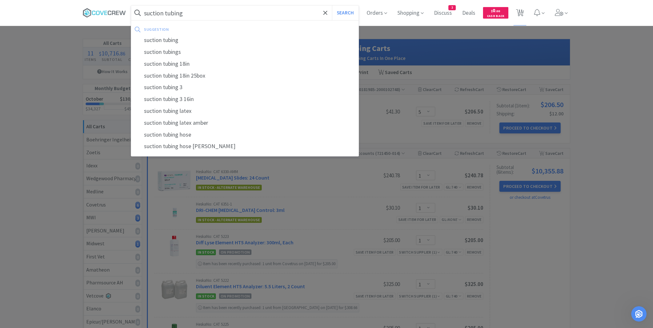
type input "suction tubing"
click at [332, 5] on button "Search" at bounding box center [345, 12] width 27 height 15
select select "1"
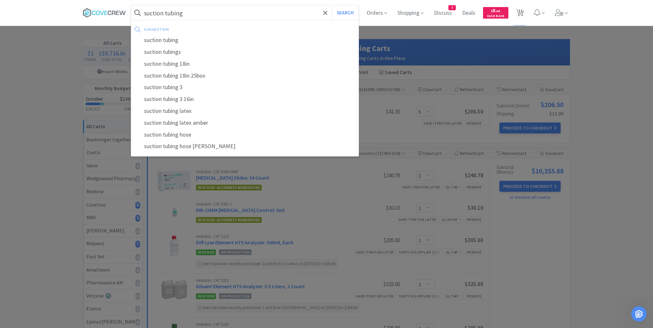
select select "1"
select select "10"
select select "1"
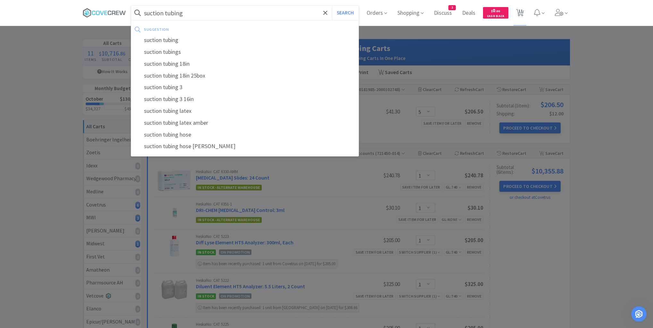
select select "1"
select select "10"
select select "5"
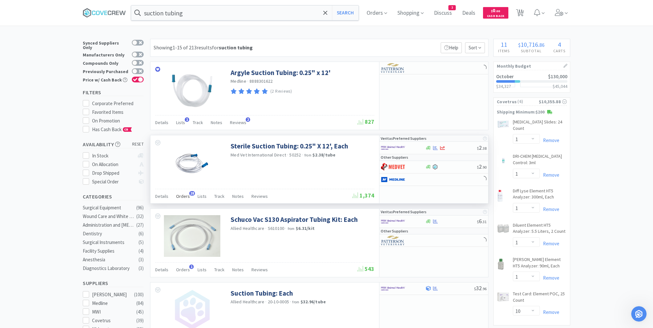
click at [184, 195] on span "Orders" at bounding box center [183, 196] width 14 height 6
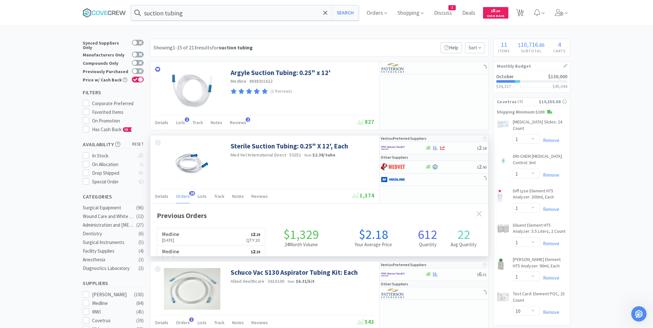
scroll to position [172, 338]
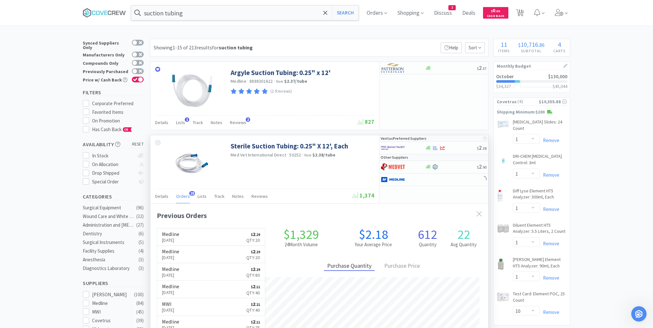
click at [299, 176] on div "Sterile Suction Tubing: 0.25" X 12', Each Med Vet International Direct · 50252 …" at bounding box center [264, 161] width 229 height 53
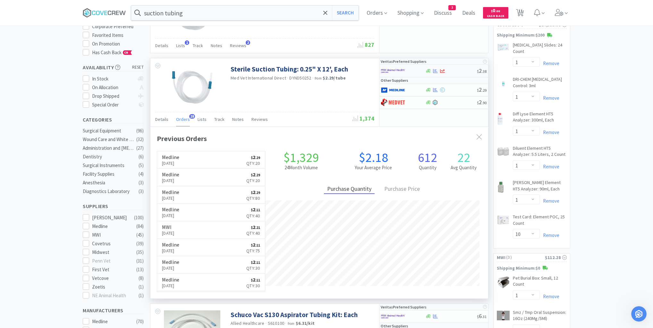
click at [411, 73] on div at bounding box center [398, 70] width 35 height 11
select select "1"
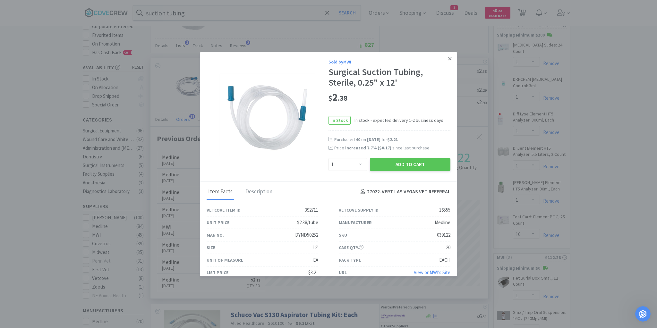
click at [448, 57] on icon at bounding box center [450, 59] width 4 height 4
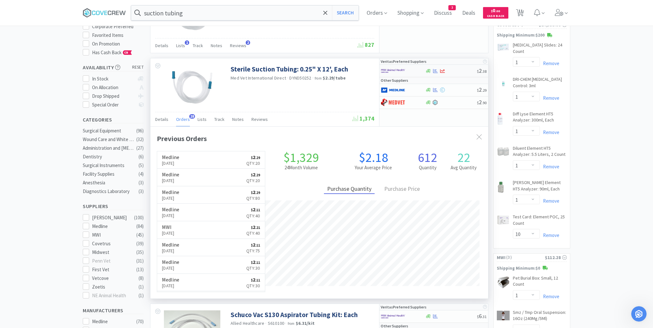
click at [414, 71] on div at bounding box center [398, 70] width 35 height 11
select select "1"
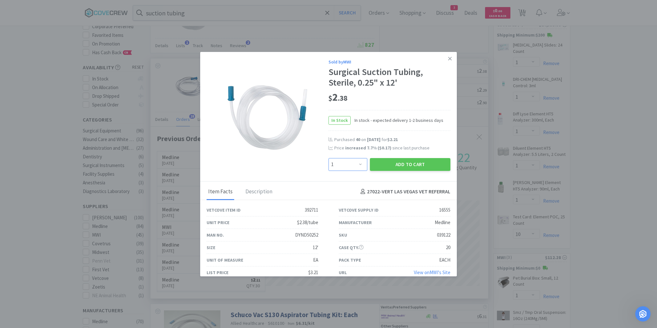
click at [358, 165] on select "Enter Quantity 1 2 3 4 5 6 7 8 9 10 11 12 13 14 15 16 17 18 19 20 Enter Quantity" at bounding box center [348, 164] width 39 height 13
type input "40"
click at [408, 162] on button "Add to Cart" at bounding box center [410, 164] width 81 height 13
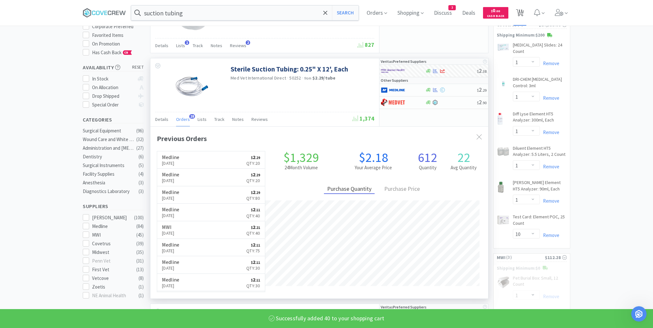
select select "40"
click at [521, 12] on span "12" at bounding box center [521, 11] width 4 height 26
select select "5"
select select "1"
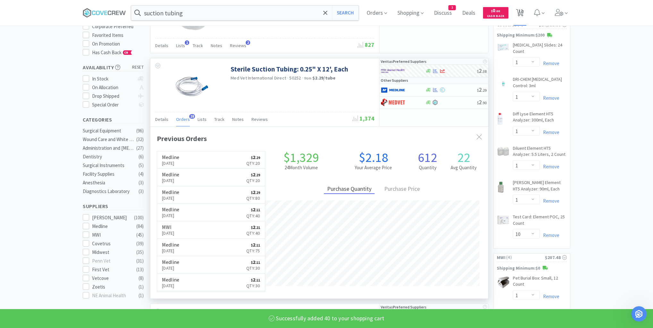
select select "1"
select select "10"
select select "1"
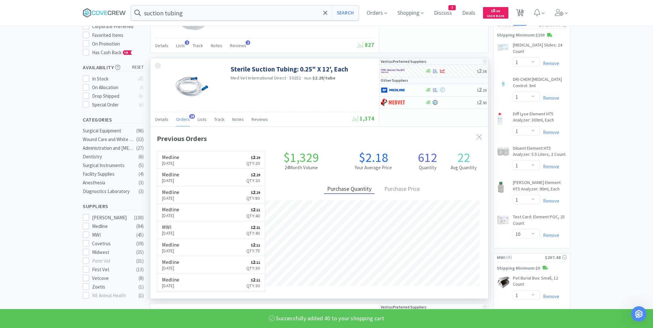
select select "1"
select select "40"
select select "10"
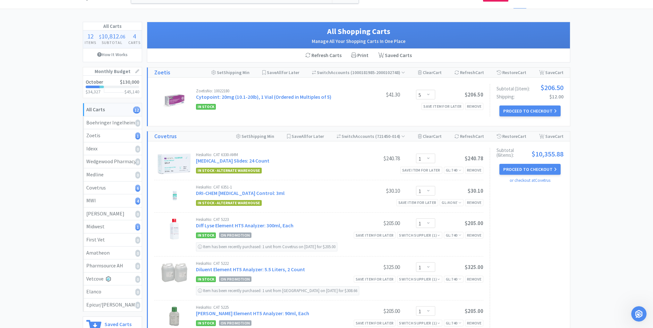
scroll to position [3, 0]
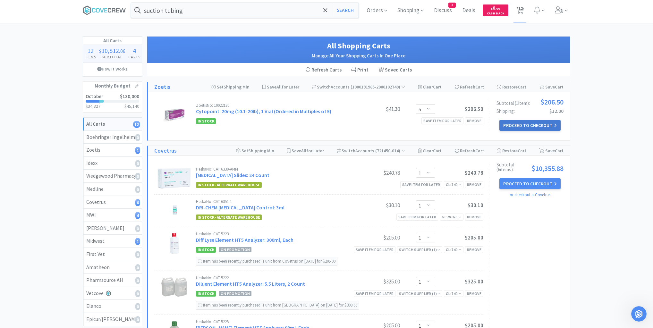
click at [525, 124] on button "Proceed to Checkout" at bounding box center [530, 125] width 61 height 11
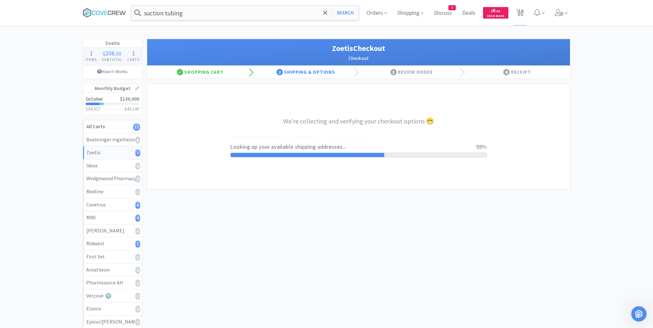
select select "invoice"
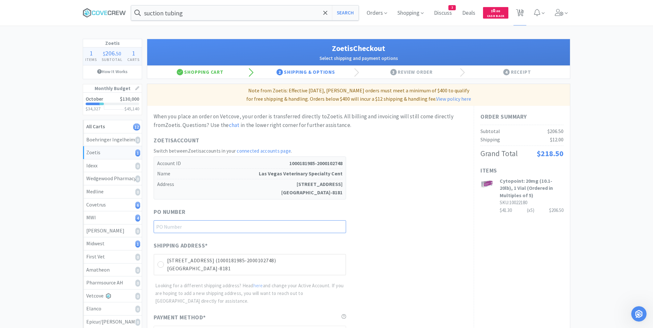
click at [296, 223] on input "text" at bounding box center [250, 226] width 193 height 13
type input "E"
type input "10825"
click at [160, 262] on icon at bounding box center [161, 264] width 5 height 5
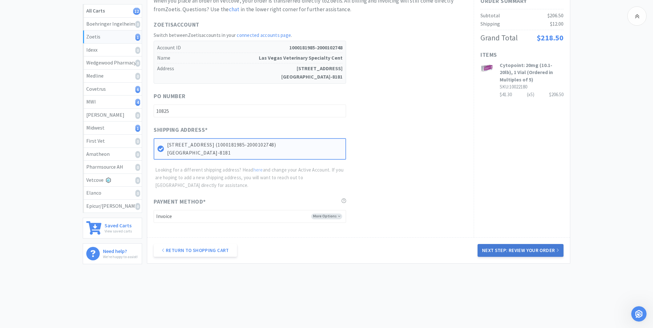
click at [512, 252] on button "Next Step: Review Your Order" at bounding box center [521, 250] width 86 height 13
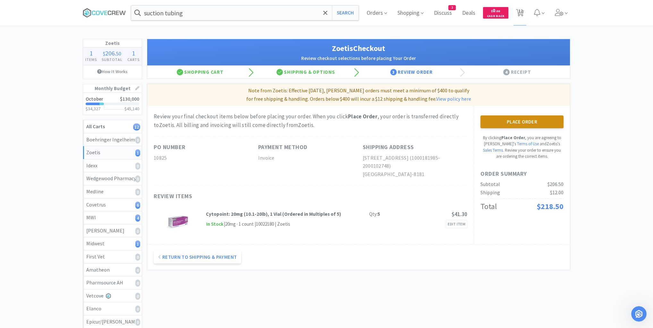
click at [520, 121] on button "Place Order" at bounding box center [522, 122] width 83 height 13
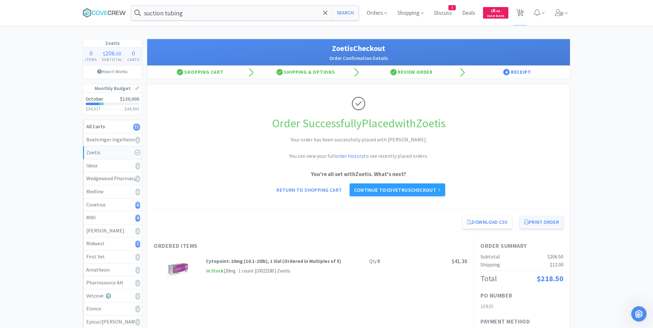
click at [543, 222] on button "Print Order" at bounding box center [542, 222] width 44 height 13
click at [129, 217] on div "MWI 4" at bounding box center [112, 218] width 52 height 8
select select "1"
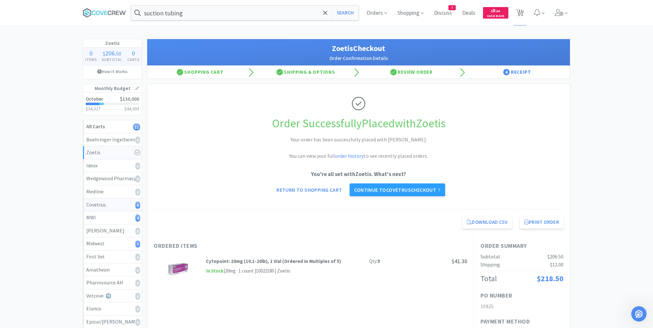
select select "40"
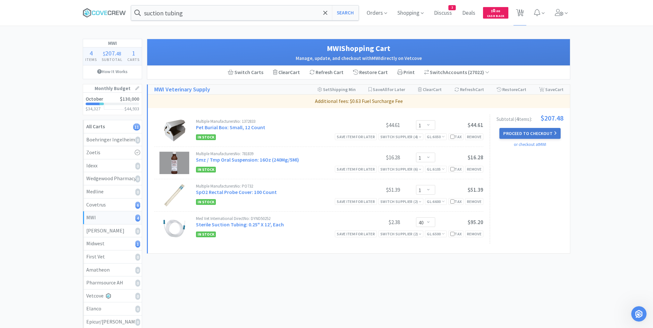
click at [525, 132] on button "Proceed to Checkout" at bounding box center [530, 133] width 61 height 11
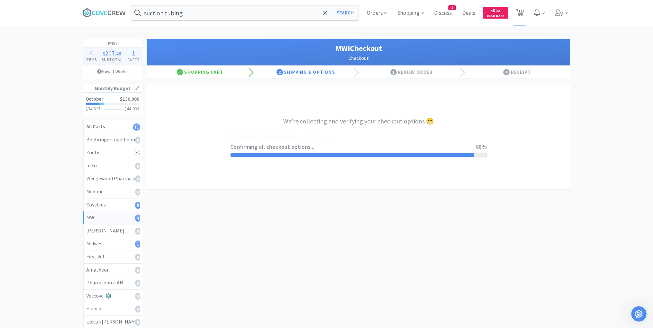
select select "STD_"
select select "FWS"
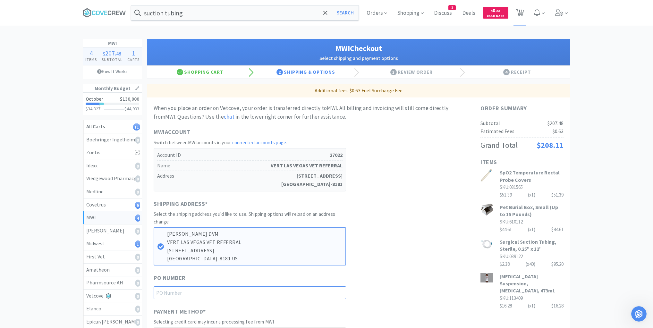
click at [340, 291] on input "text" at bounding box center [250, 293] width 193 height 13
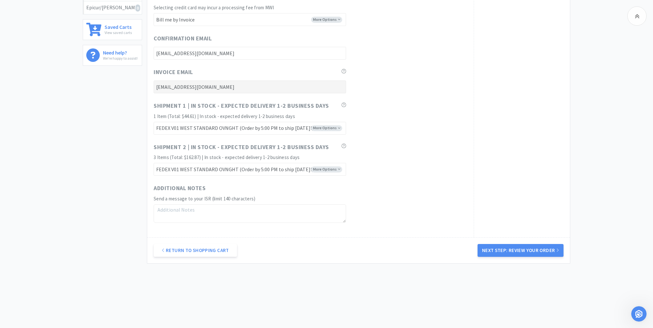
scroll to position [314, 0]
type input "10825"
click at [519, 249] on button "Next Step: Review Your Order" at bounding box center [521, 250] width 86 height 13
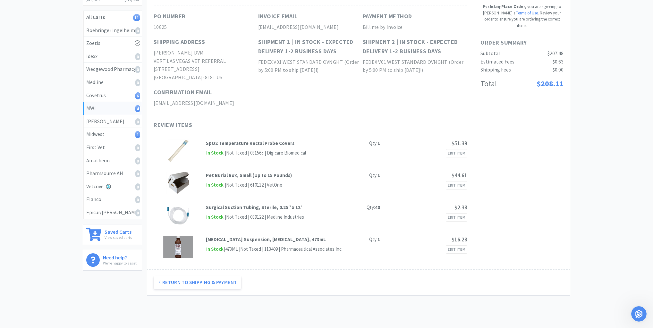
scroll to position [0, 0]
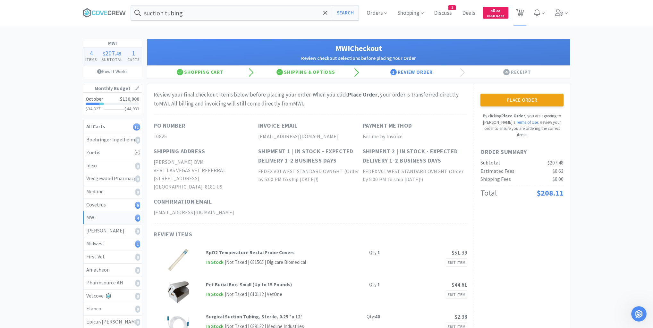
click at [520, 94] on button "Place Order" at bounding box center [522, 100] width 83 height 13
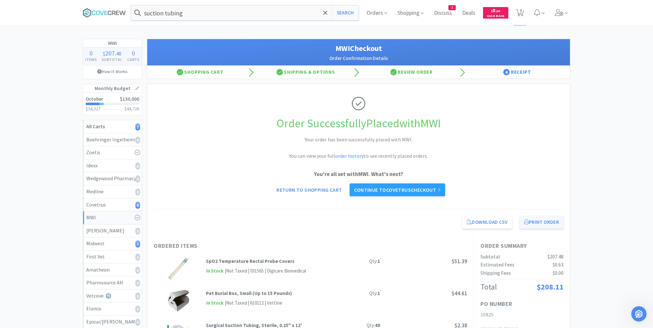
click at [537, 219] on button "Print Order" at bounding box center [542, 222] width 44 height 13
click at [106, 9] on icon at bounding box center [104, 13] width 43 height 10
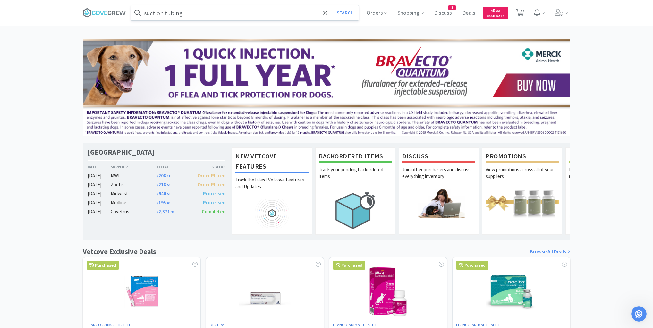
click at [201, 11] on input "suction tubing" at bounding box center [245, 12] width 228 height 15
click at [114, 11] on icon at bounding box center [114, 13] width 4 height 4
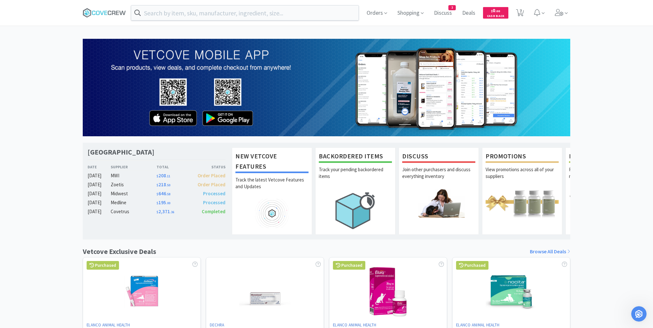
scroll to position [501, 0]
